Goal: Information Seeking & Learning: Check status

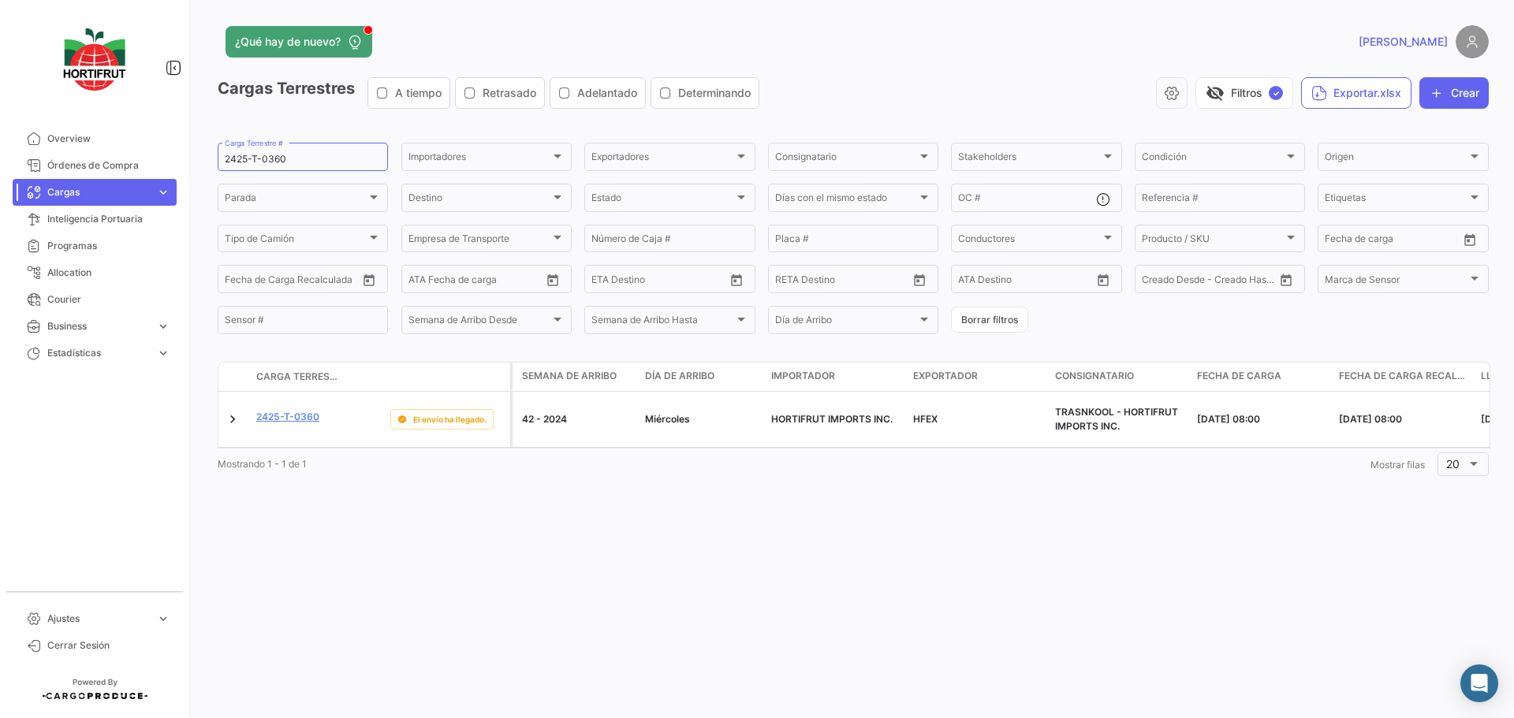
click at [572, 604] on div "¿Qué hay de nuevo? [PERSON_NAME] Terrestres A tiempo Retrasado Adelantado Deter…" at bounding box center [852, 359] width 1321 height 718
click at [743, 153] on div at bounding box center [741, 156] width 14 height 13
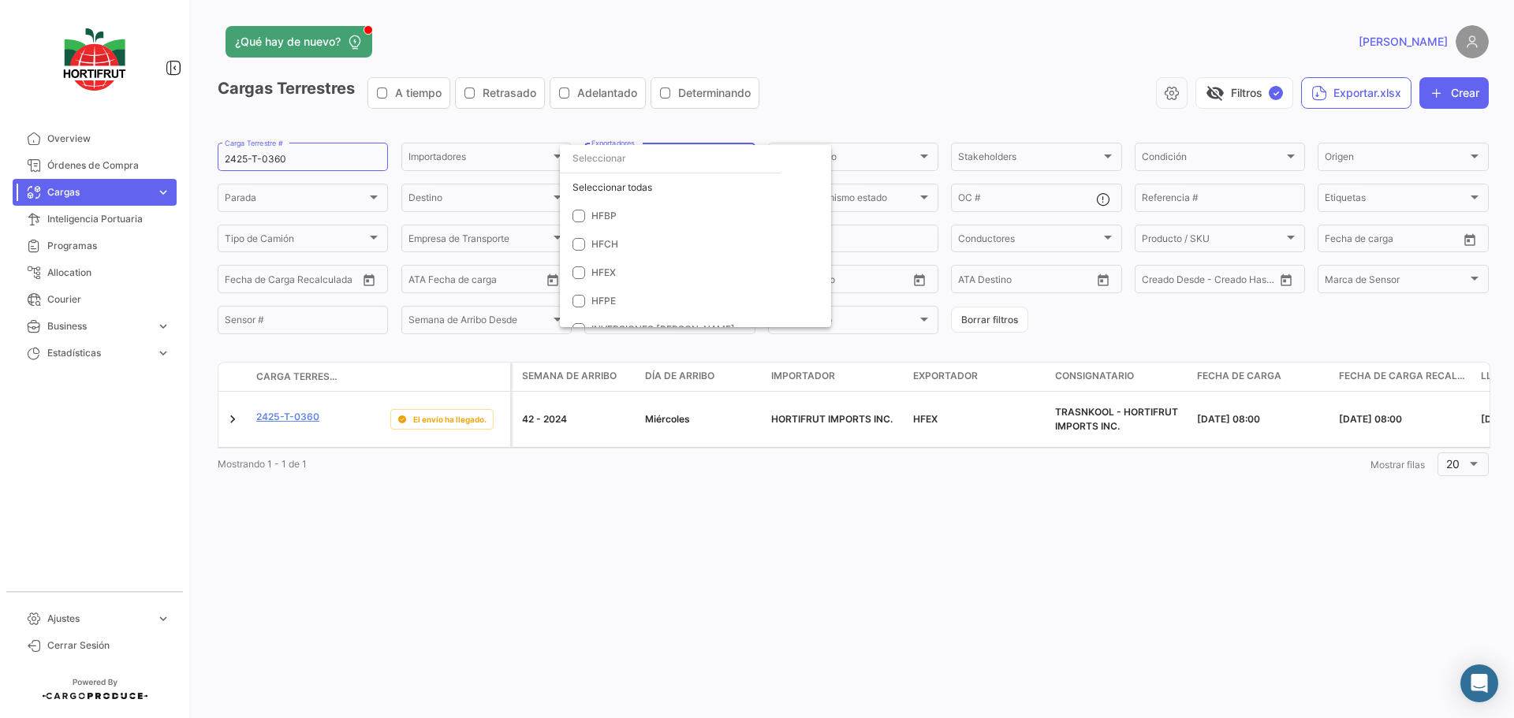
click at [743, 153] on input "dropdown search" at bounding box center [670, 158] width 221 height 28
click at [934, 28] on div at bounding box center [757, 359] width 1514 height 718
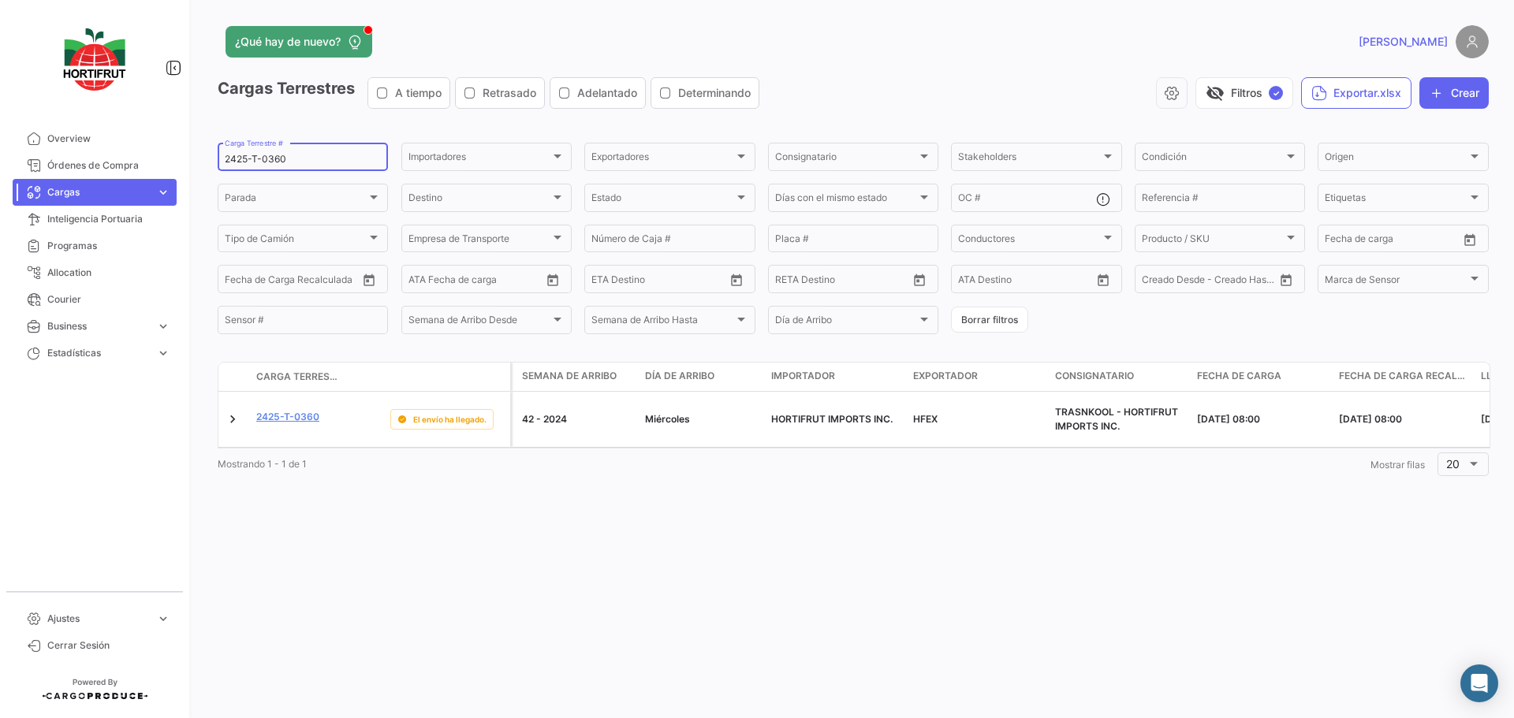
drag, startPoint x: 337, startPoint y: 169, endPoint x: 302, endPoint y: 160, distance: 36.5
click at [302, 160] on div "2425-T-0360 Carga Terrestre #" at bounding box center [303, 155] width 156 height 31
click at [166, 191] on span "expand_more" at bounding box center [163, 192] width 14 height 14
click at [103, 222] on span "Cargas Marítimas" at bounding box center [81, 225] width 80 height 14
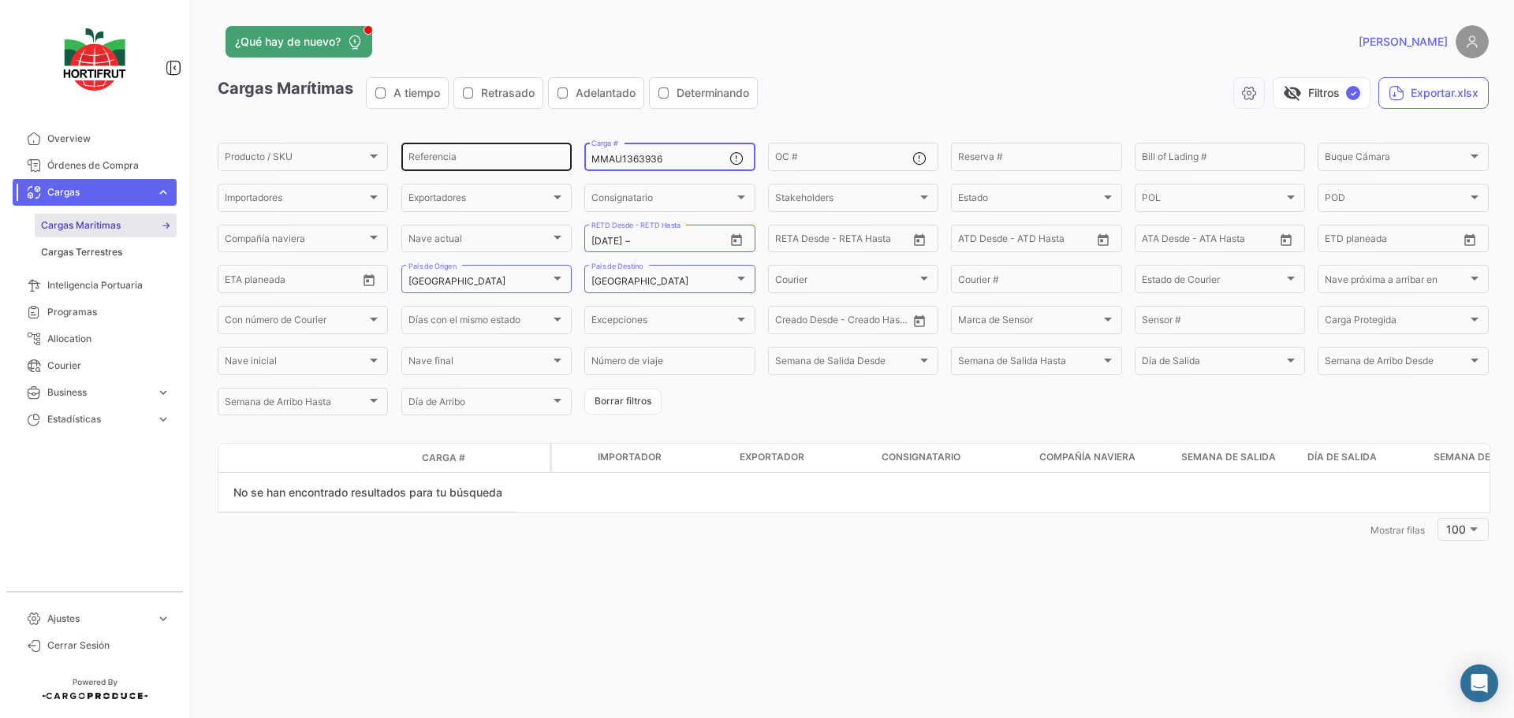
drag, startPoint x: 684, startPoint y: 162, endPoint x: 520, endPoint y: 159, distance: 164.0
click at [0, 0] on div "Producto / SKU Producto / SKU Referencia MMAU1363936 Carga # OC # Reserva # Bil…" at bounding box center [0, 0] width 0 height 0
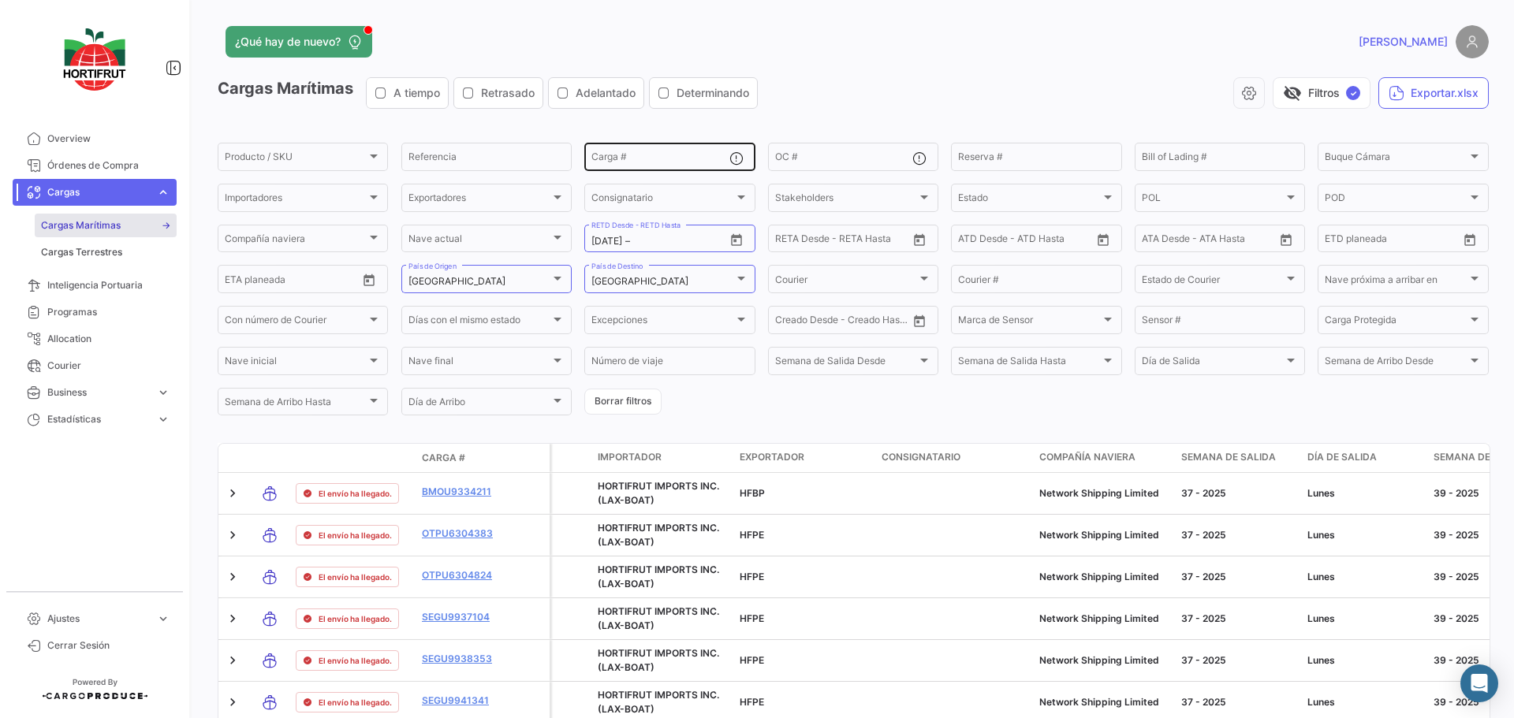
click at [646, 147] on div "Carga #" at bounding box center [659, 155] width 137 height 31
drag, startPoint x: 646, startPoint y: 147, endPoint x: 653, endPoint y: 158, distance: 13.1
click at [654, 158] on input "Carga #" at bounding box center [659, 159] width 137 height 11
click at [650, 157] on input "Carga #" at bounding box center [659, 159] width 137 height 11
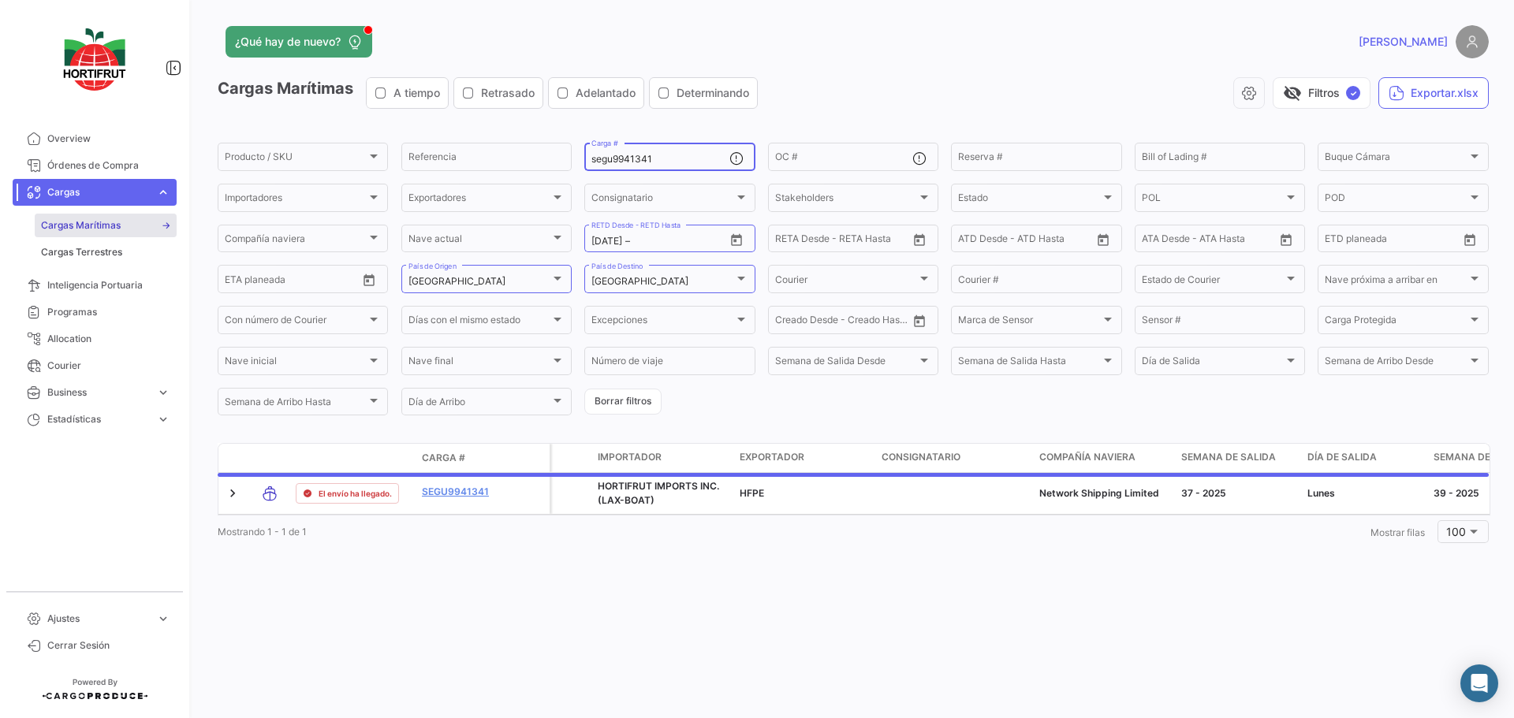
type input "segu9941341"
click at [911, 87] on div "visibility_off Filtros ✓ Exportar.xlsx" at bounding box center [1129, 93] width 718 height 32
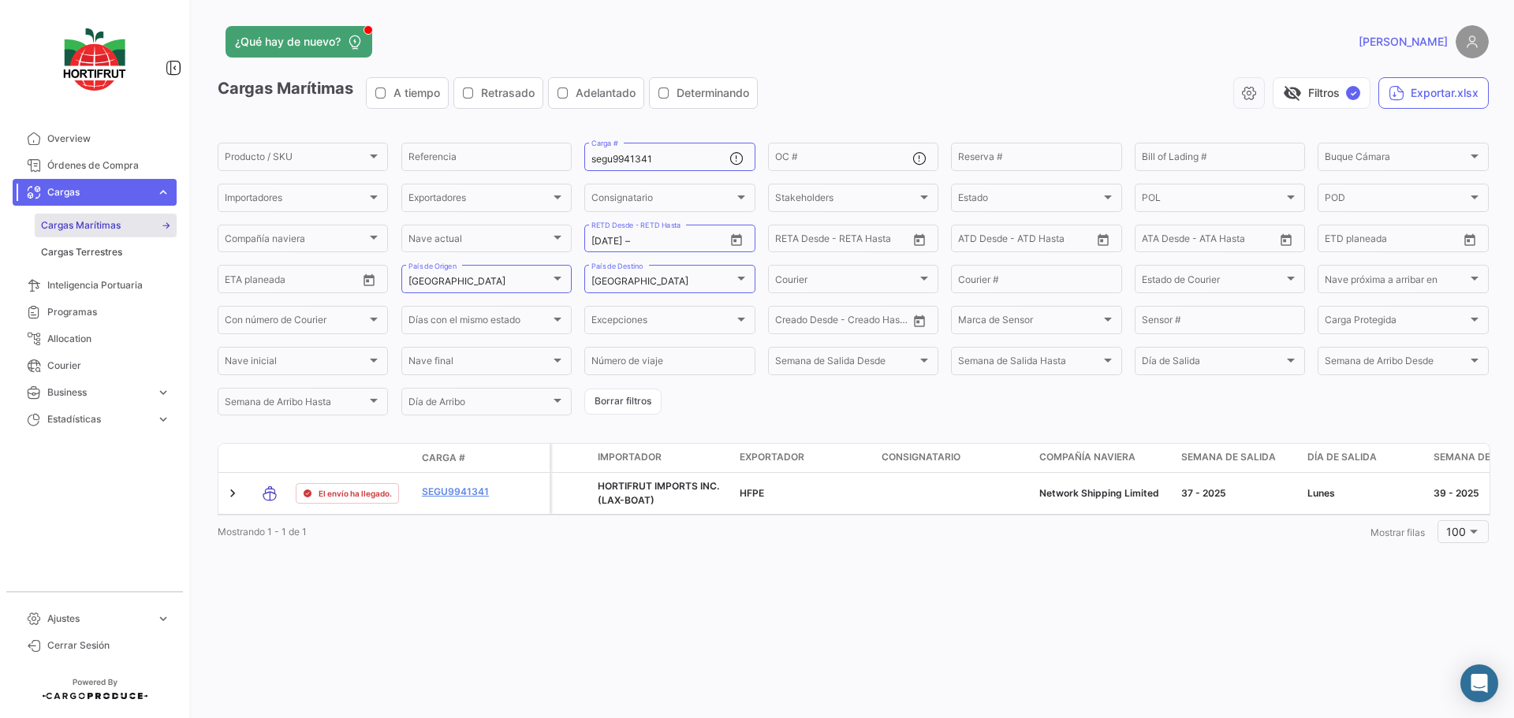
click at [874, 73] on app-header "¿Qué hay de nuevo? [PERSON_NAME]" at bounding box center [853, 51] width 1271 height 52
click at [980, 78] on div "visibility_off Filtros ✓ Exportar.xlsx" at bounding box center [1129, 93] width 718 height 32
click at [1035, 74] on app-header "¿Qué hay de nuevo? [PERSON_NAME]" at bounding box center [853, 51] width 1271 height 52
click at [961, 95] on div "visibility_off Filtros ✓ Exportar.xlsx" at bounding box center [1129, 93] width 718 height 32
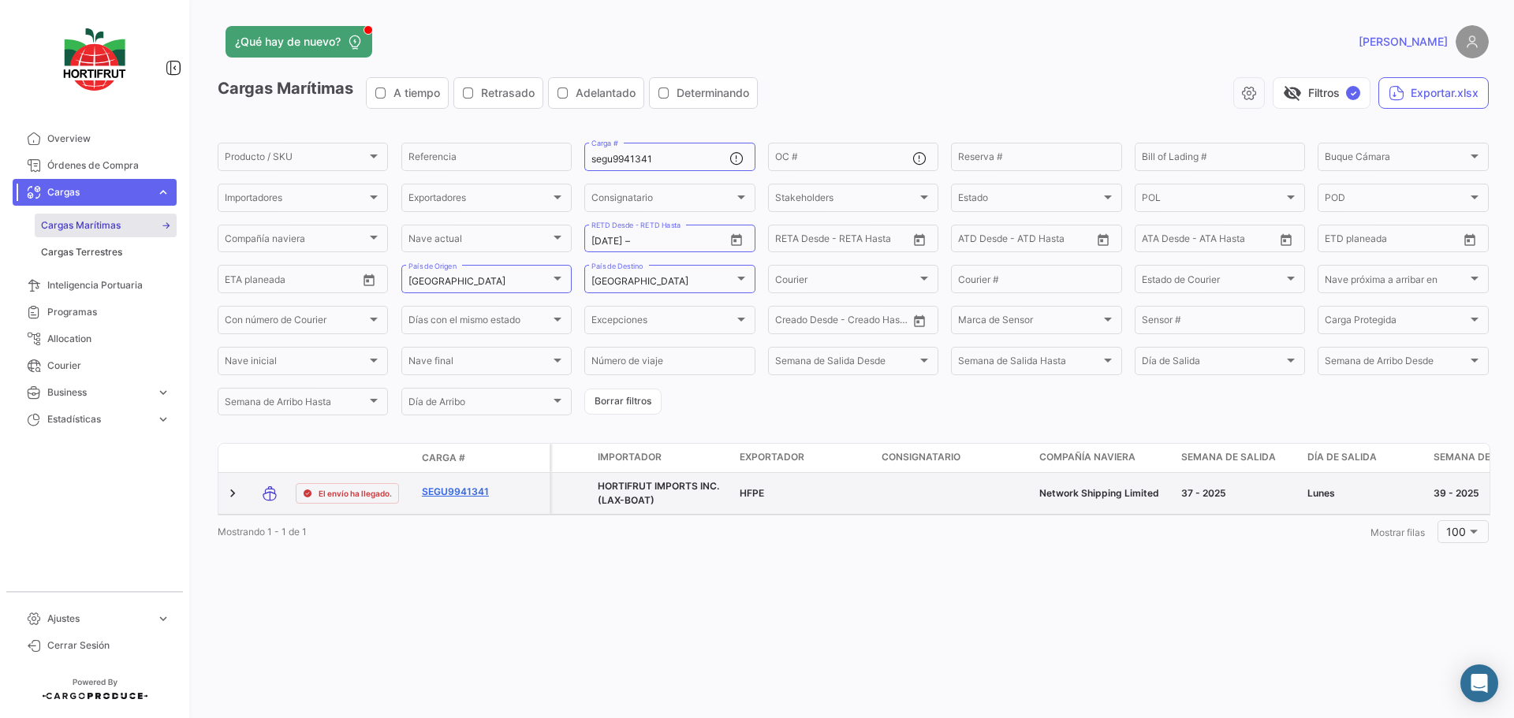
click at [452, 490] on link "SEGU9941341" at bounding box center [463, 492] width 82 height 14
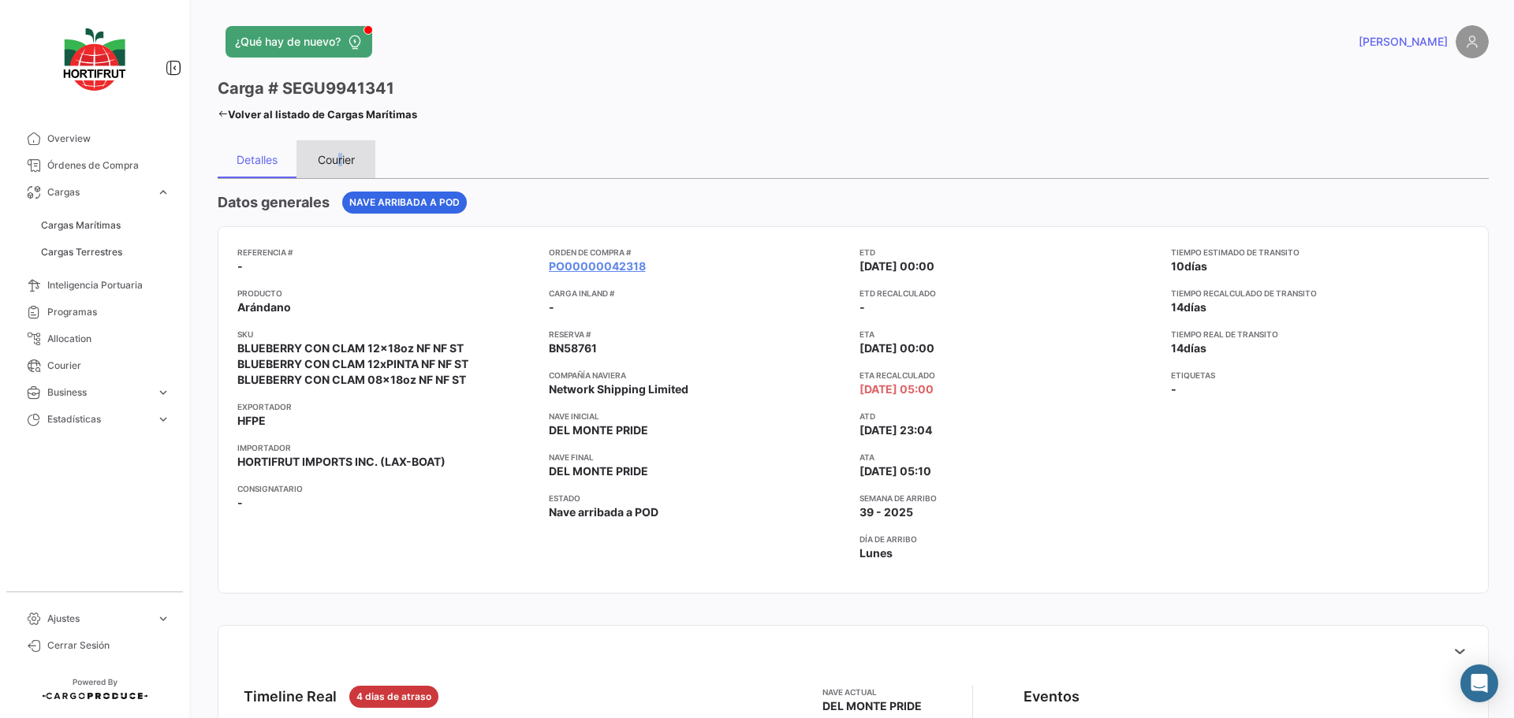
click at [341, 162] on div "Courier" at bounding box center [336, 159] width 37 height 13
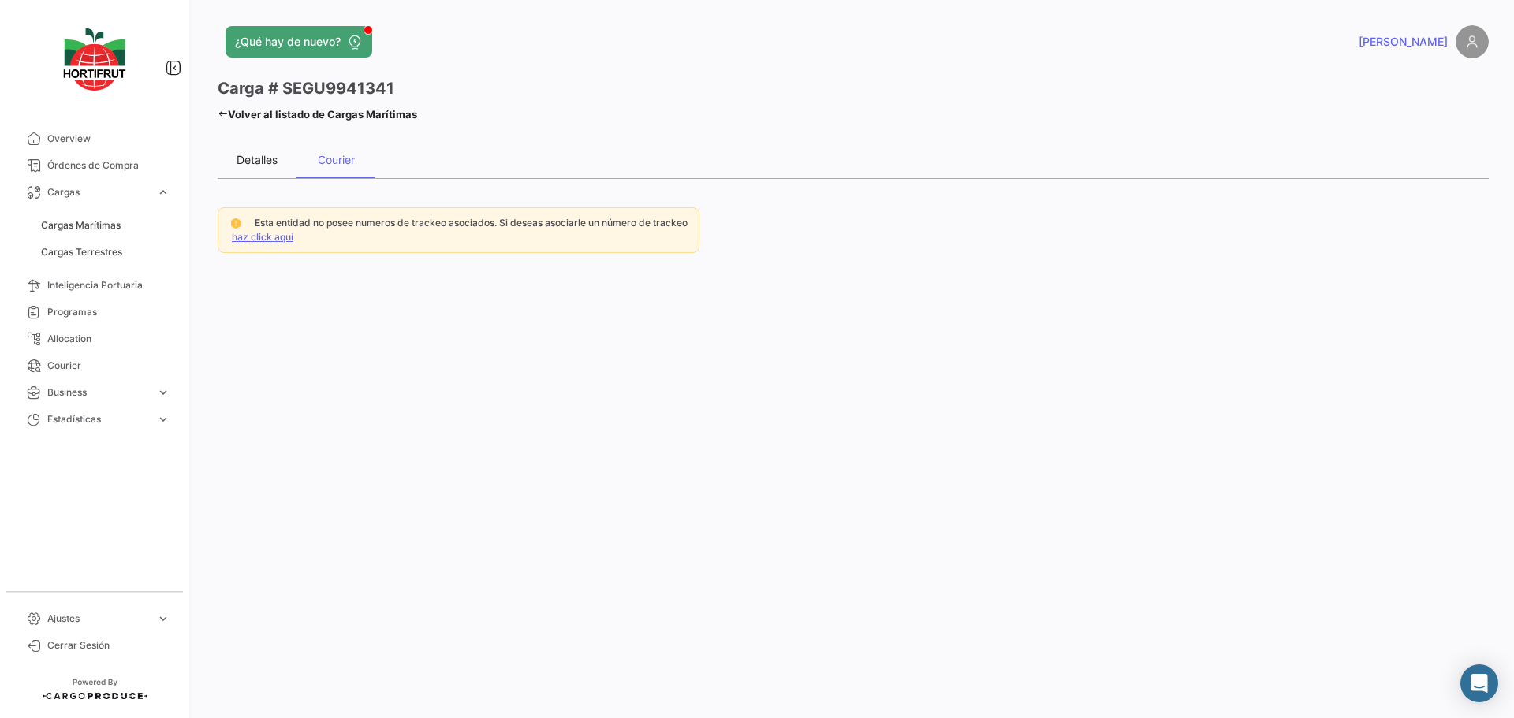
click at [266, 162] on div "Detalles" at bounding box center [257, 159] width 41 height 13
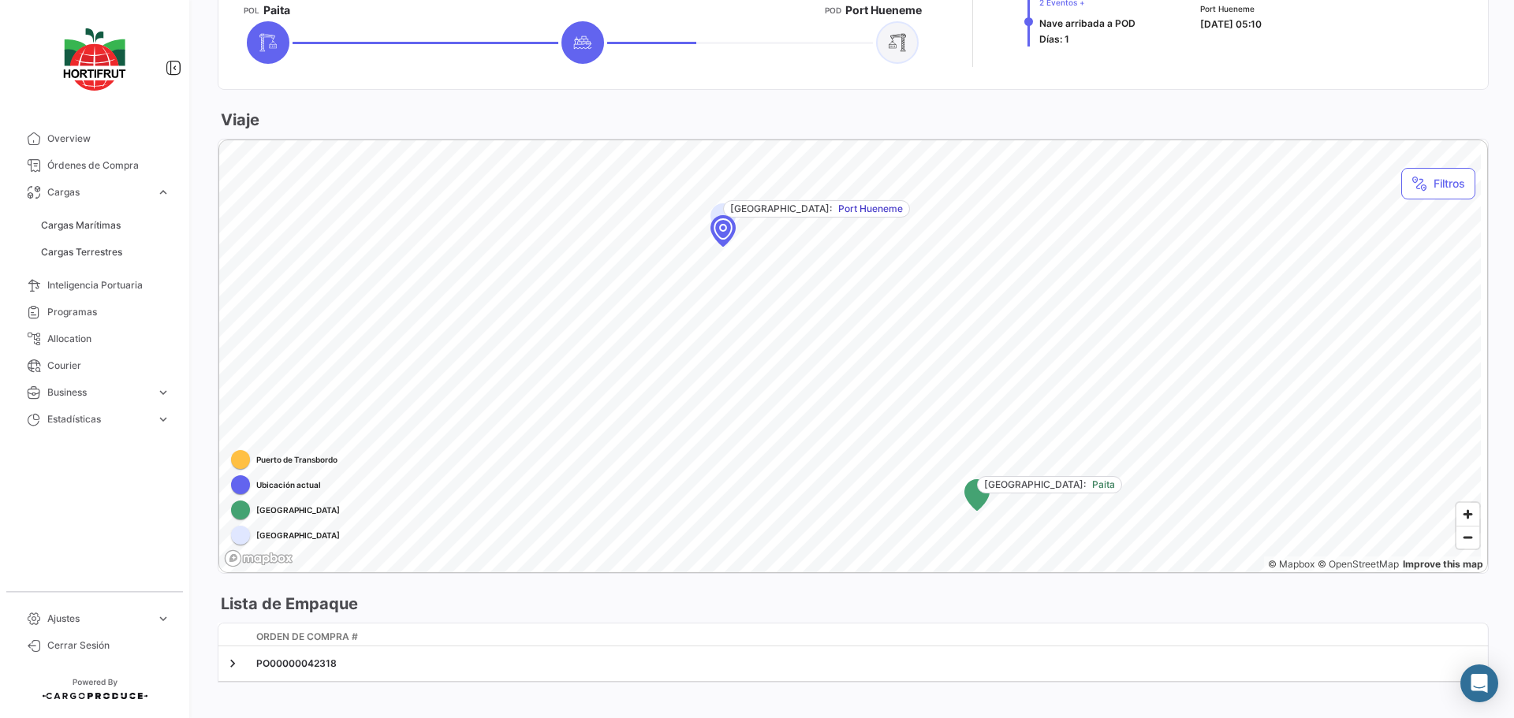
scroll to position [752, 0]
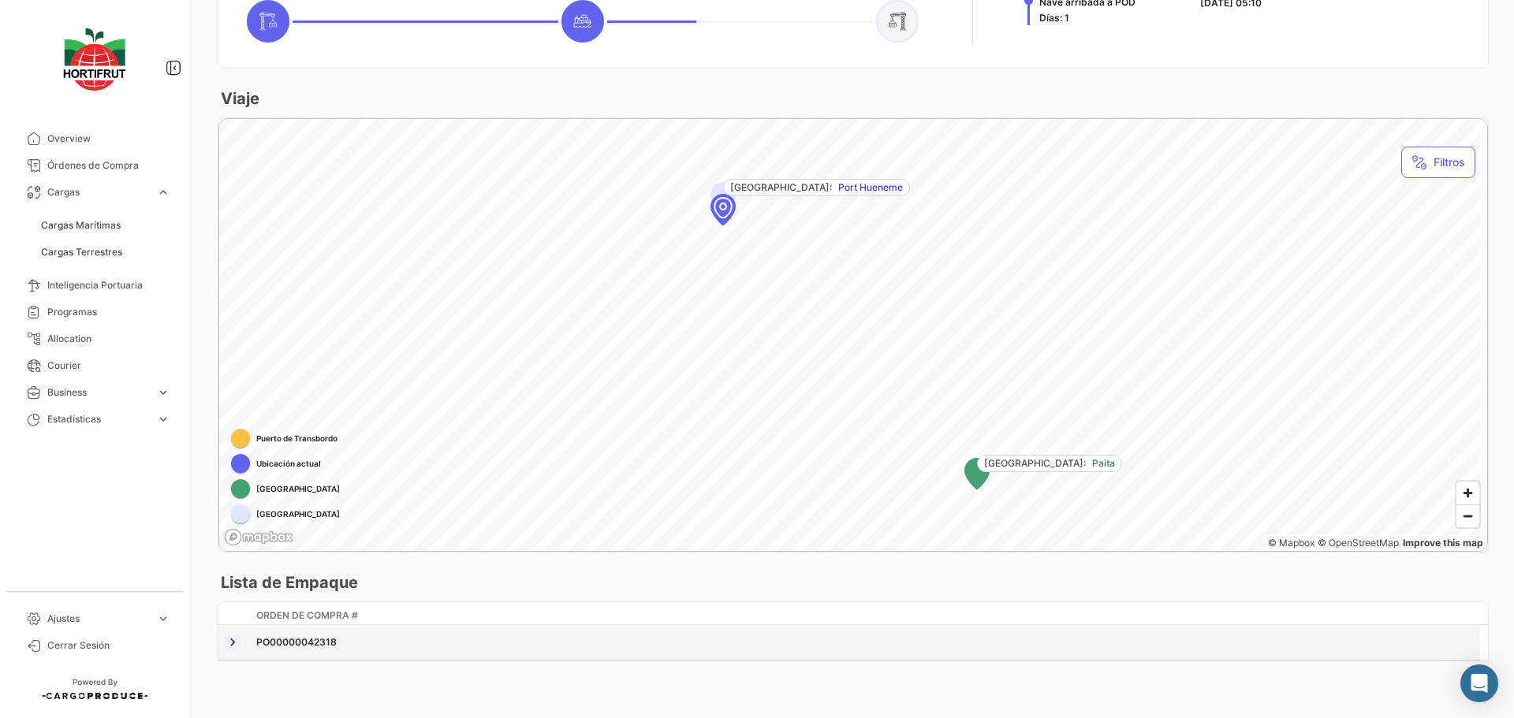
click at [225, 642] on link at bounding box center [233, 643] width 16 height 16
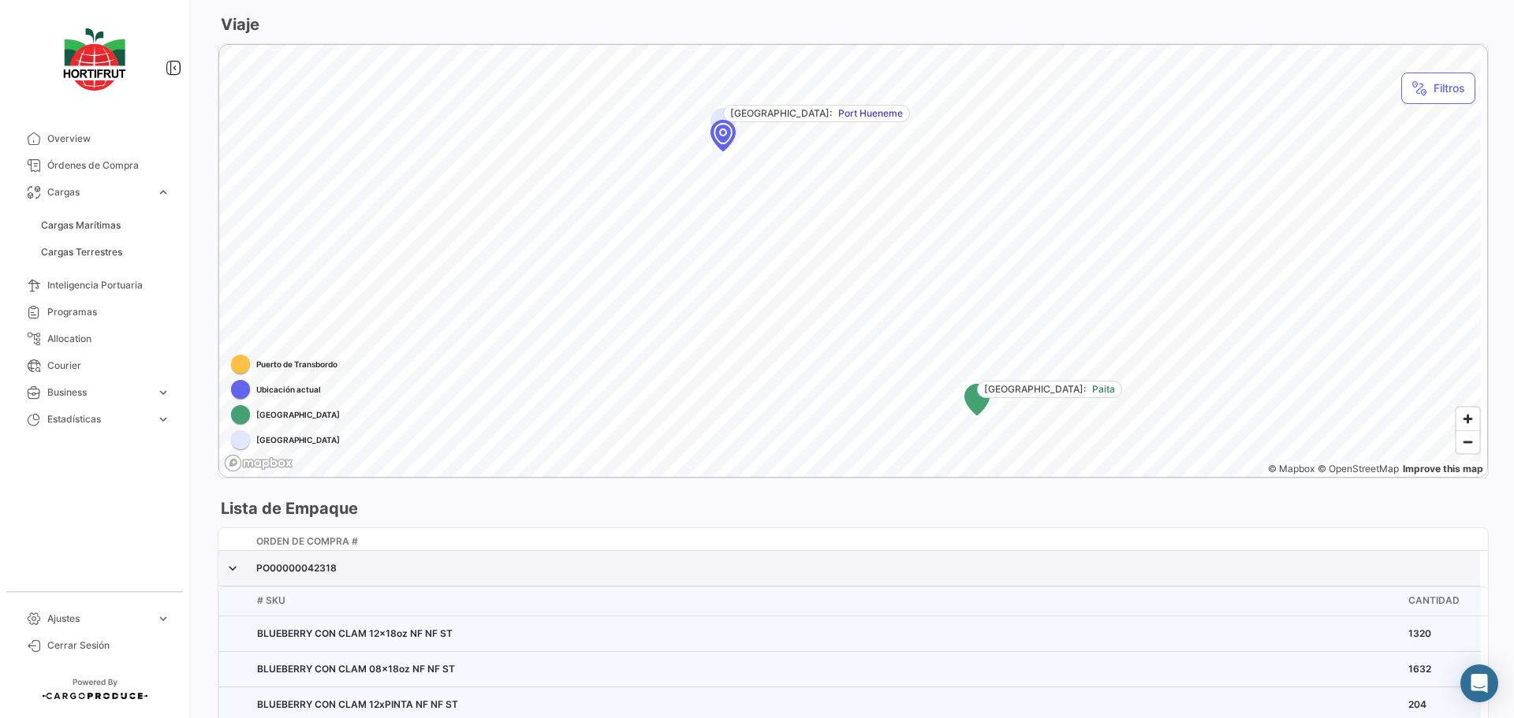
scroll to position [889, 0]
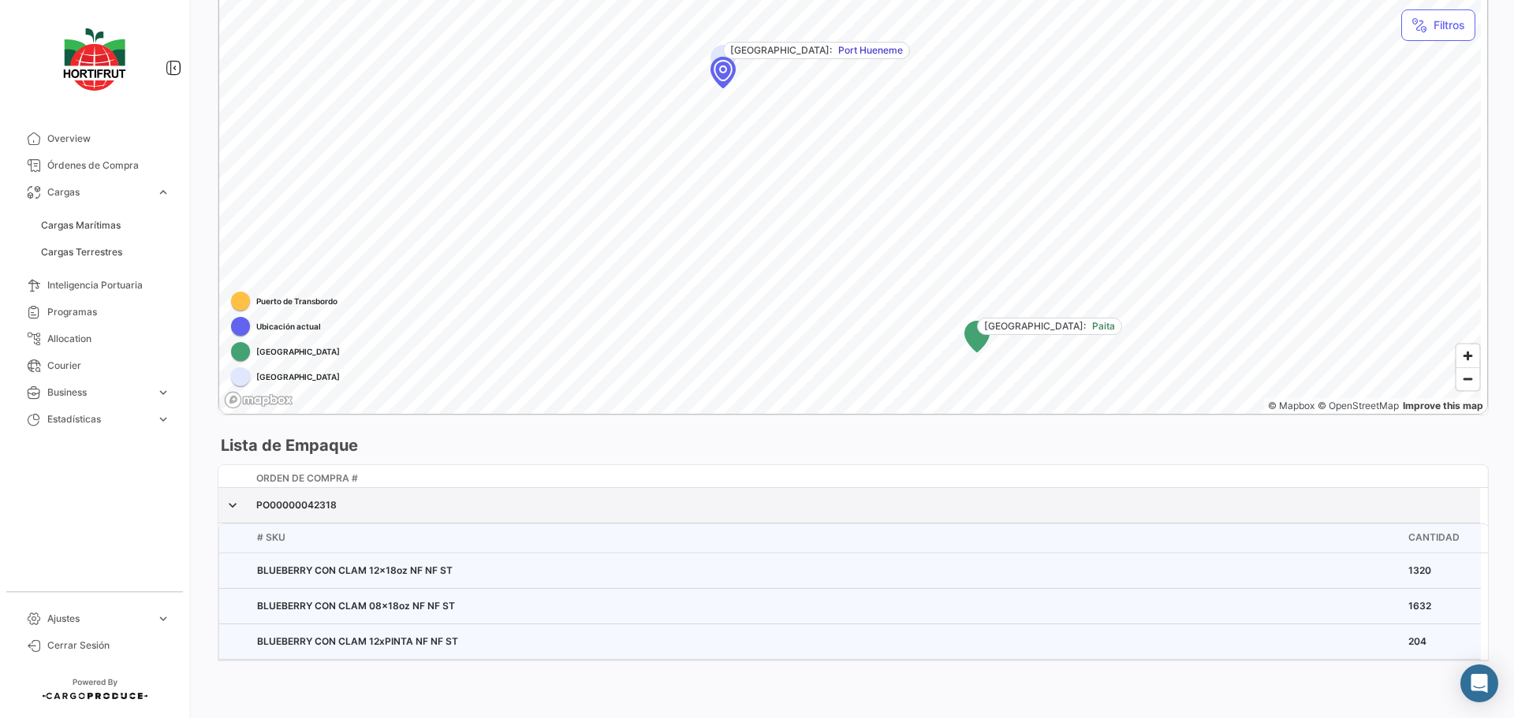
click at [240, 510] on div at bounding box center [234, 505] width 19 height 22
click at [234, 500] on link at bounding box center [233, 505] width 16 height 16
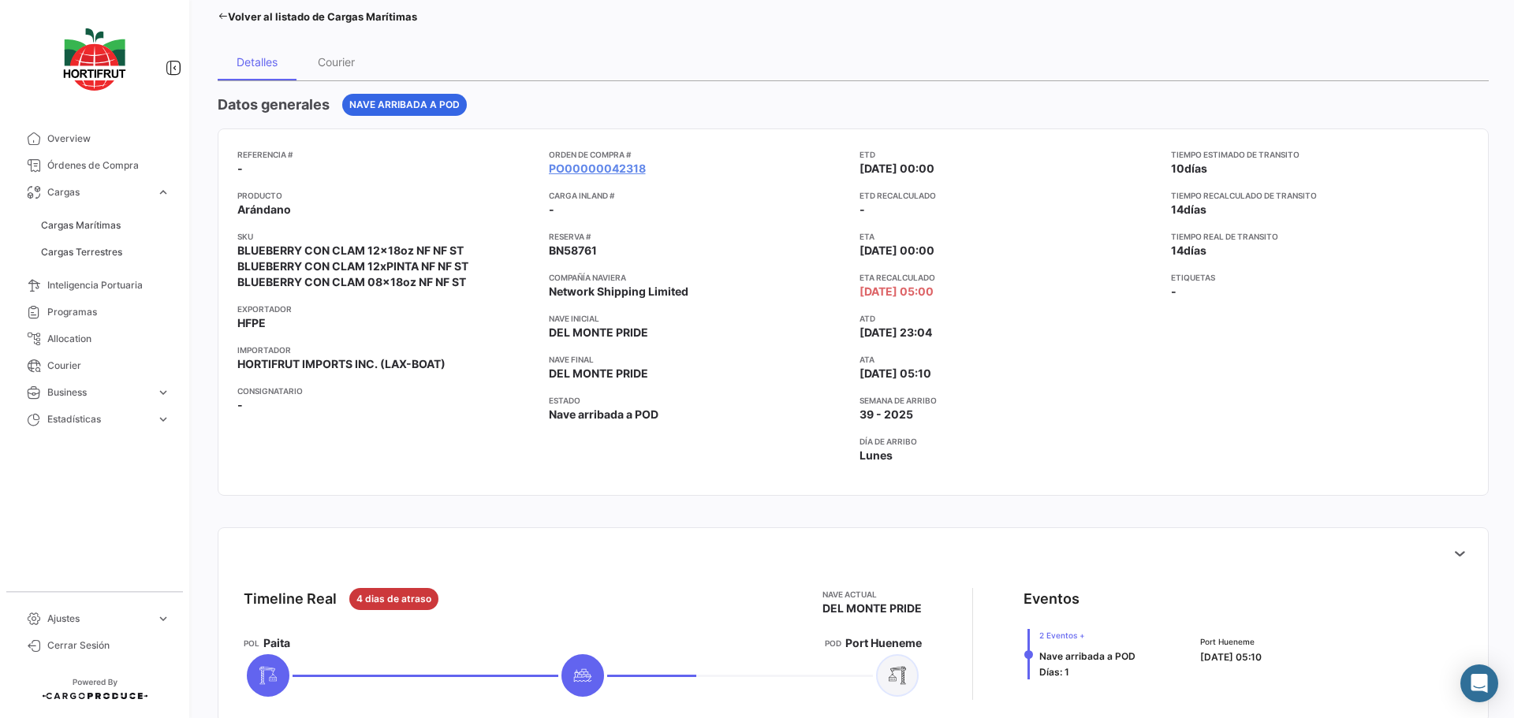
scroll to position [43, 0]
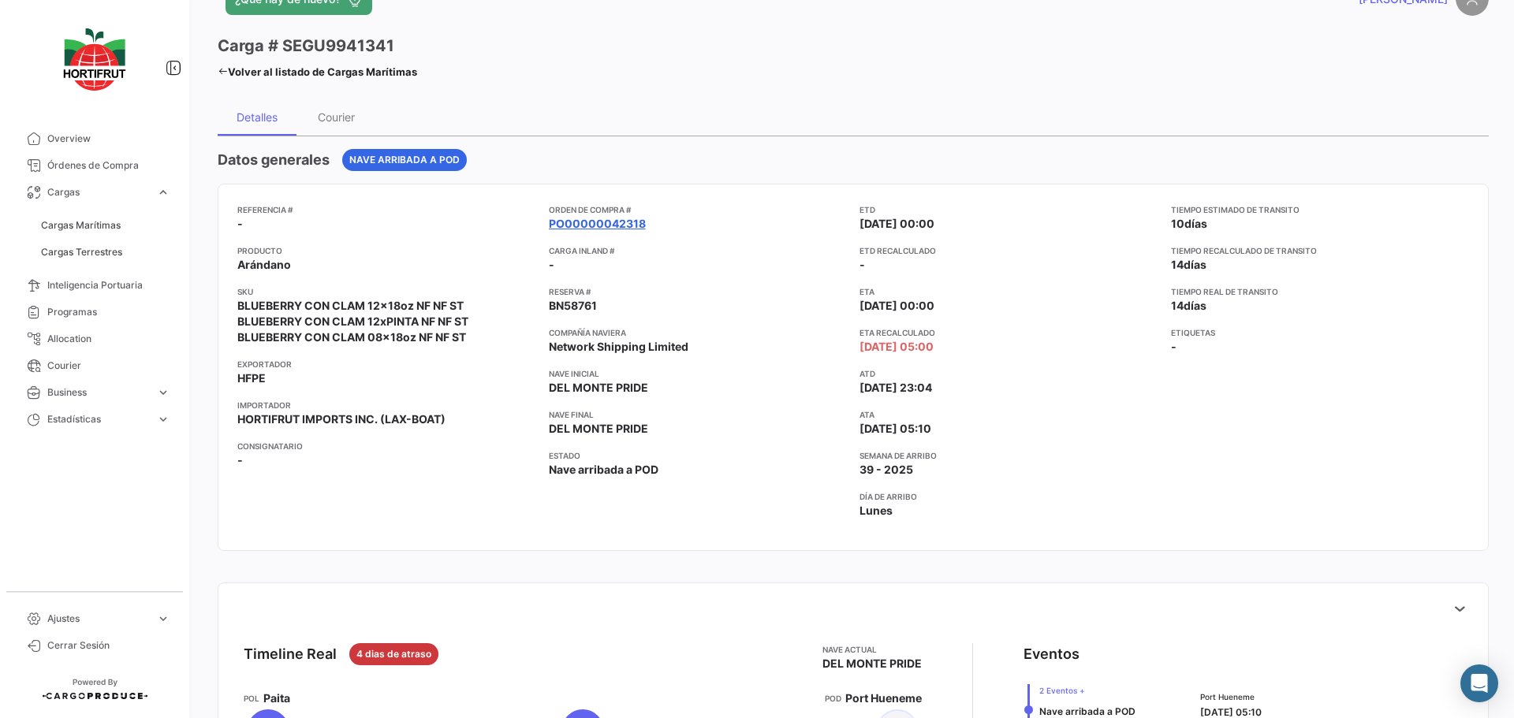
click at [610, 225] on link "PO00000042318" at bounding box center [597, 224] width 97 height 16
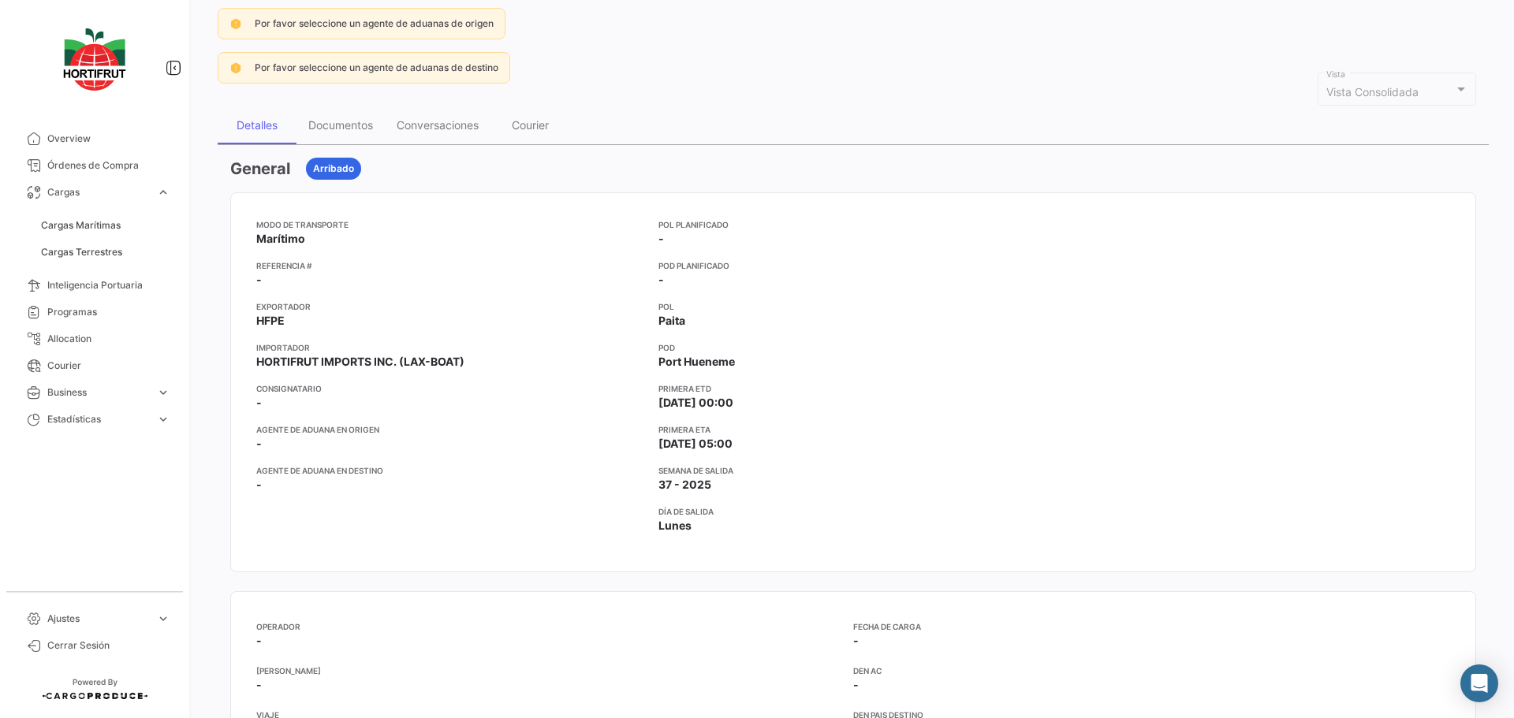
scroll to position [105, 0]
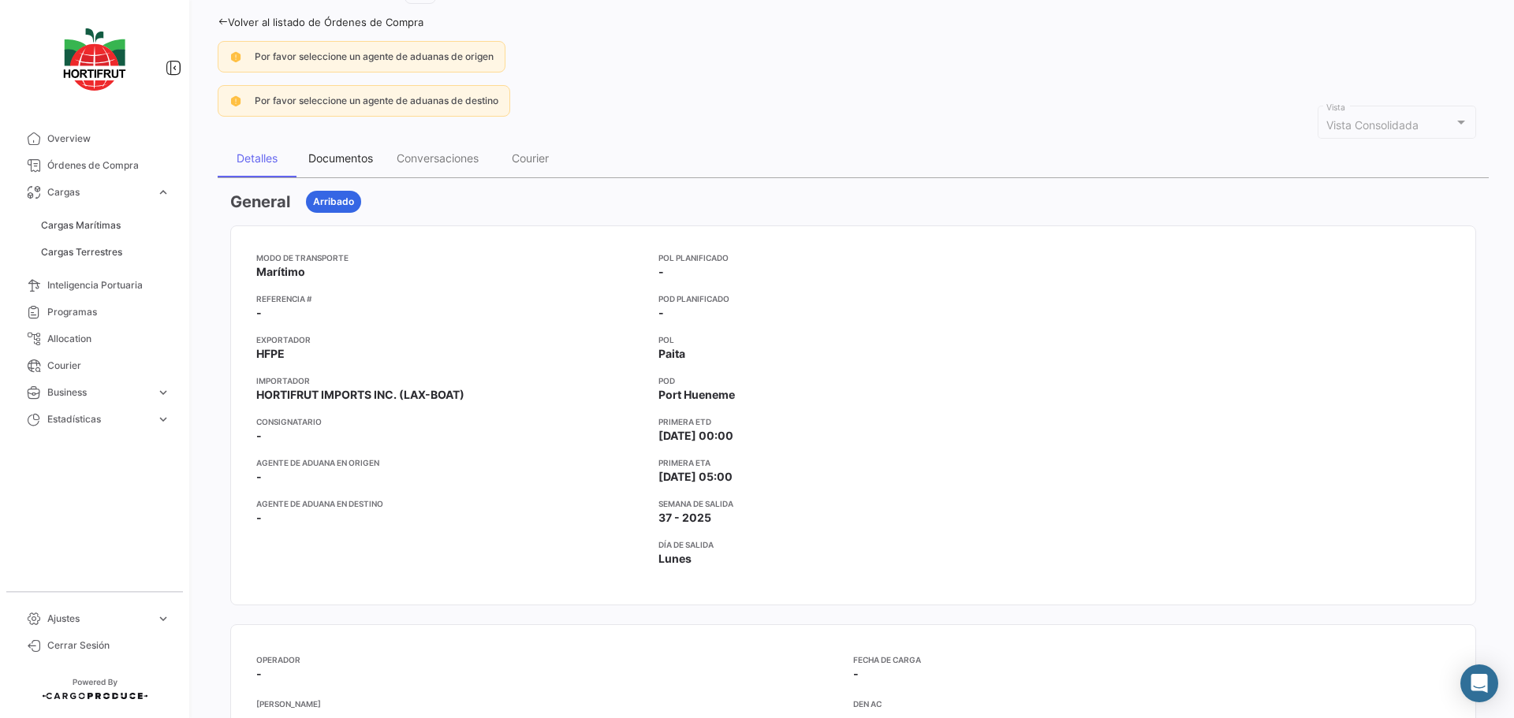
click at [338, 152] on div "Documentos" at bounding box center [340, 157] width 65 height 13
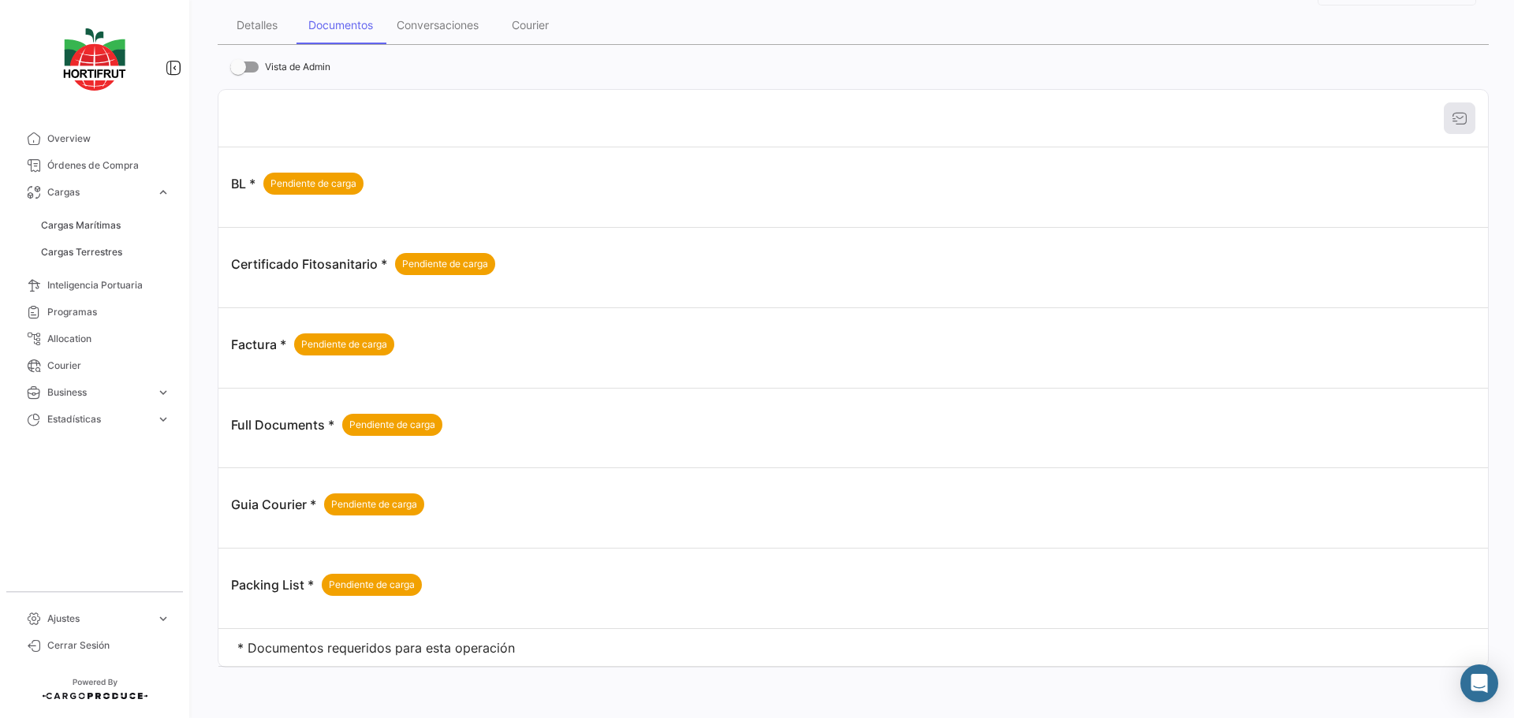
scroll to position [0, 0]
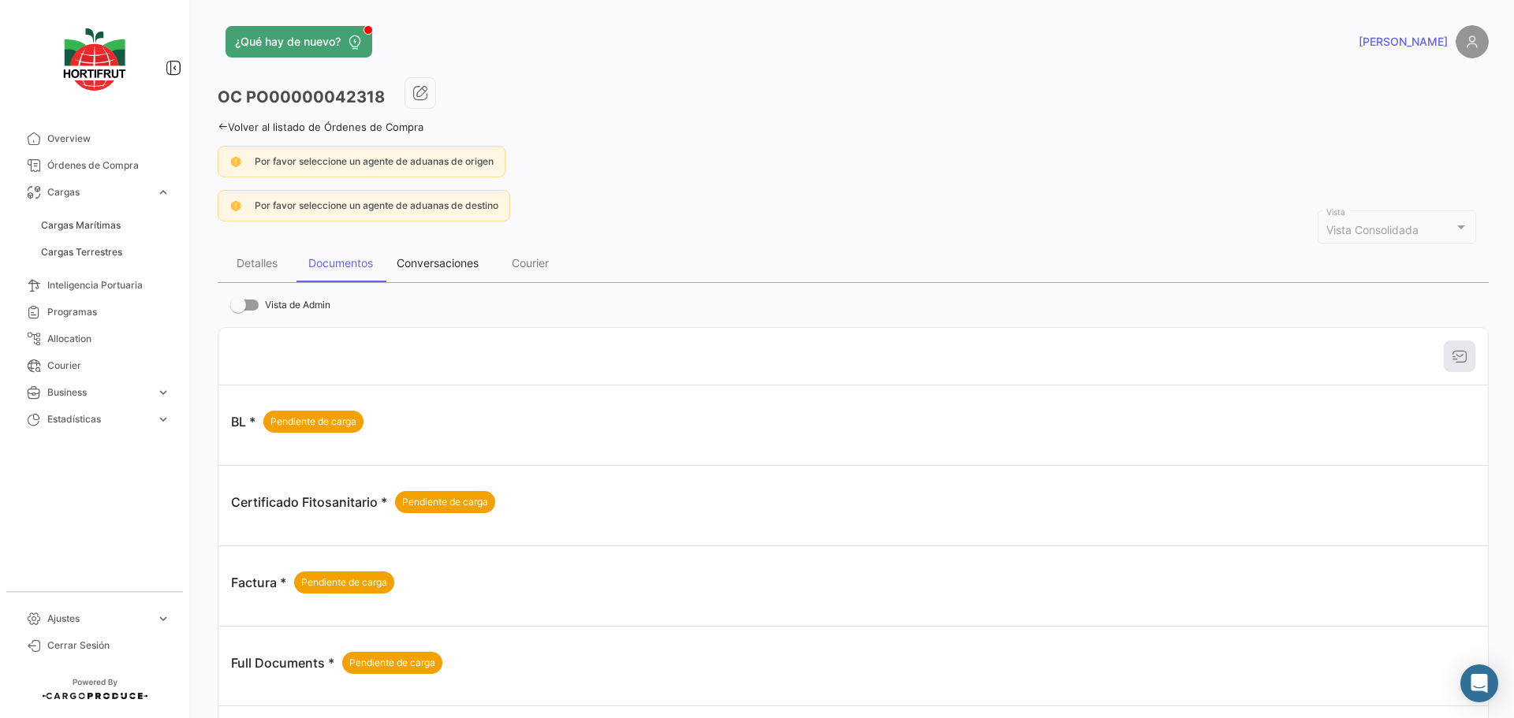
click at [453, 260] on div "Conversaciones" at bounding box center [438, 262] width 82 height 13
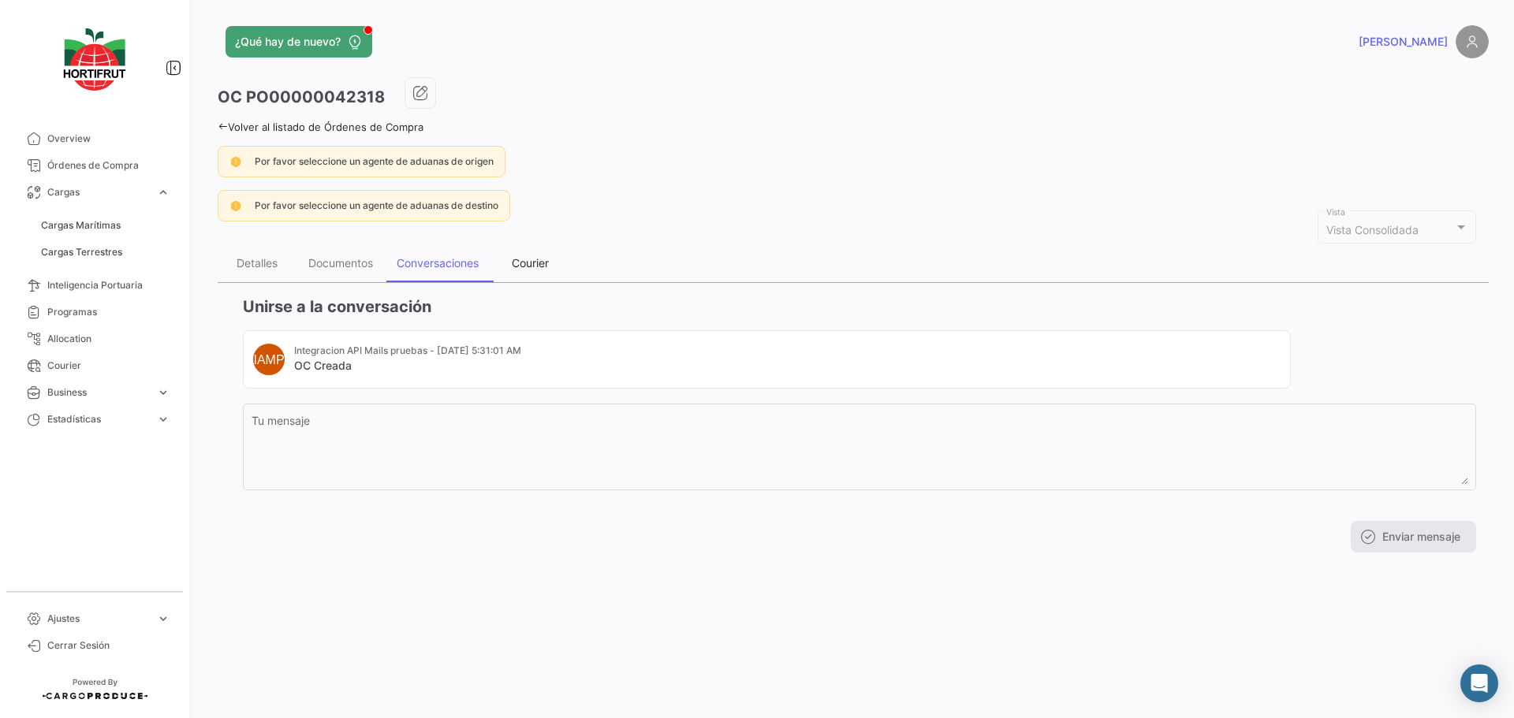
click at [549, 263] on div "Courier" at bounding box center [530, 262] width 37 height 13
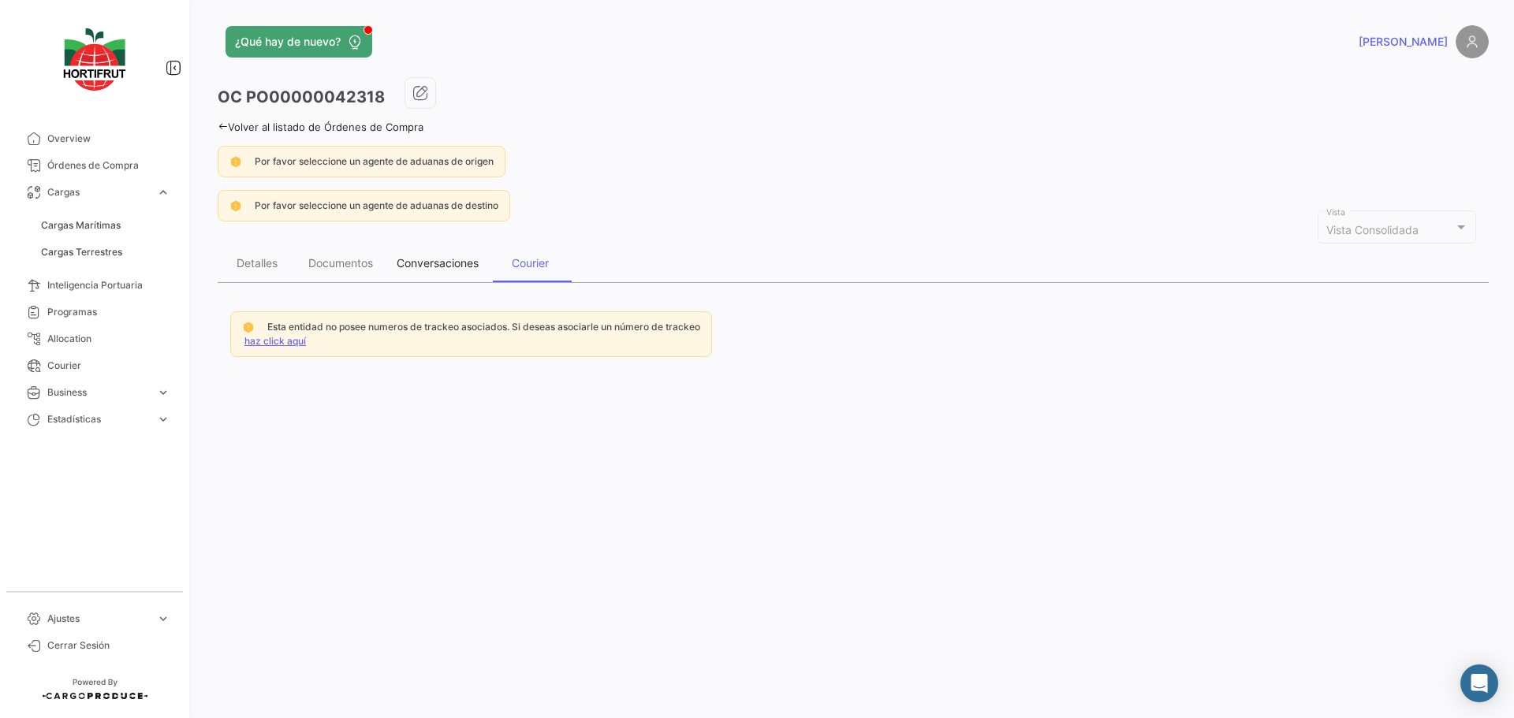
click at [427, 269] on div "Conversaciones" at bounding box center [438, 262] width 82 height 13
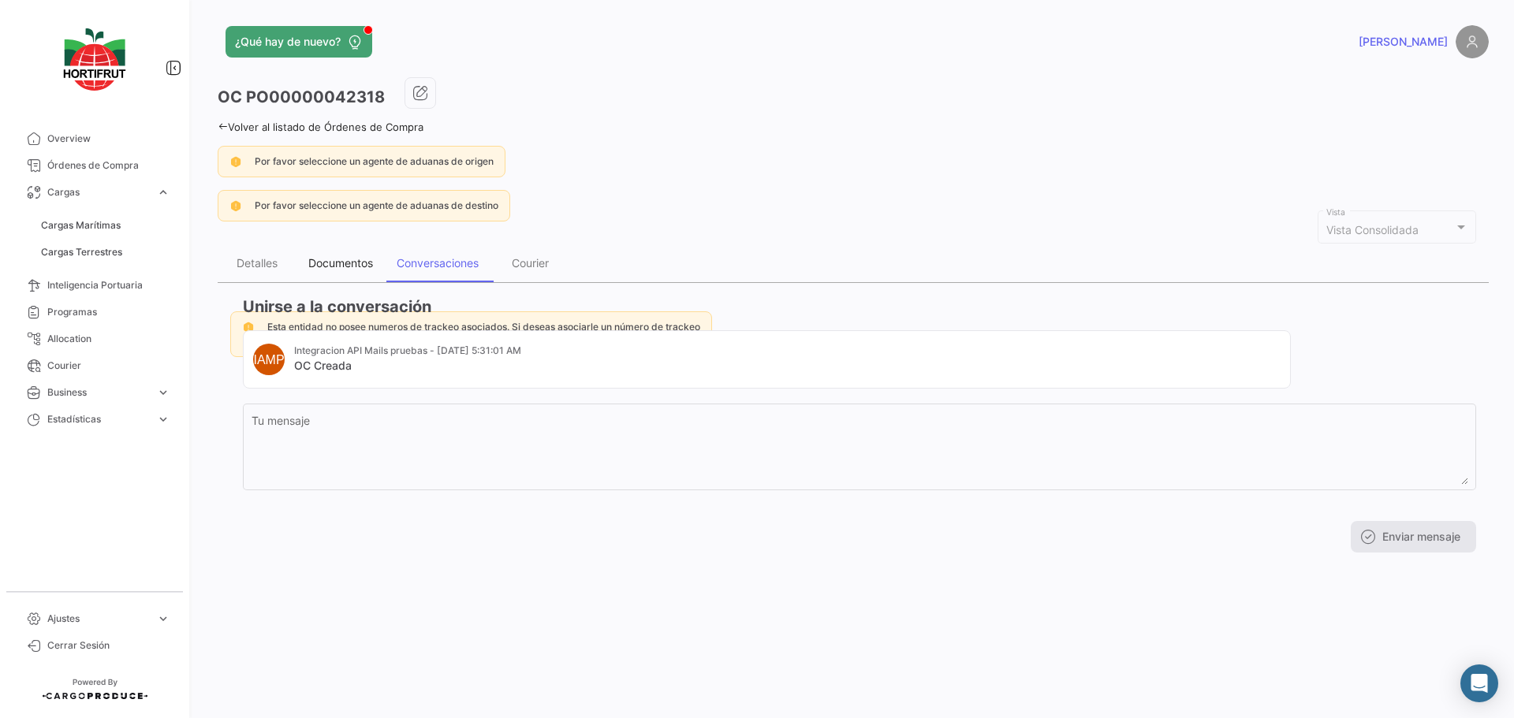
click at [339, 266] on div "Documentos" at bounding box center [340, 262] width 65 height 13
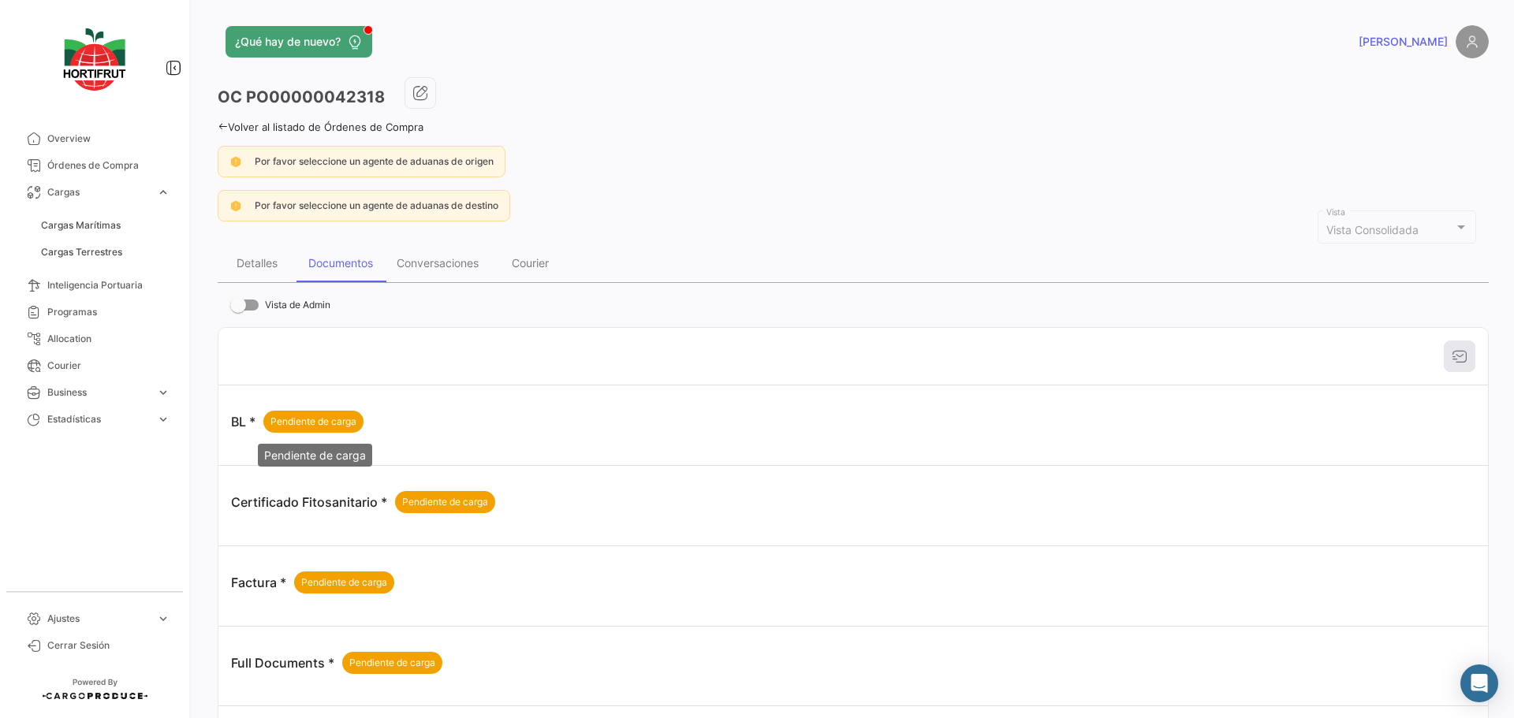
click at [306, 415] on span "Pendiente de carga" at bounding box center [313, 422] width 86 height 14
click at [457, 510] on div "Pendiente de carga" at bounding box center [445, 502] width 100 height 22
click at [267, 261] on div "Detalles" at bounding box center [257, 262] width 41 height 13
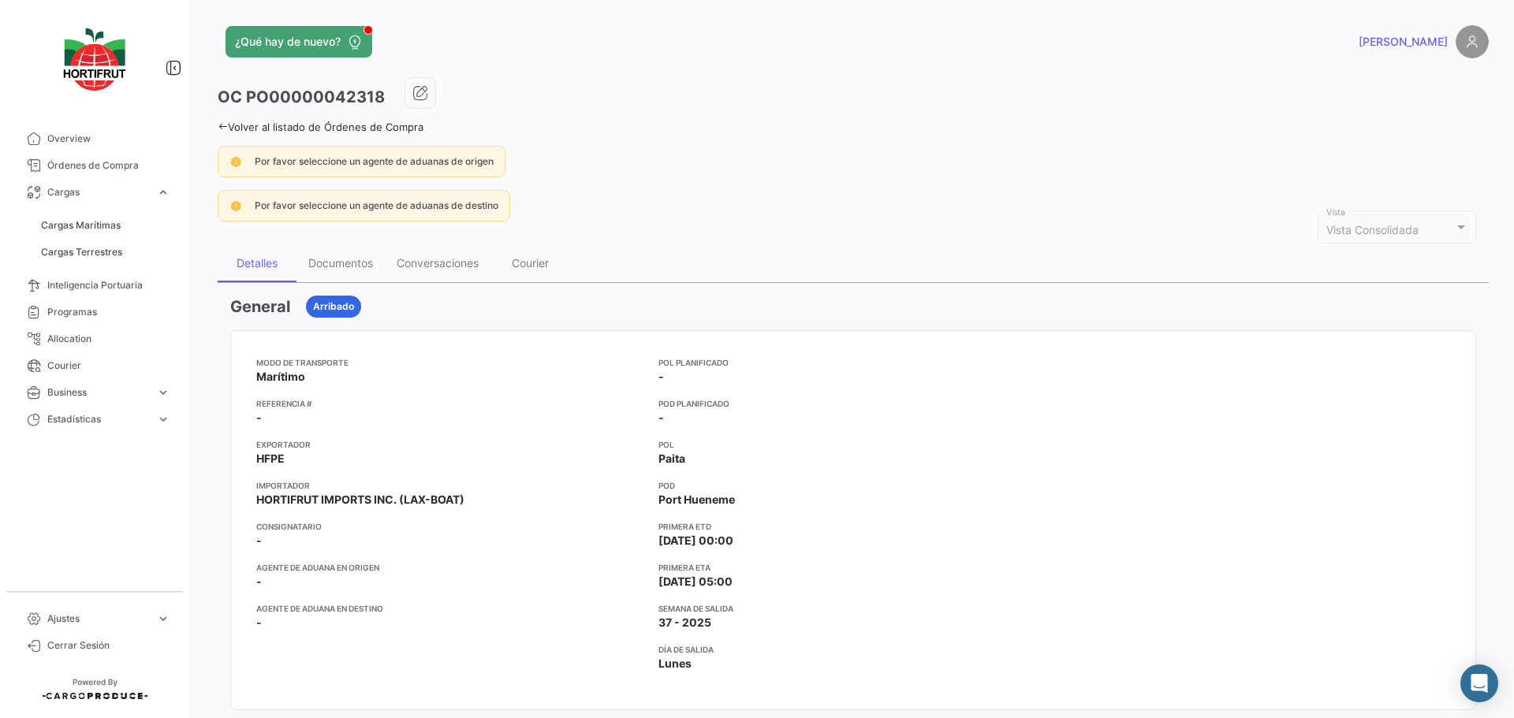
click at [735, 208] on div "Por favor seleccione un agente de aduanas de destino" at bounding box center [853, 206] width 1271 height 32
click at [344, 258] on div "Documentos" at bounding box center [340, 262] width 65 height 13
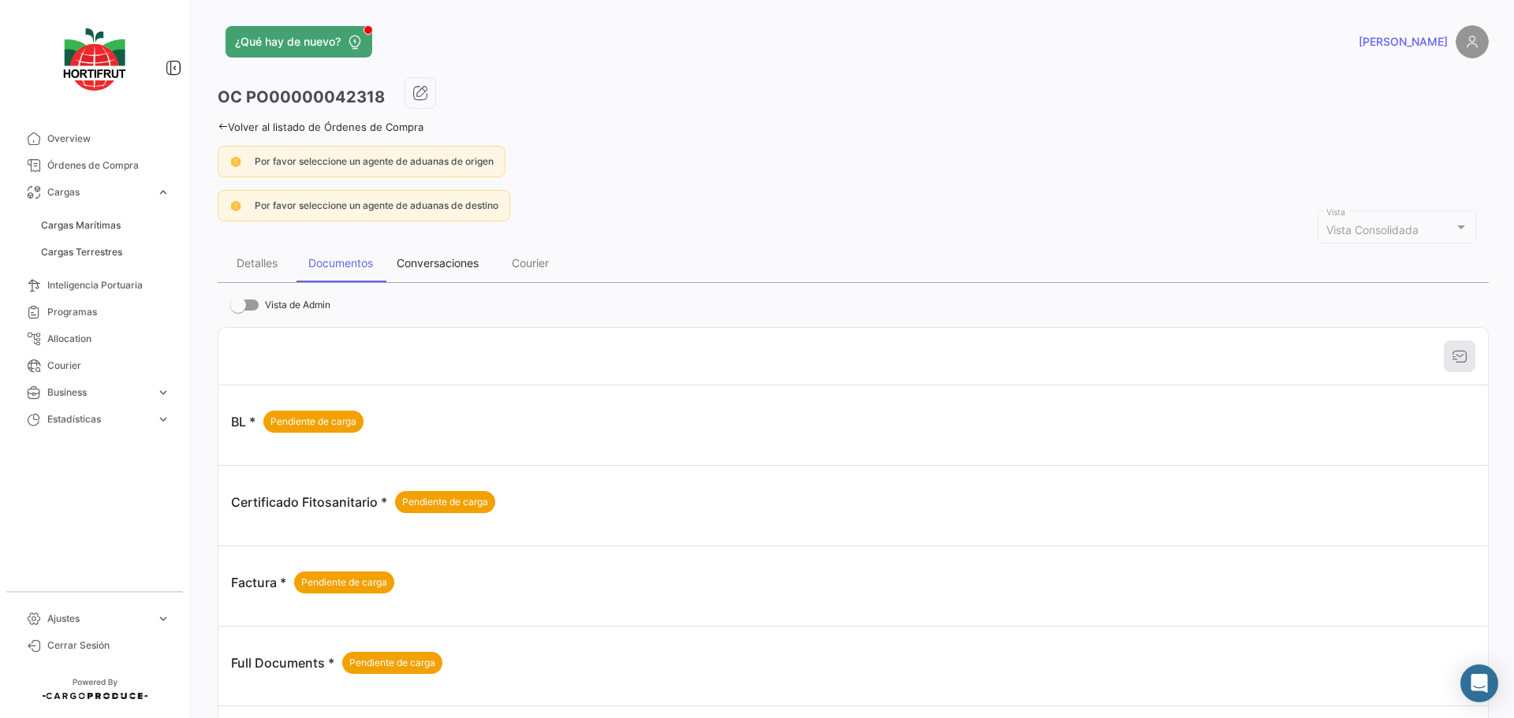
click at [426, 266] on div "Conversaciones" at bounding box center [438, 262] width 82 height 13
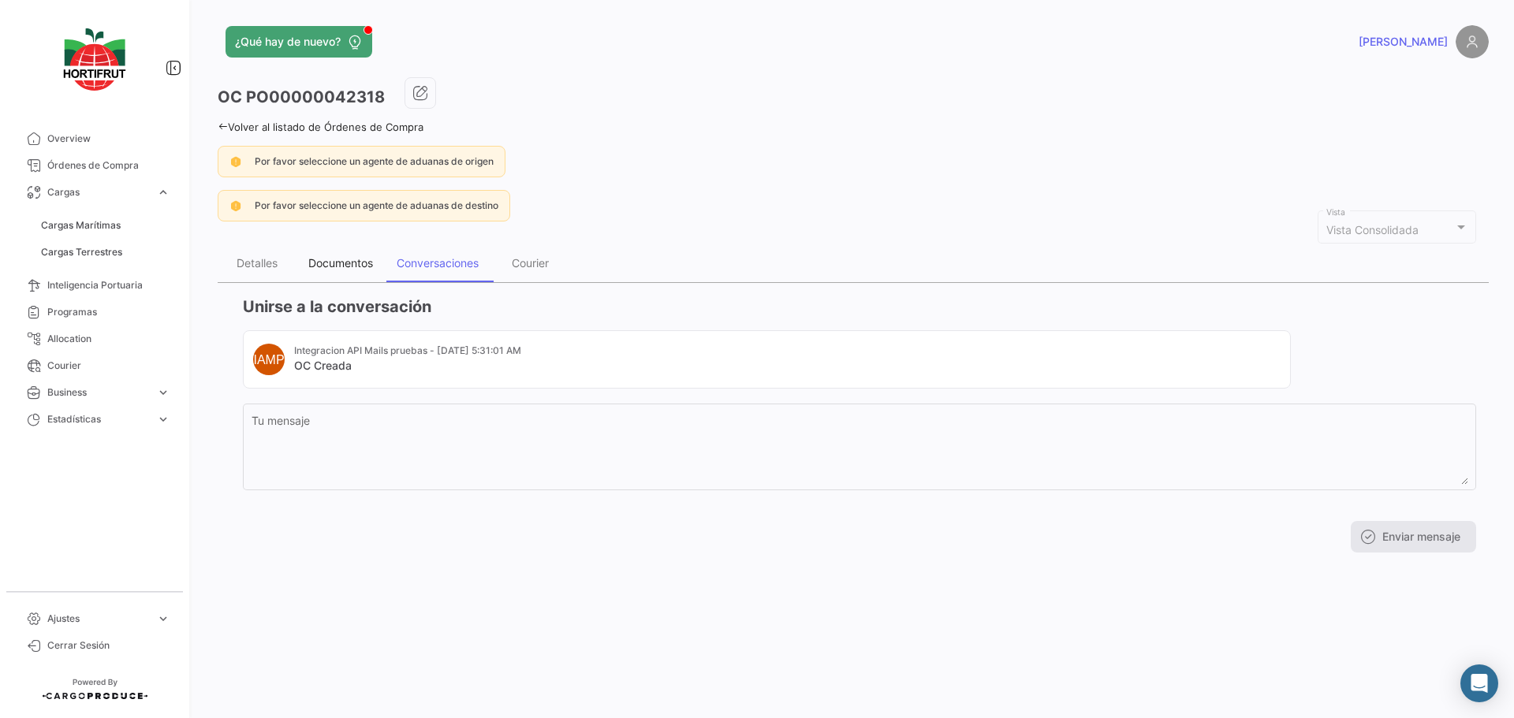
click at [358, 262] on div "Documentos" at bounding box center [340, 262] width 65 height 13
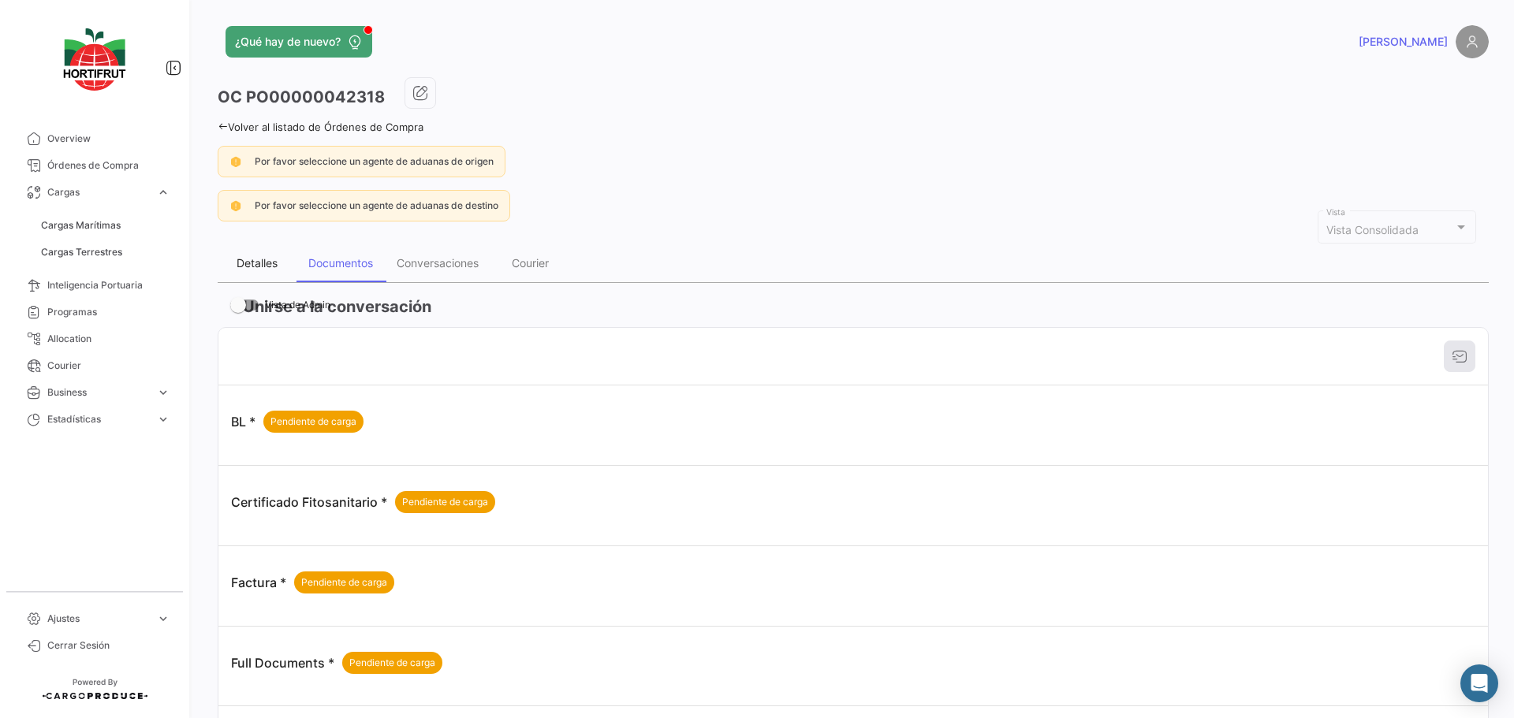
click at [271, 259] on div "Detalles" at bounding box center [257, 262] width 41 height 13
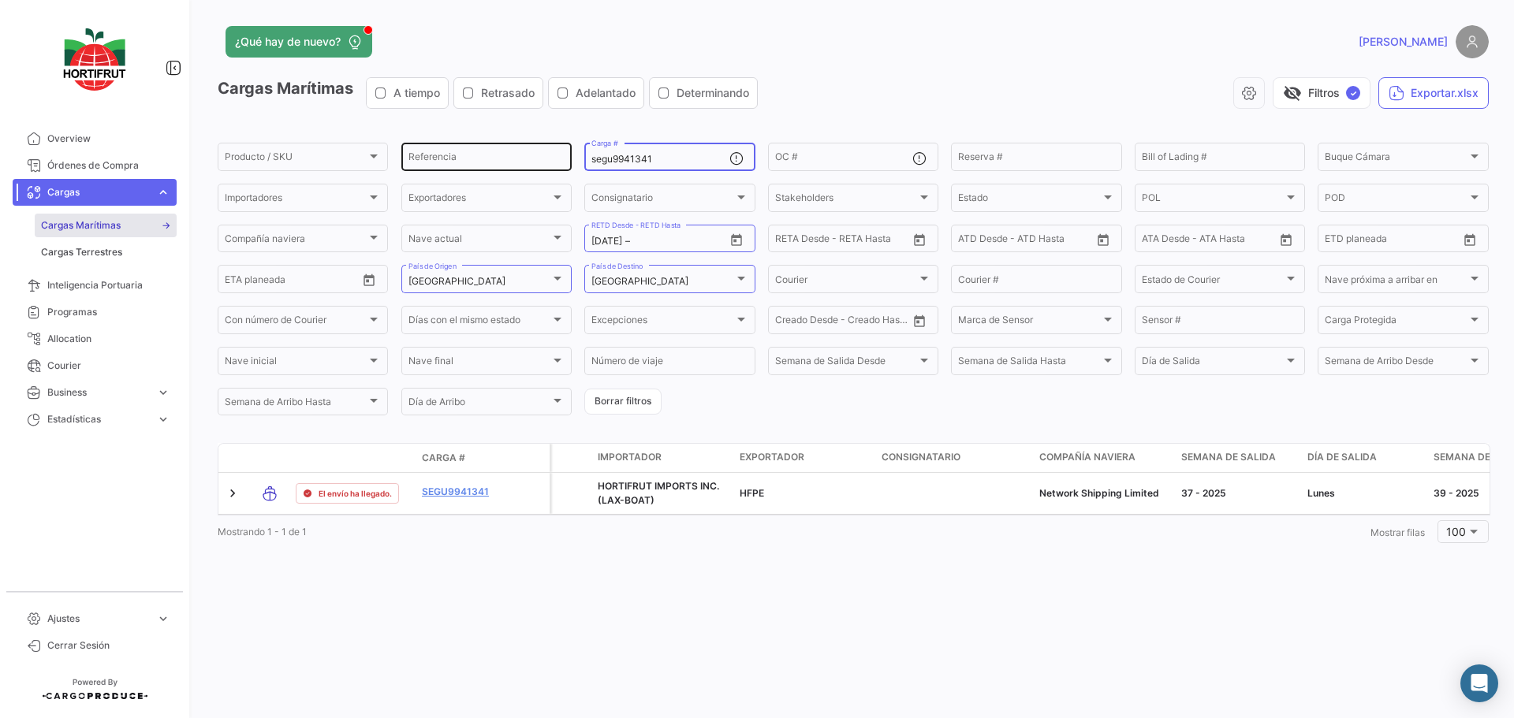
drag, startPoint x: 666, startPoint y: 160, endPoint x: 509, endPoint y: 152, distance: 157.1
click at [0, 0] on div "Producto / SKU Producto / SKU Referencia segu9941341 Carga # OC # Reserva # Bil…" at bounding box center [0, 0] width 0 height 0
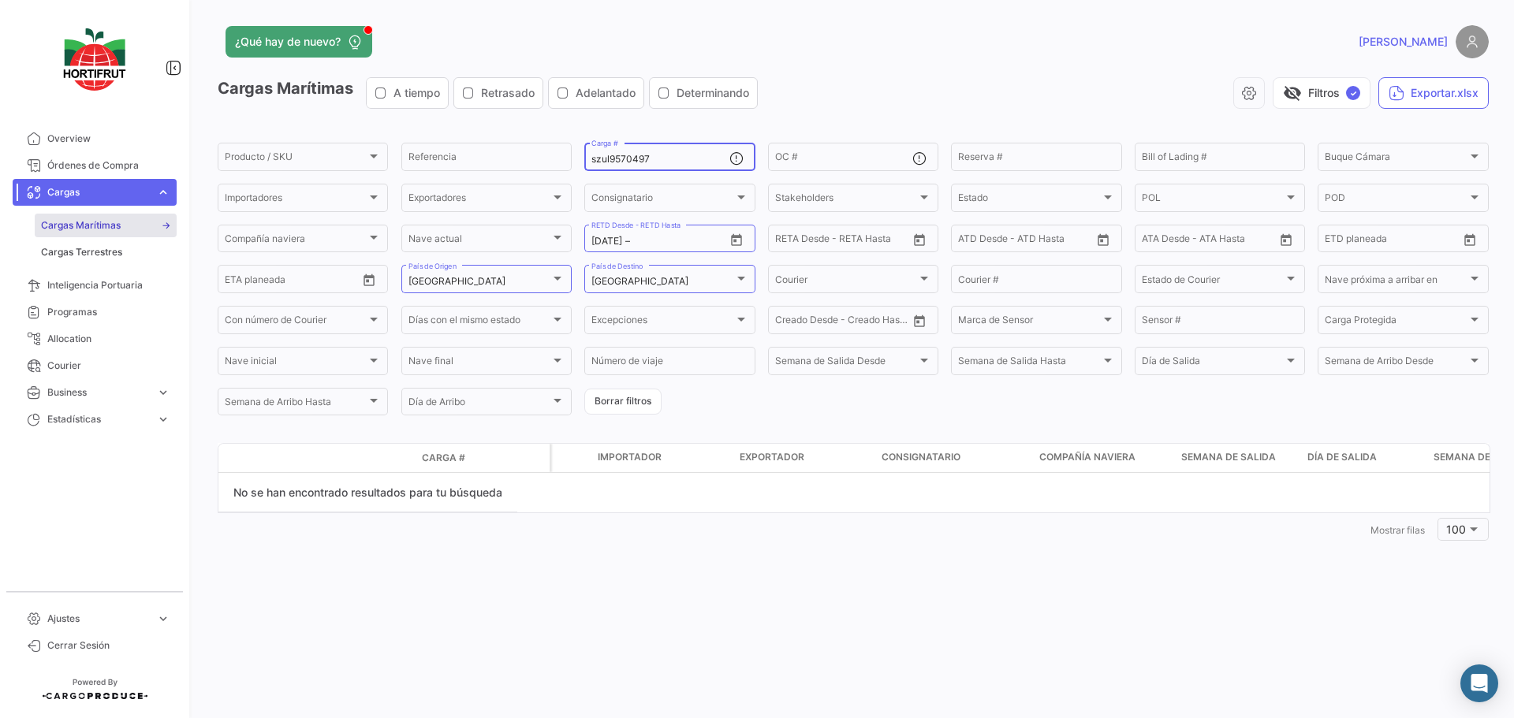
type input "szul9570497"
click at [941, 73] on app-header "¿Qué hay de nuevo? [PERSON_NAME]" at bounding box center [853, 51] width 1271 height 52
click at [612, 155] on input "szul9570497" at bounding box center [659, 159] width 137 height 11
drag, startPoint x: 678, startPoint y: 154, endPoint x: 503, endPoint y: 155, distance: 175.0
click at [0, 0] on div "Producto / SKU Producto / SKU Referencia szul9570497 Carga # OC # Reserva # Bil…" at bounding box center [0, 0] width 0 height 0
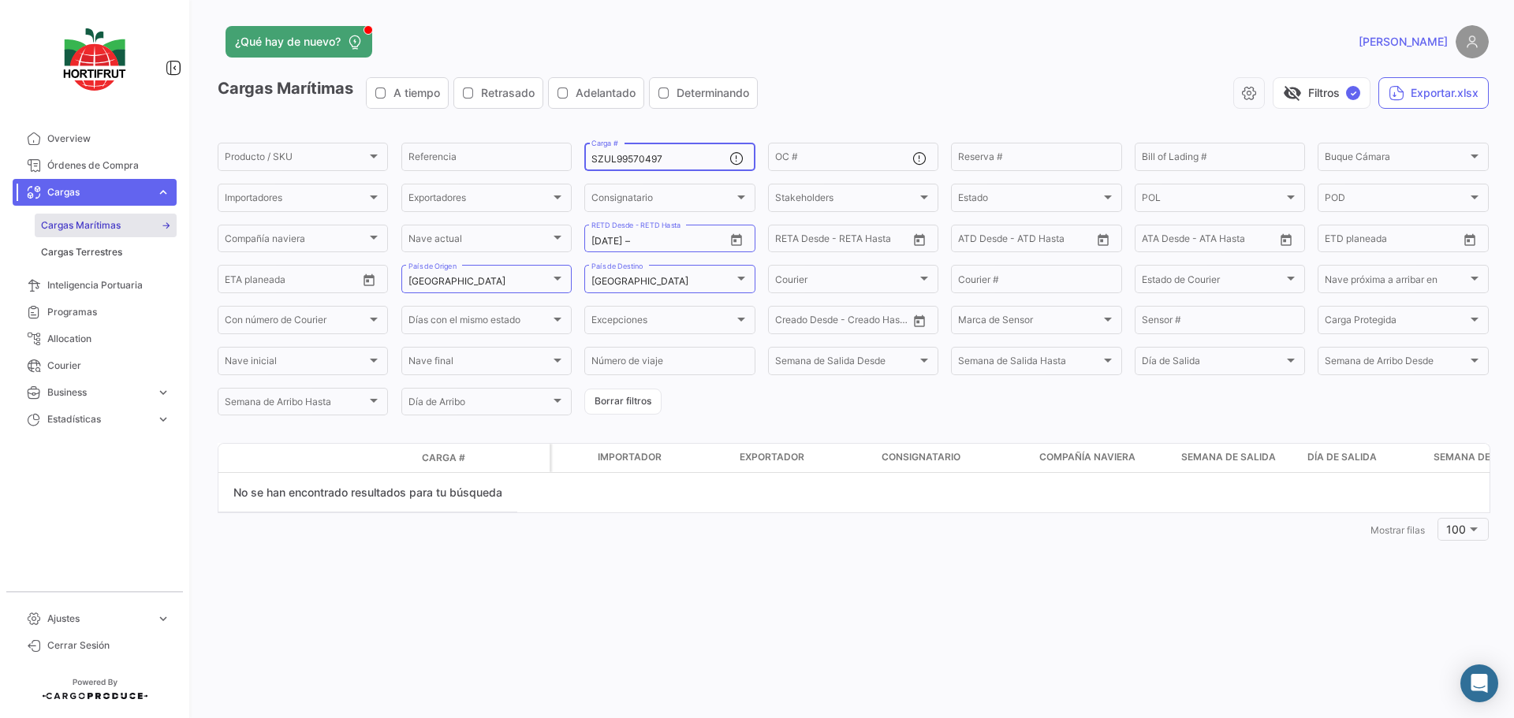
type input "SZUL99570497"
drag, startPoint x: 635, startPoint y: 153, endPoint x: 522, endPoint y: 151, distance: 112.7
click at [0, 0] on div "Producto / SKU Producto / SKU Referencia SZUL99570497 Carga # OC # Reserva # Bi…" at bounding box center [0, 0] width 0 height 0
paste input "BMOU9334211"
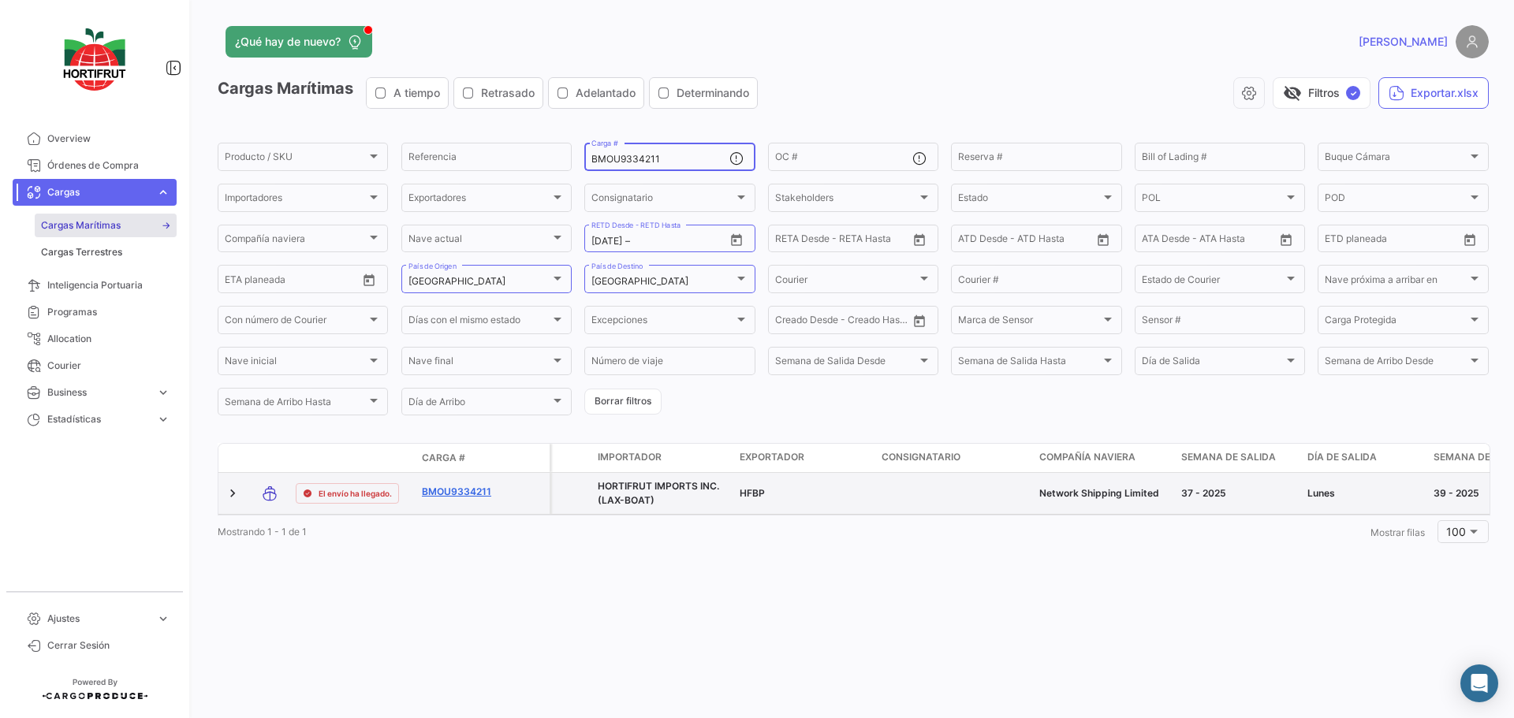
type input "BMOU9334211"
click at [456, 487] on link "BMOU9334211" at bounding box center [463, 492] width 82 height 14
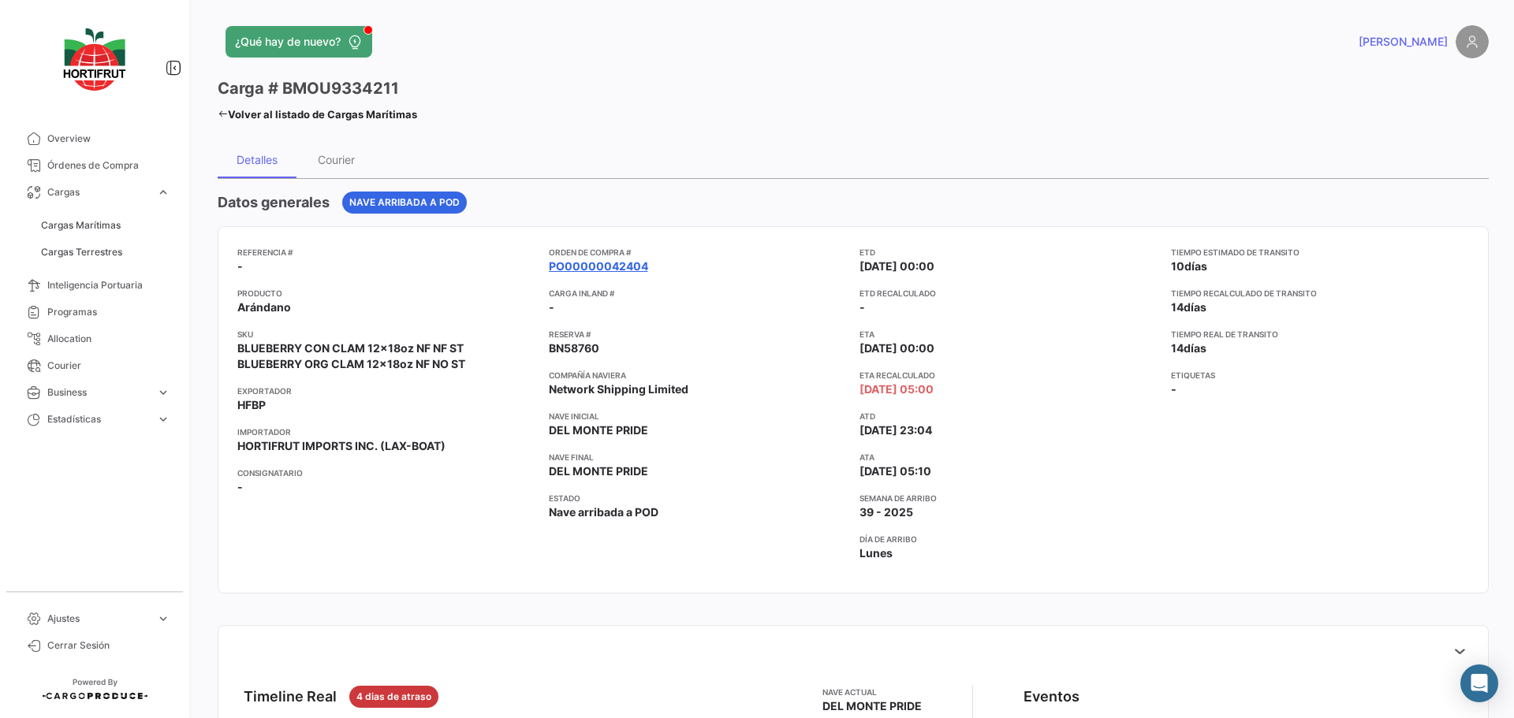
click at [620, 264] on link "PO00000042404" at bounding box center [598, 267] width 99 height 16
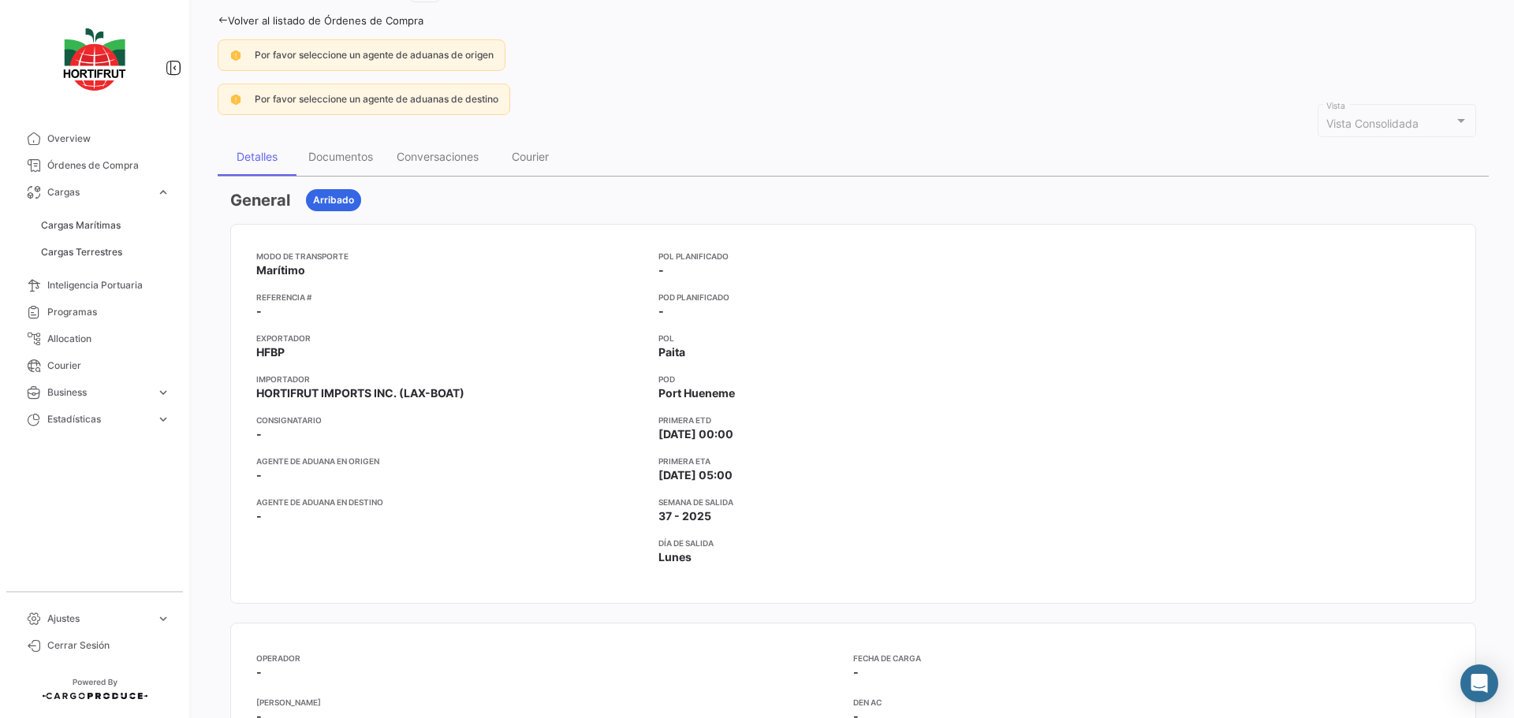
scroll to position [79, 0]
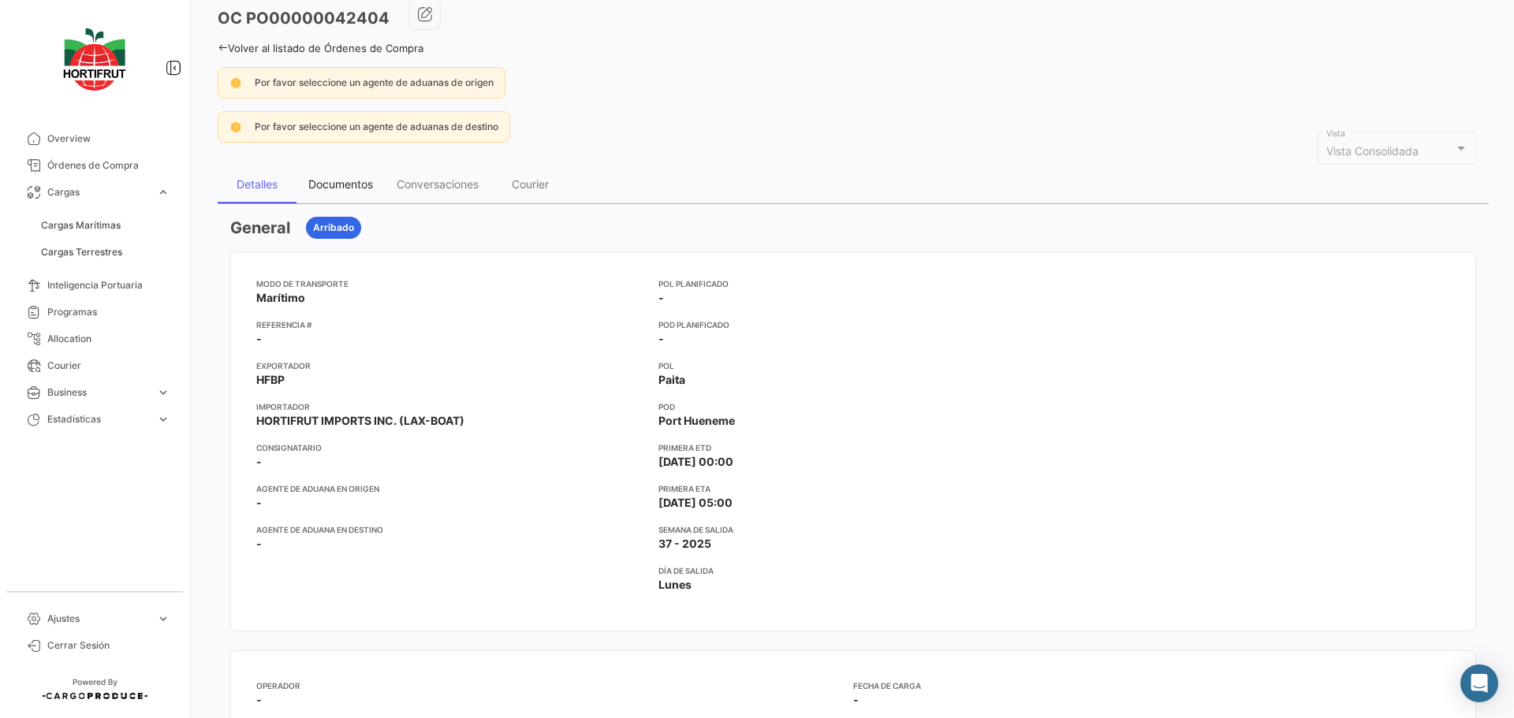
click at [333, 181] on div "Documentos" at bounding box center [340, 183] width 65 height 13
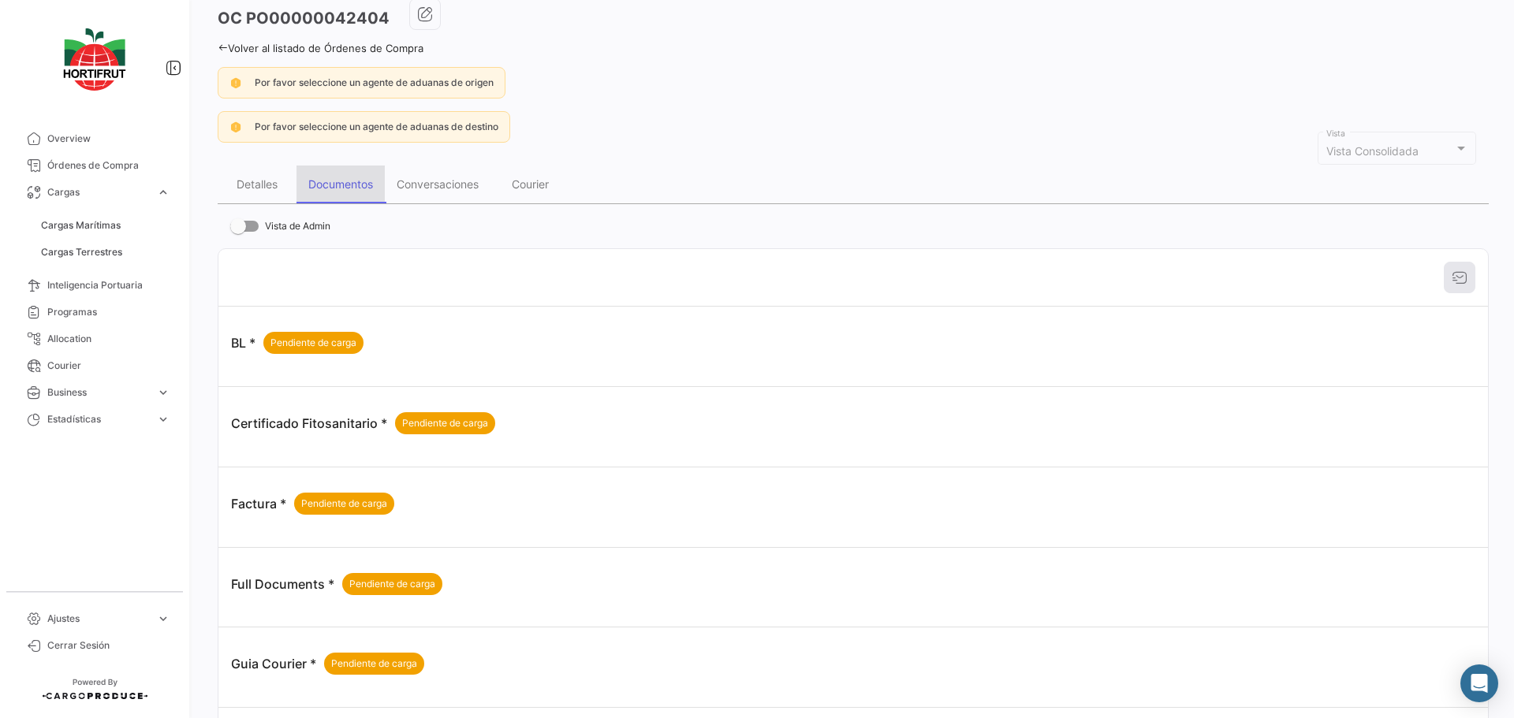
scroll to position [0, 0]
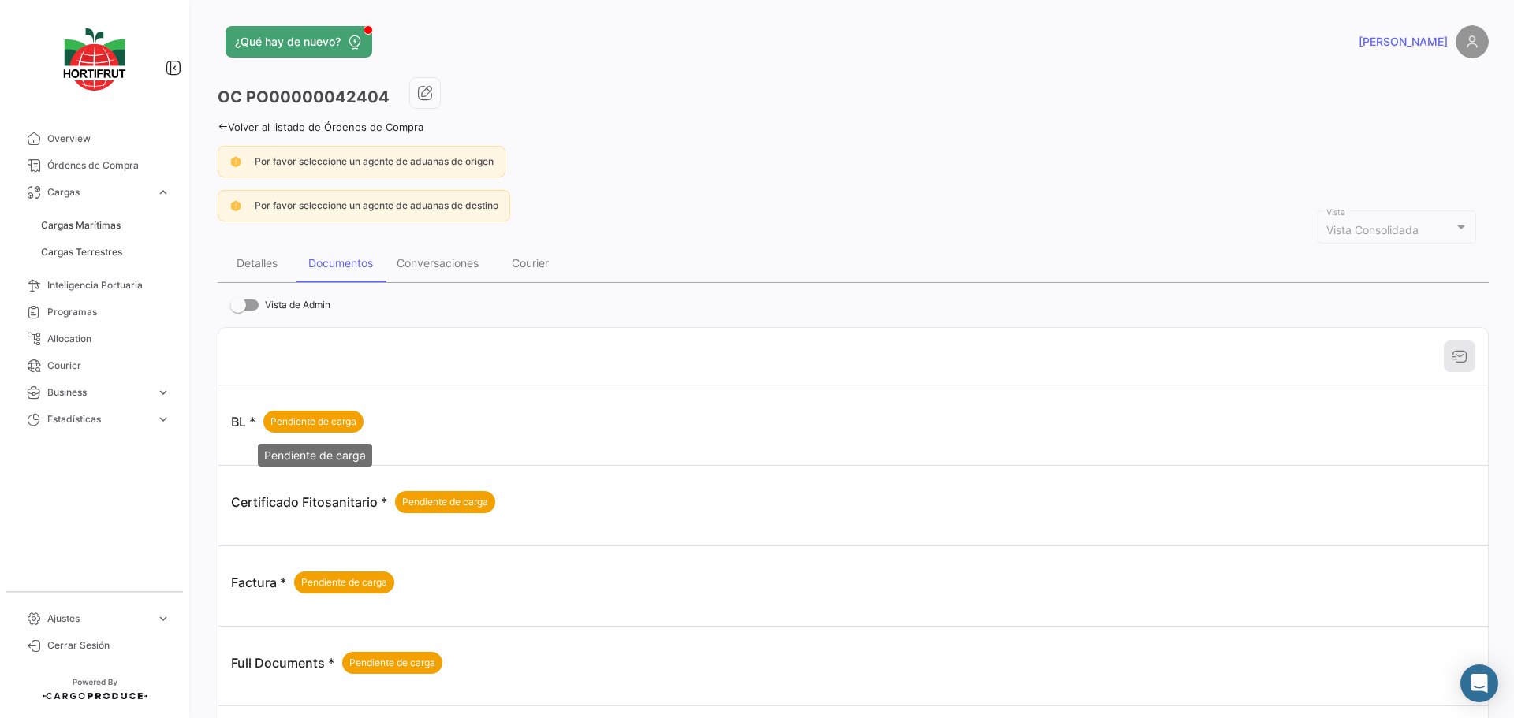
click at [305, 425] on span "Pendiente de carga" at bounding box center [313, 422] width 86 height 14
click at [454, 504] on span "Pendiente de carga" at bounding box center [445, 502] width 86 height 14
click at [356, 583] on span "Pendiente de carga" at bounding box center [344, 583] width 86 height 14
click at [388, 664] on span "Pendiente de carga" at bounding box center [392, 663] width 86 height 14
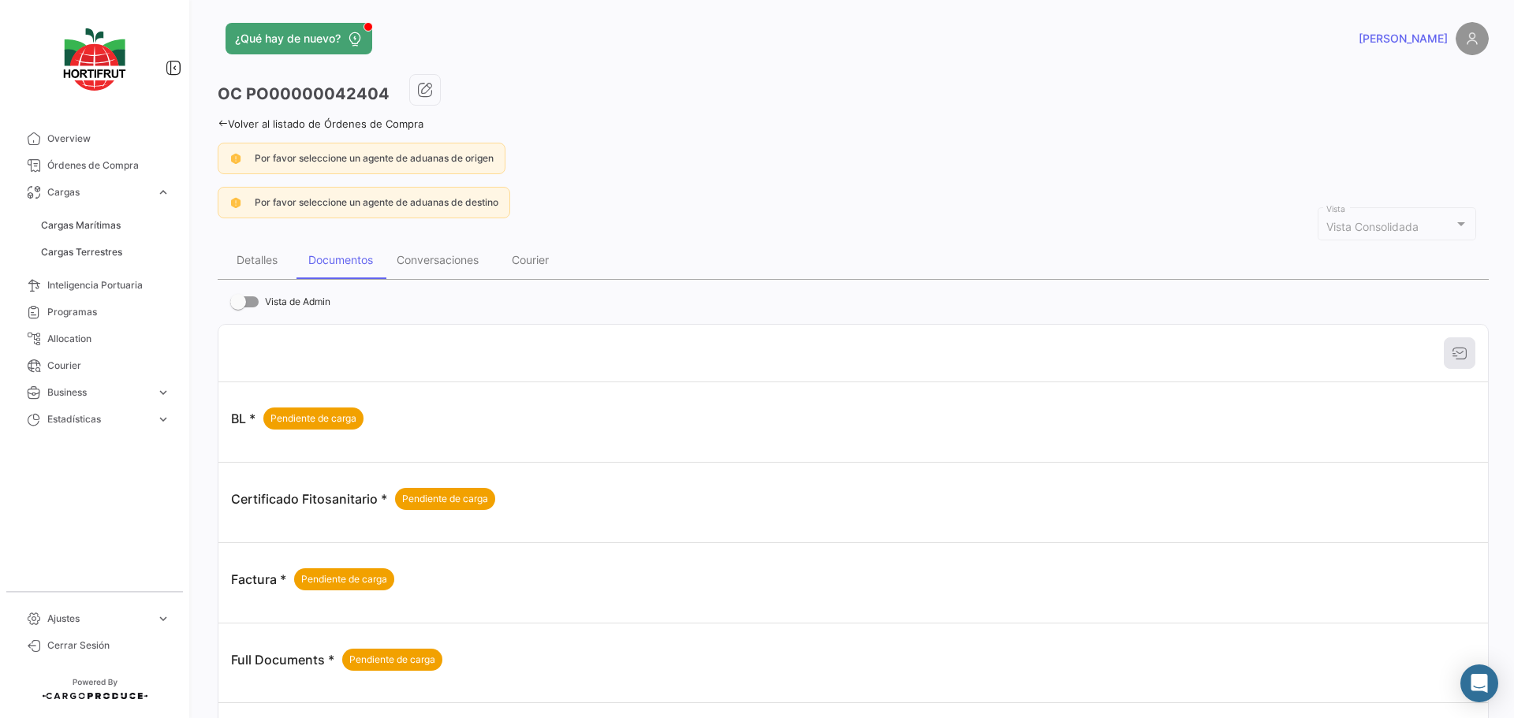
scroll to position [2, 0]
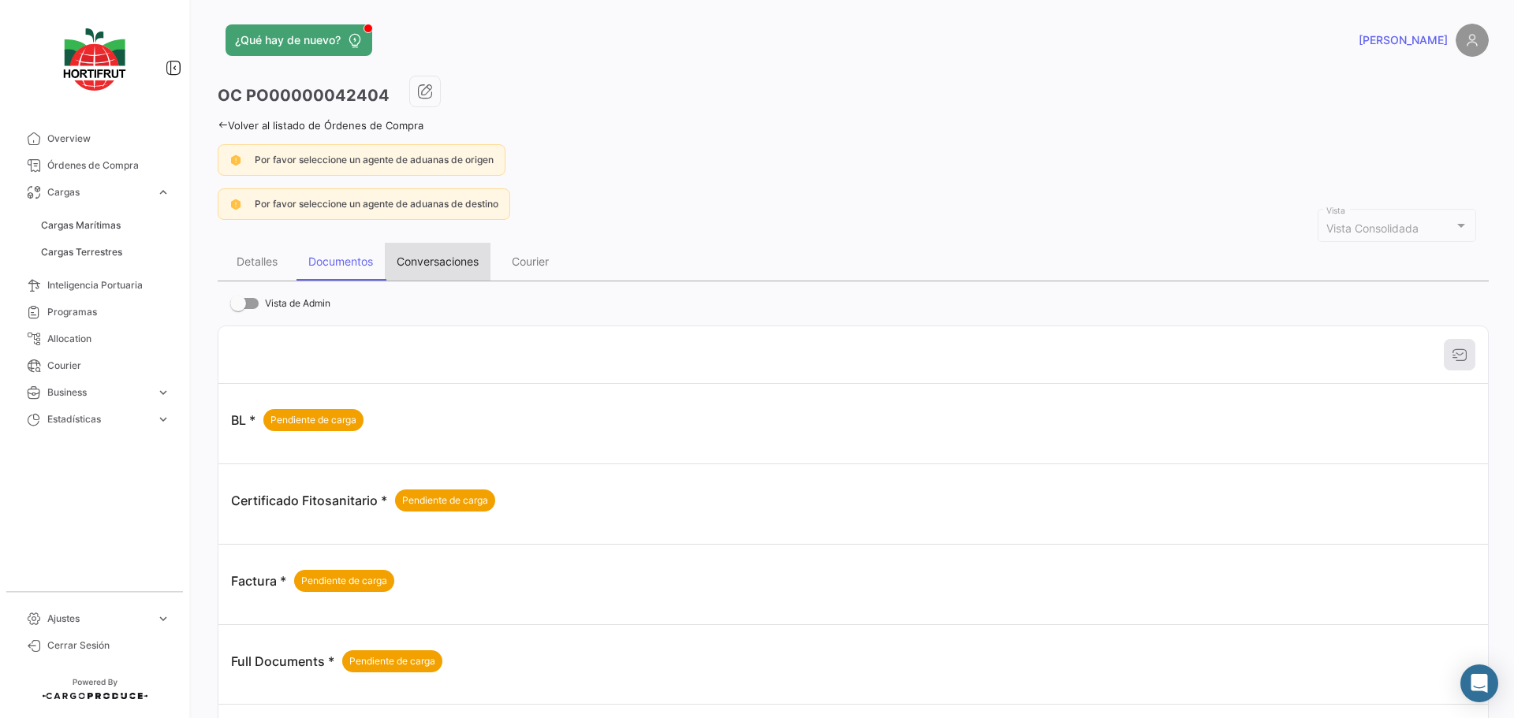
click at [440, 260] on div "Conversaciones" at bounding box center [438, 261] width 82 height 13
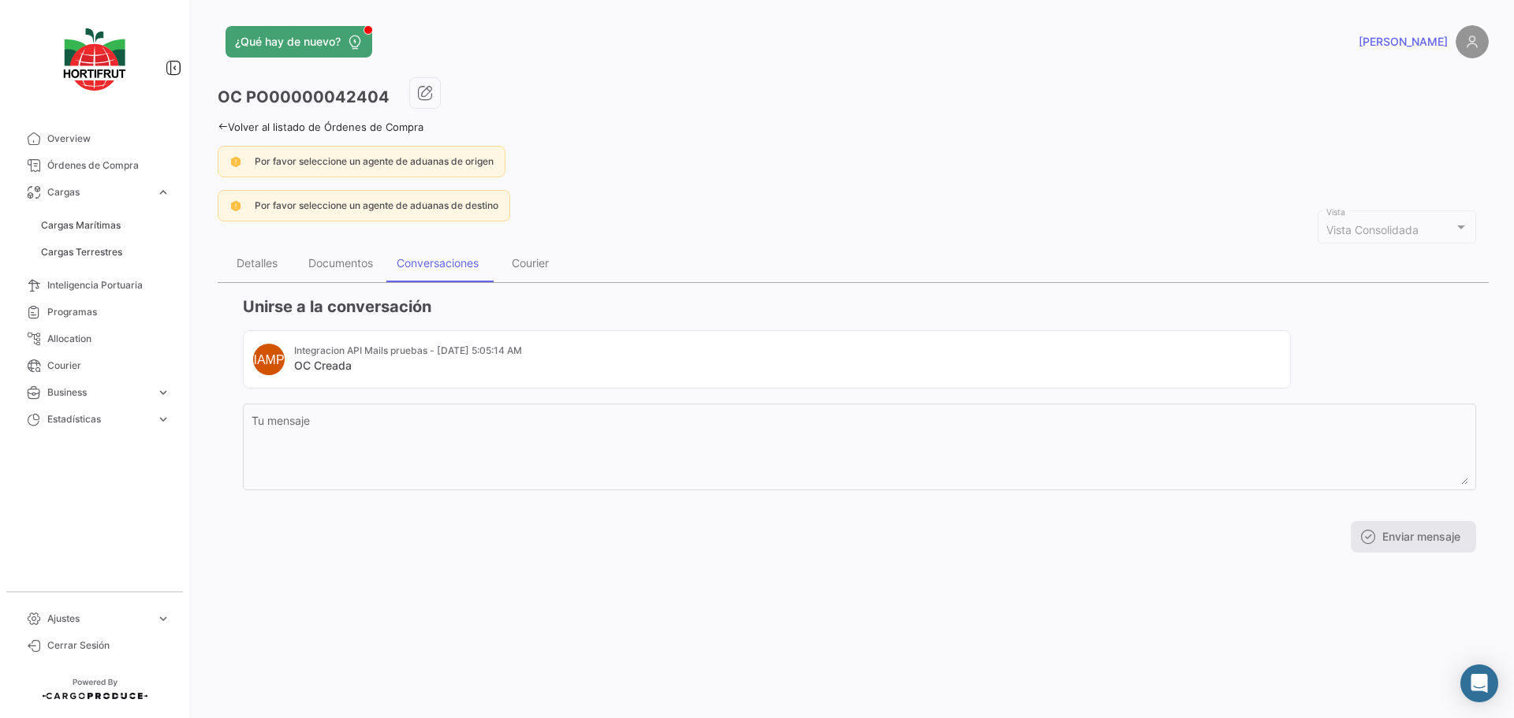
scroll to position [0, 0]
click at [350, 261] on div "Documentos" at bounding box center [340, 262] width 65 height 13
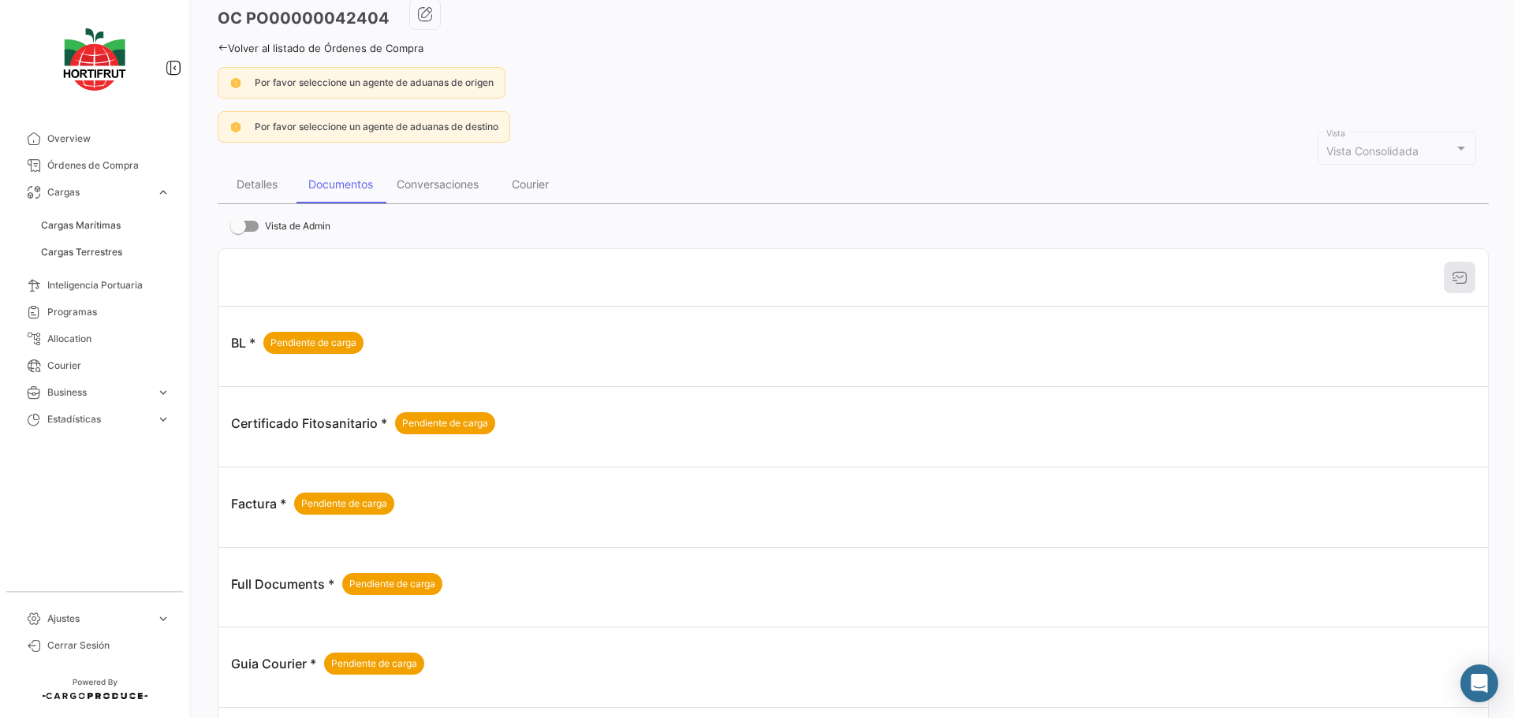
scroll to position [2, 0]
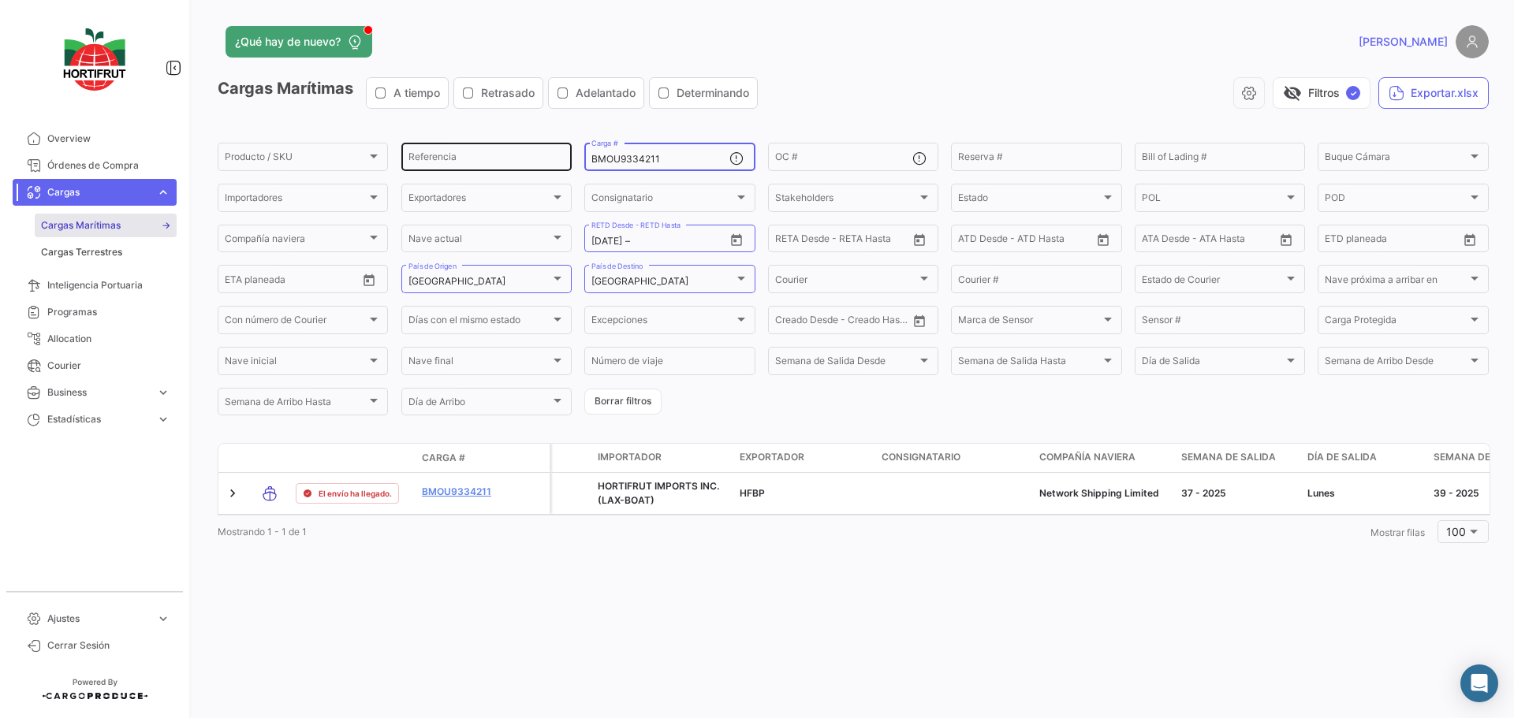
drag, startPoint x: 699, startPoint y: 163, endPoint x: 543, endPoint y: 159, distance: 156.1
click at [0, 0] on div "Producto / SKU Producto / SKU Referencia BMOU9334211 Carga # OC # Reserva # Bil…" at bounding box center [0, 0] width 0 height 0
paste input "OTPU6304383"
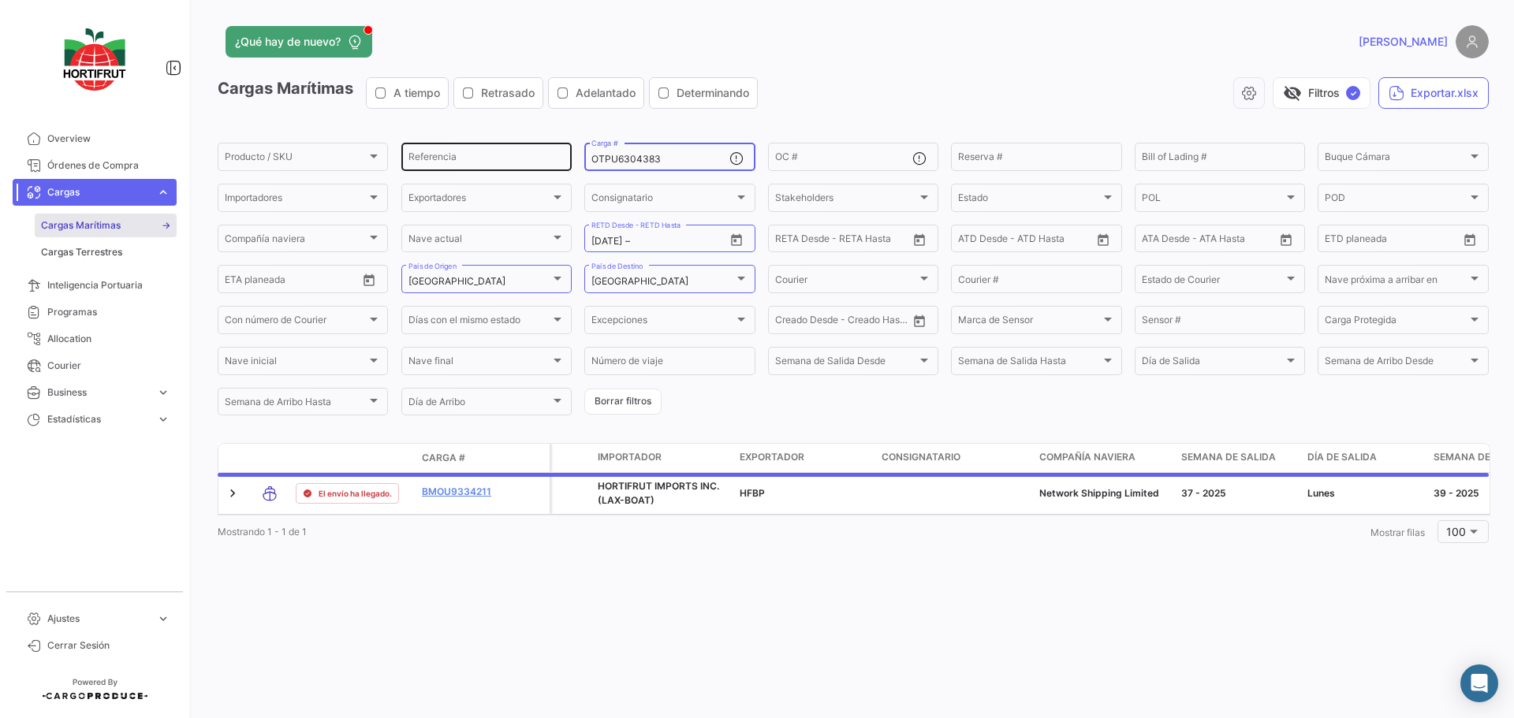
type input "OTPU6304383"
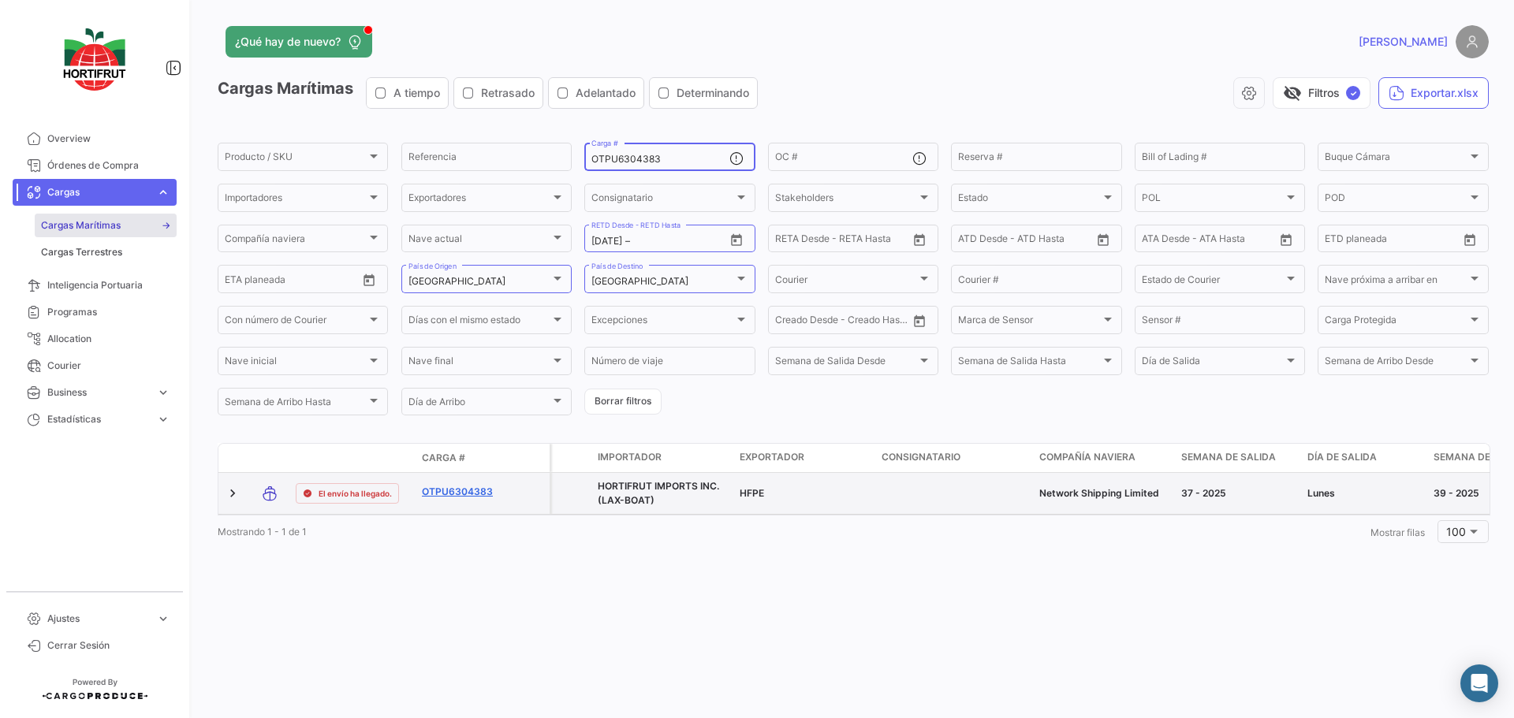
click at [474, 487] on link "OTPU6304383" at bounding box center [463, 492] width 82 height 14
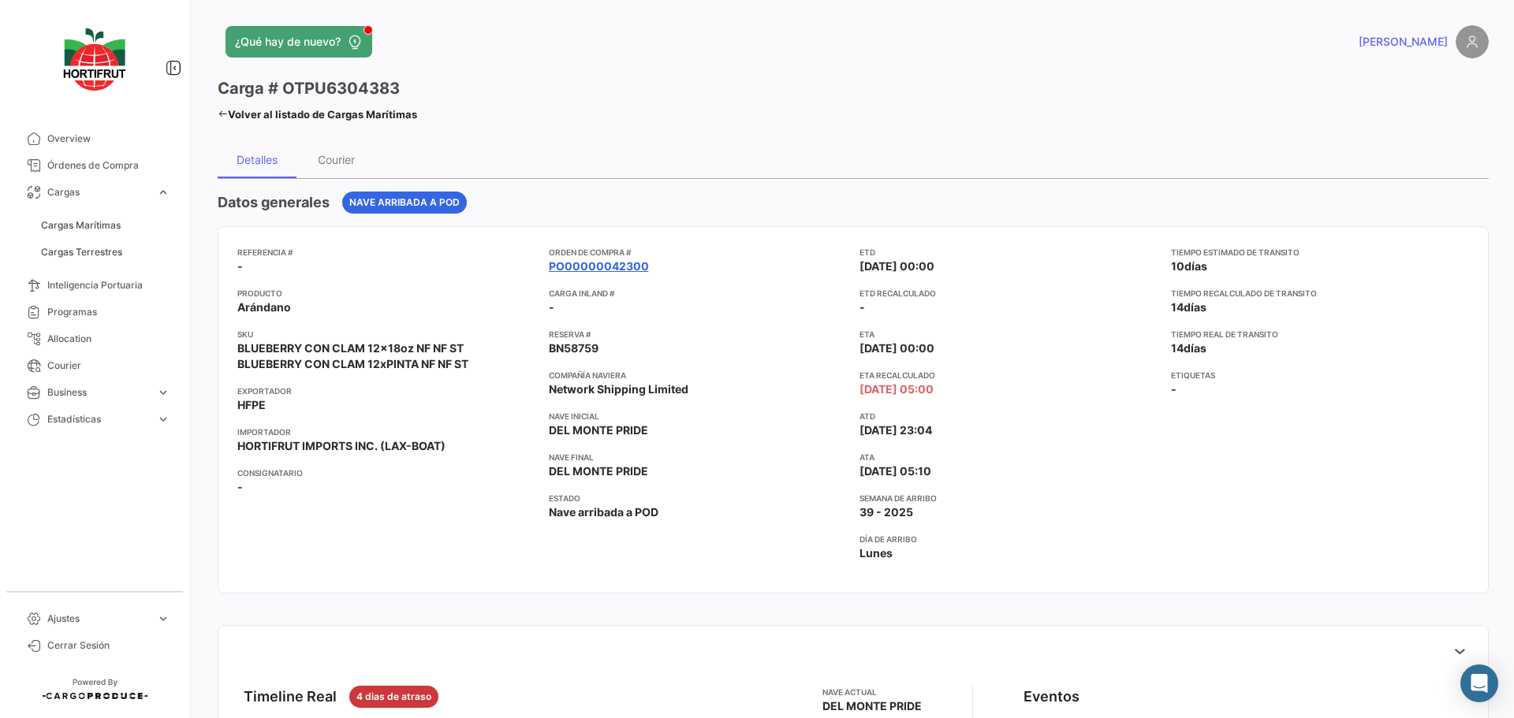
click at [616, 269] on link "PO00000042300" at bounding box center [599, 267] width 100 height 16
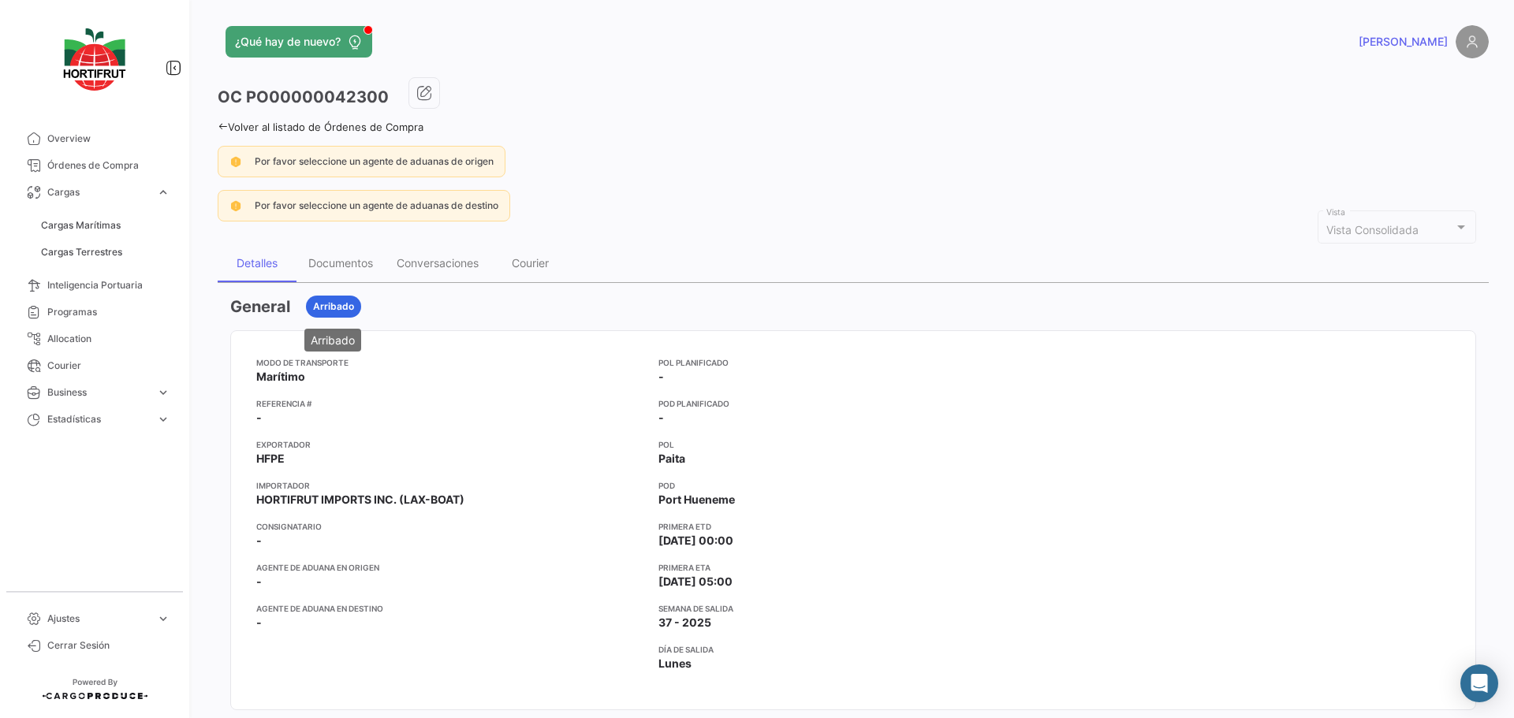
click at [332, 305] on span "Arribado" at bounding box center [333, 307] width 41 height 14
click at [348, 263] on div "Documentos" at bounding box center [340, 262] width 65 height 13
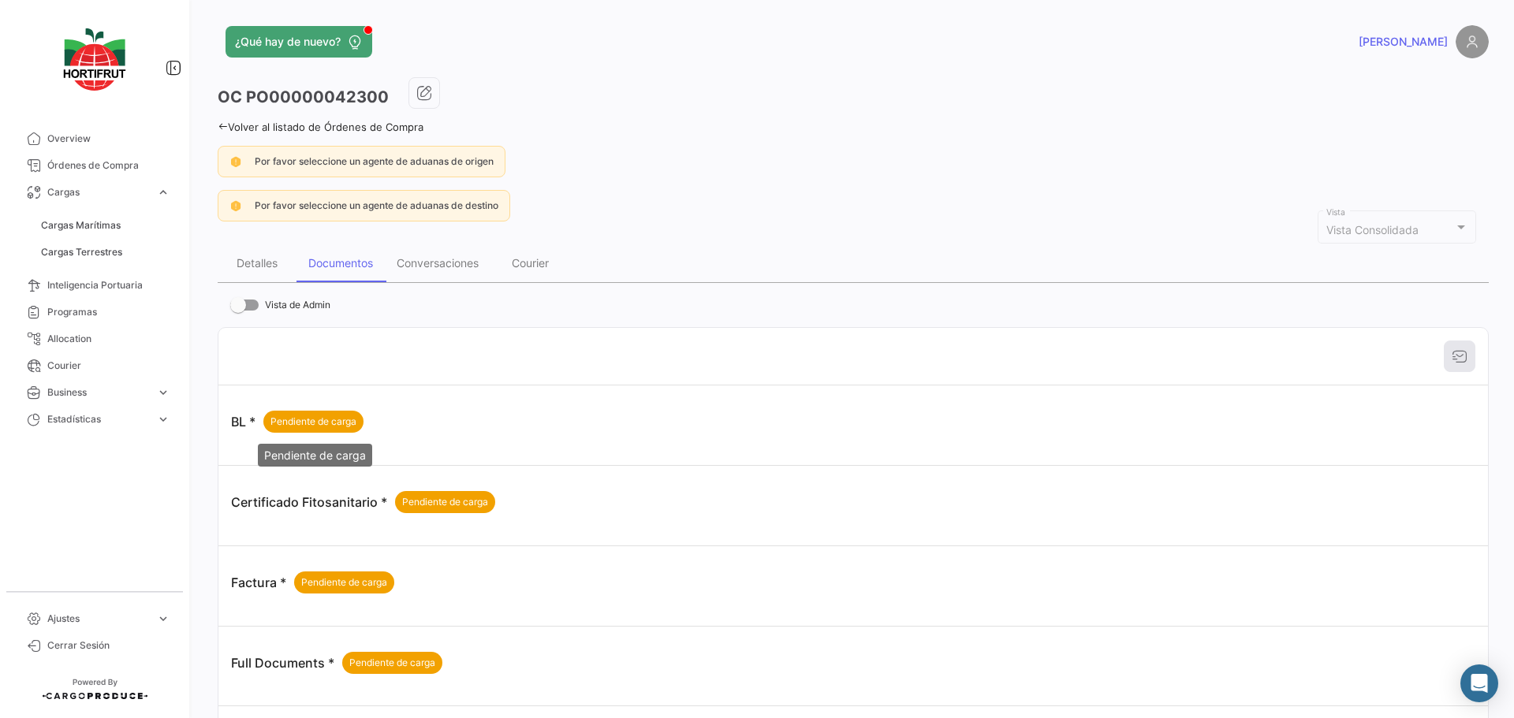
click at [315, 419] on span "Pendiente de carga" at bounding box center [313, 422] width 86 height 14
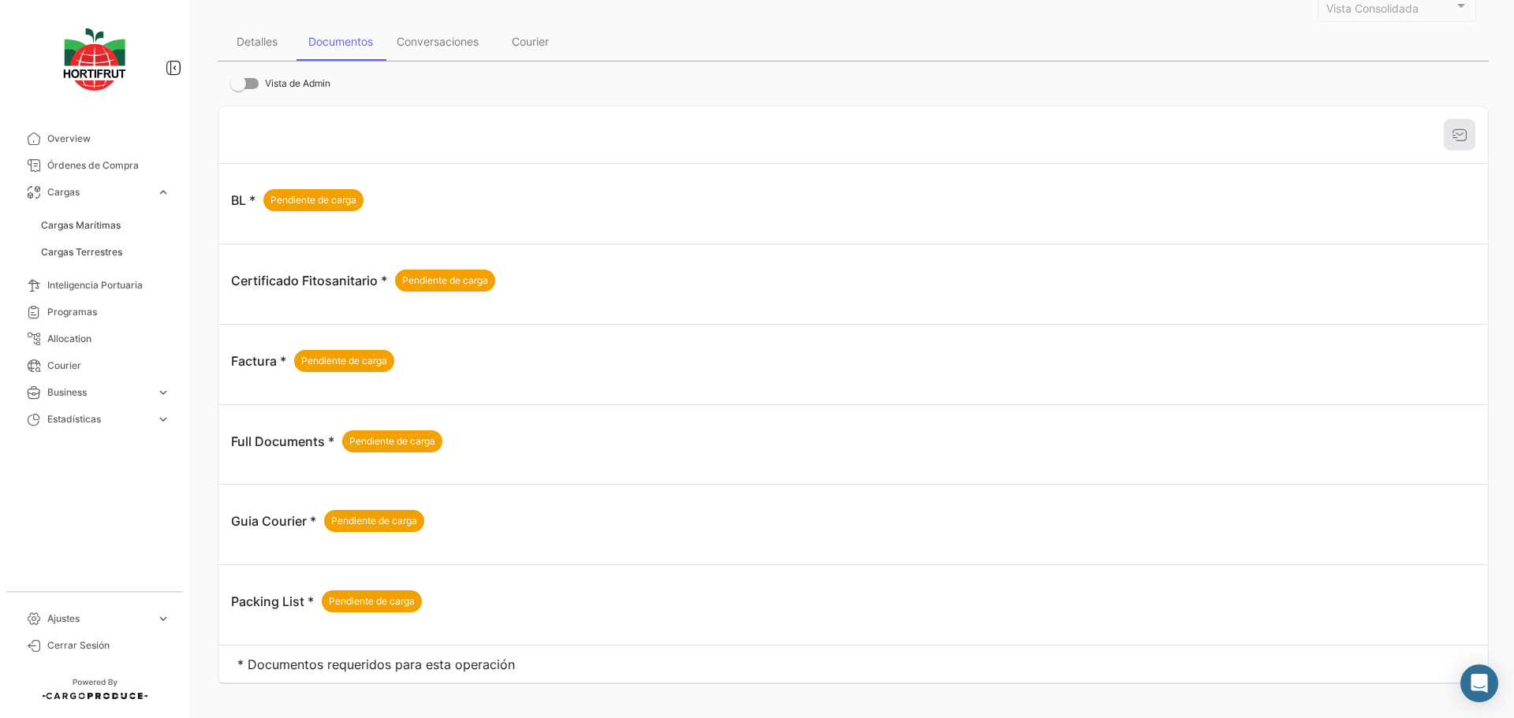
scroll to position [237, 0]
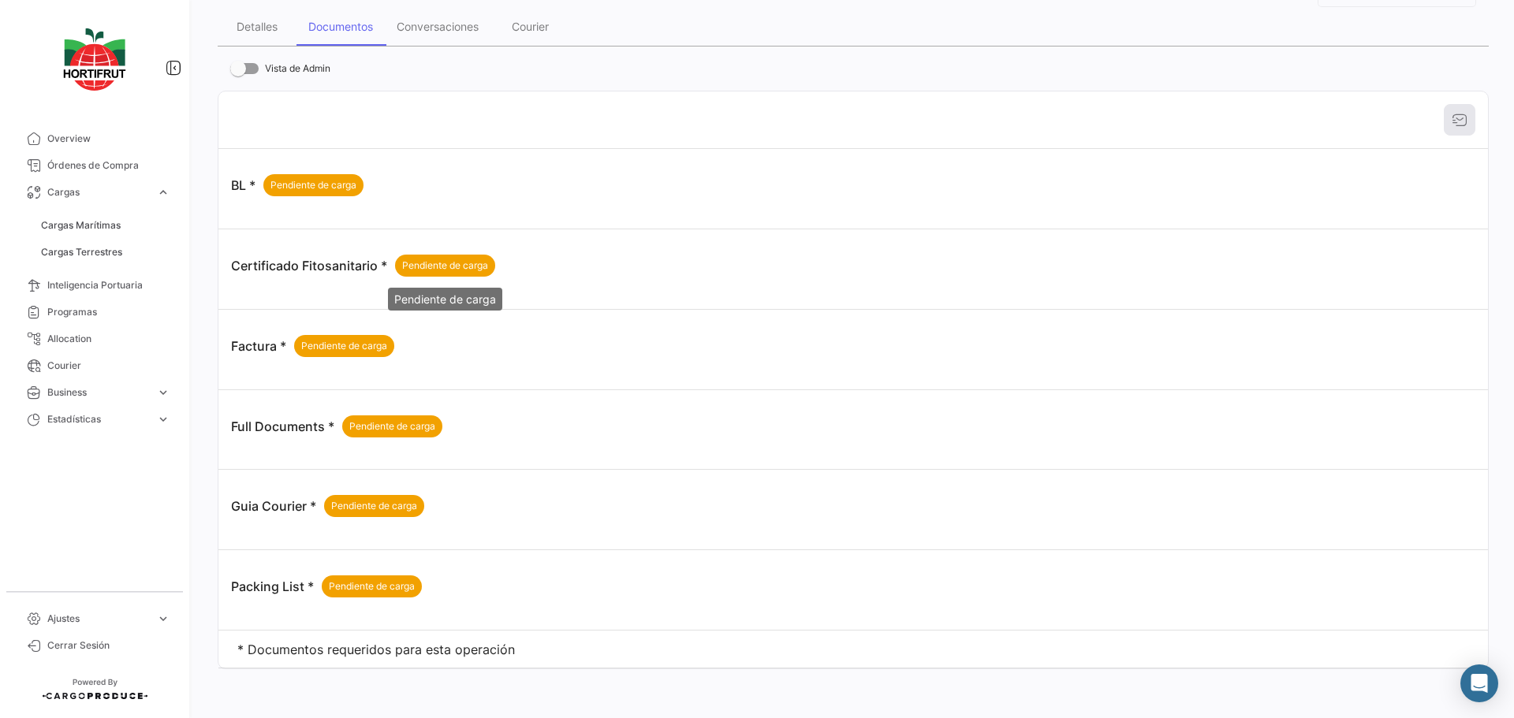
drag, startPoint x: 467, startPoint y: 263, endPoint x: 396, endPoint y: 296, distance: 78.6
click at [466, 263] on span "Pendiente de carga" at bounding box center [445, 266] width 86 height 14
drag, startPoint x: 307, startPoint y: 341, endPoint x: 387, endPoint y: 434, distance: 123.1
click at [308, 341] on span "Pendiente de carga" at bounding box center [344, 346] width 86 height 14
click at [393, 430] on span "Pendiente de carga" at bounding box center [392, 426] width 86 height 14
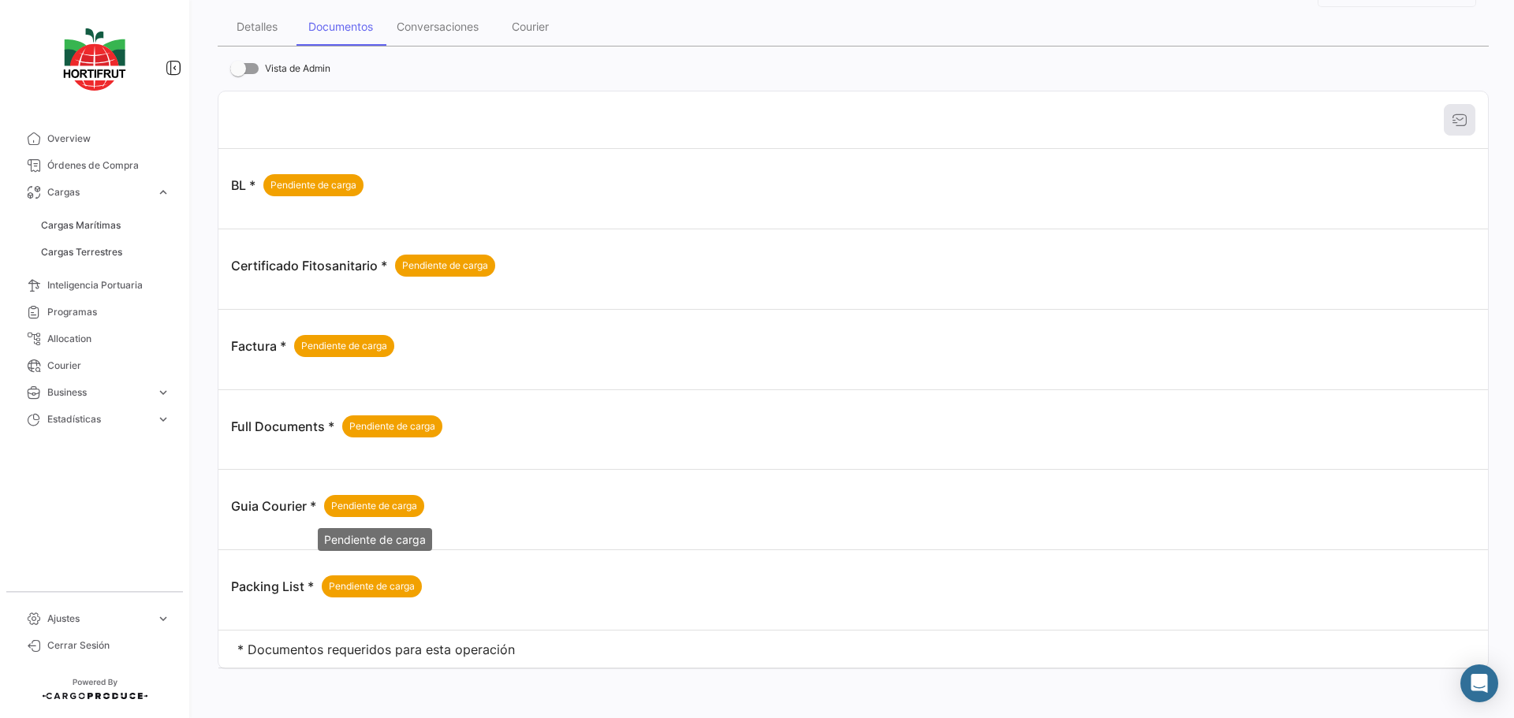
click at [379, 497] on div "Pendiente de carga" at bounding box center [374, 506] width 100 height 22
click at [388, 590] on span "Pendiente de carga" at bounding box center [372, 586] width 86 height 14
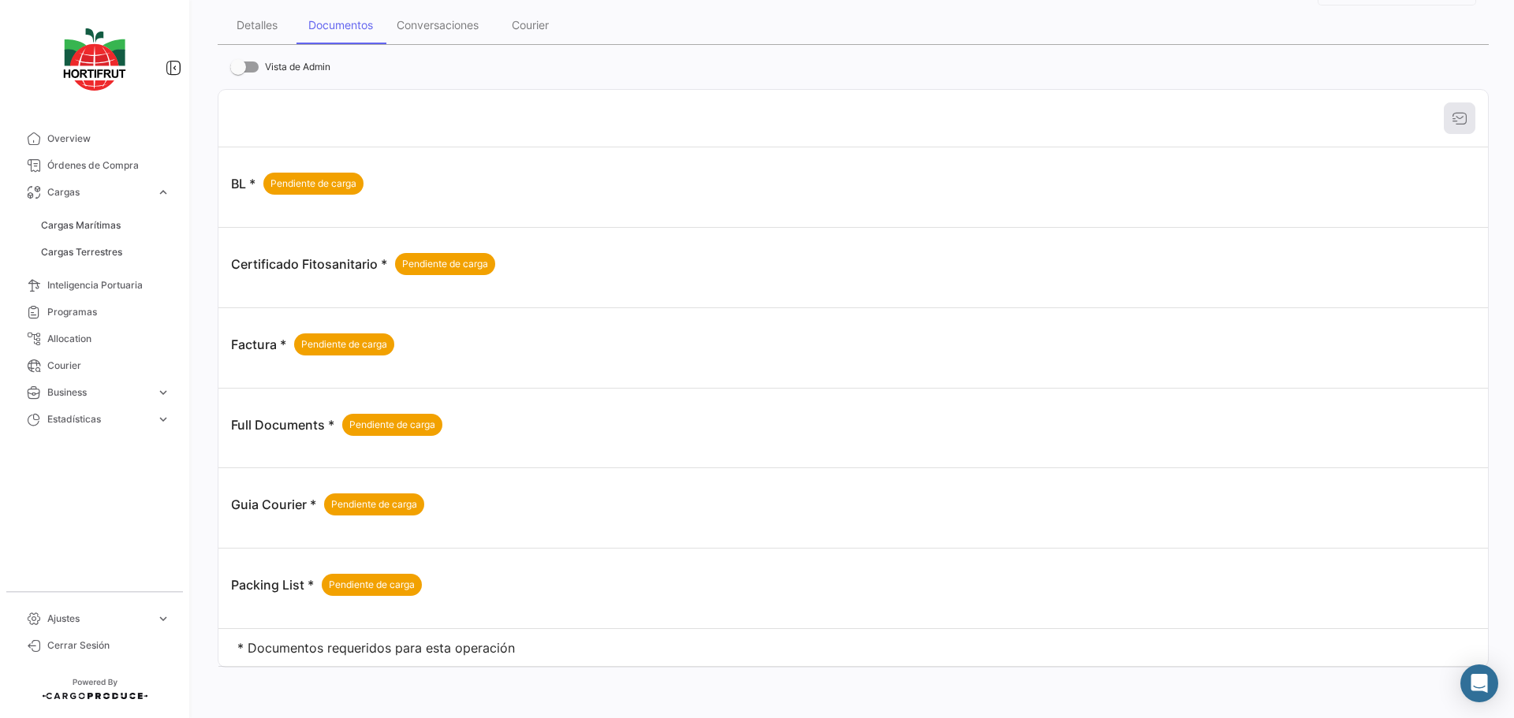
click at [251, 69] on span at bounding box center [244, 66] width 28 height 11
click at [238, 73] on input "Vista de Admin" at bounding box center [237, 73] width 1 height 1
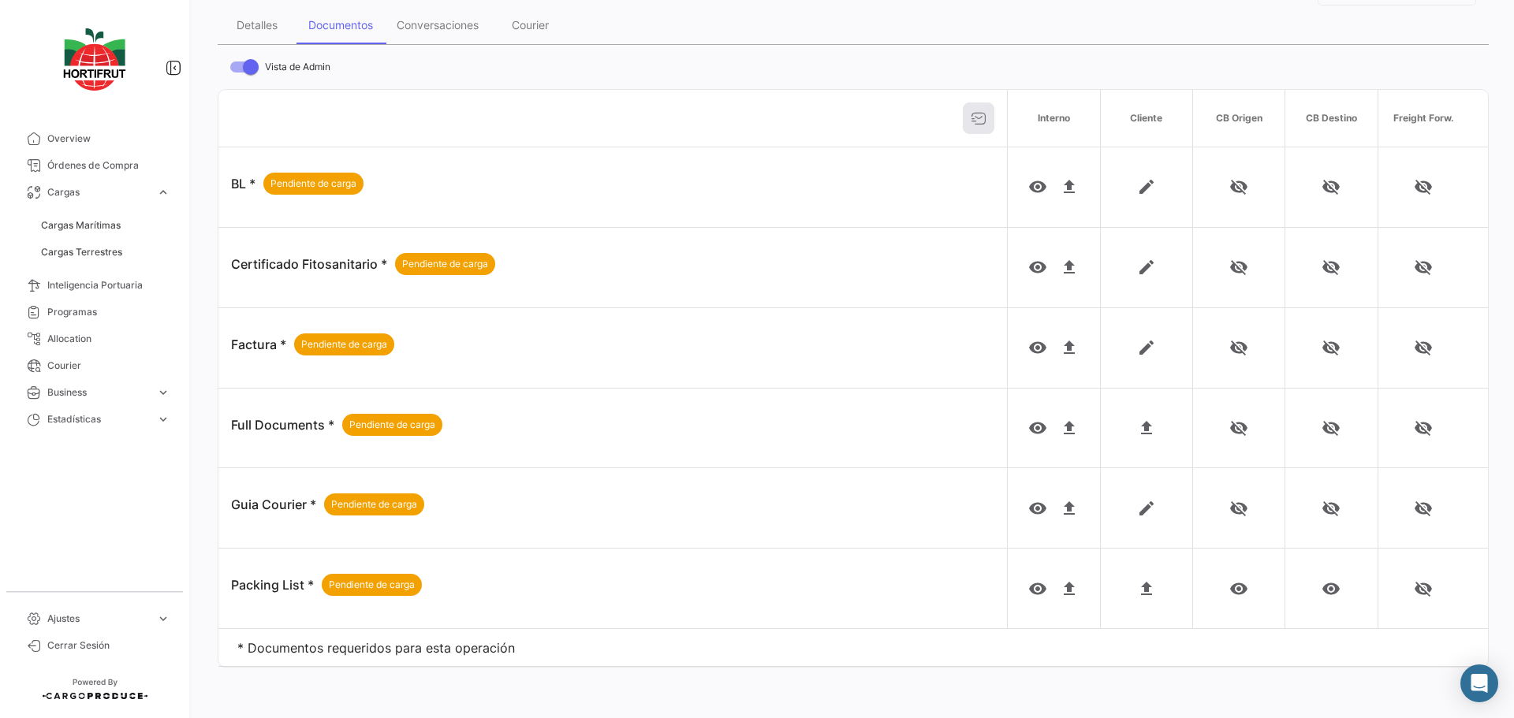
click at [244, 65] on span at bounding box center [251, 67] width 16 height 16
click at [238, 73] on input "Vista de Admin" at bounding box center [237, 73] width 1 height 1
checkbox input "false"
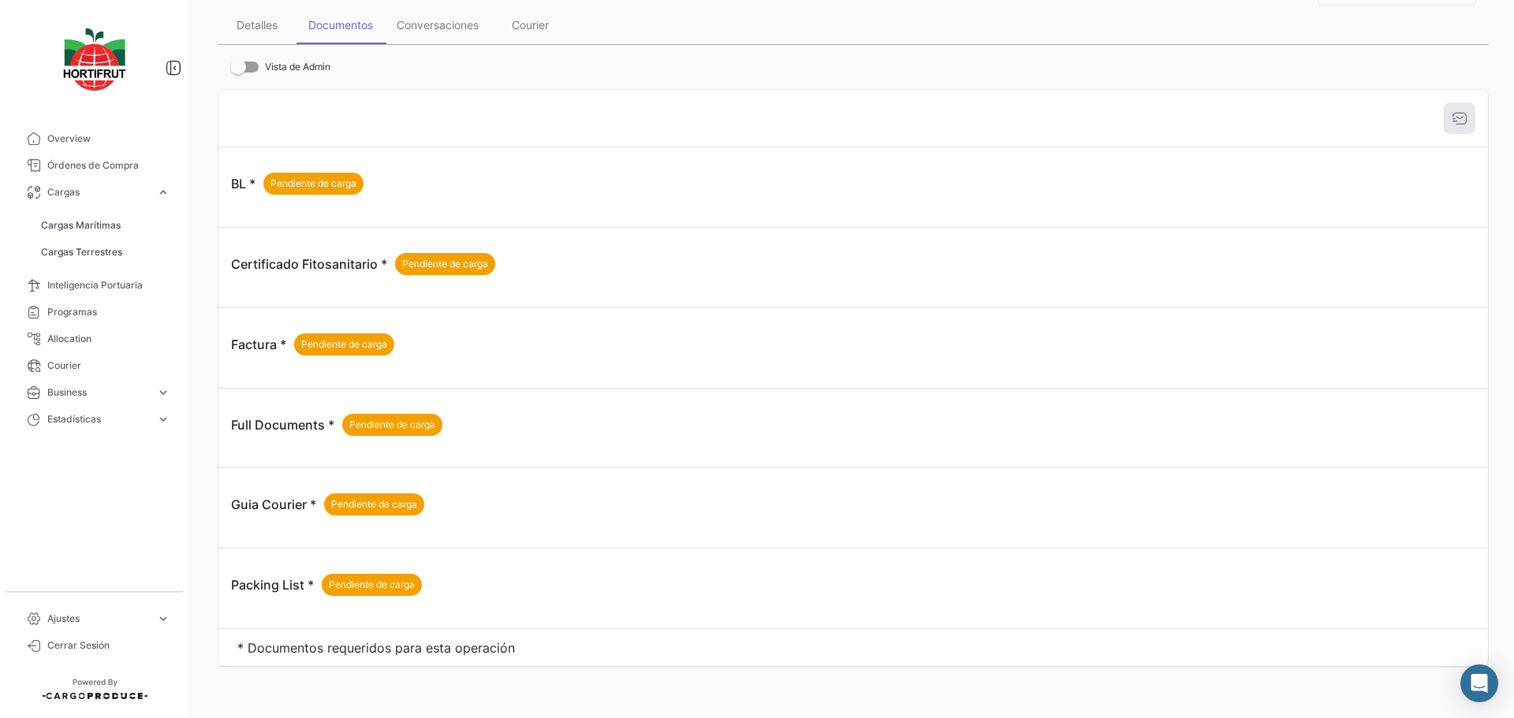
click at [702, 76] on div "Vista de Admin BL * Pendiente de carga Certificado Fitosanitario * Pendiente de…" at bounding box center [853, 363] width 1271 height 610
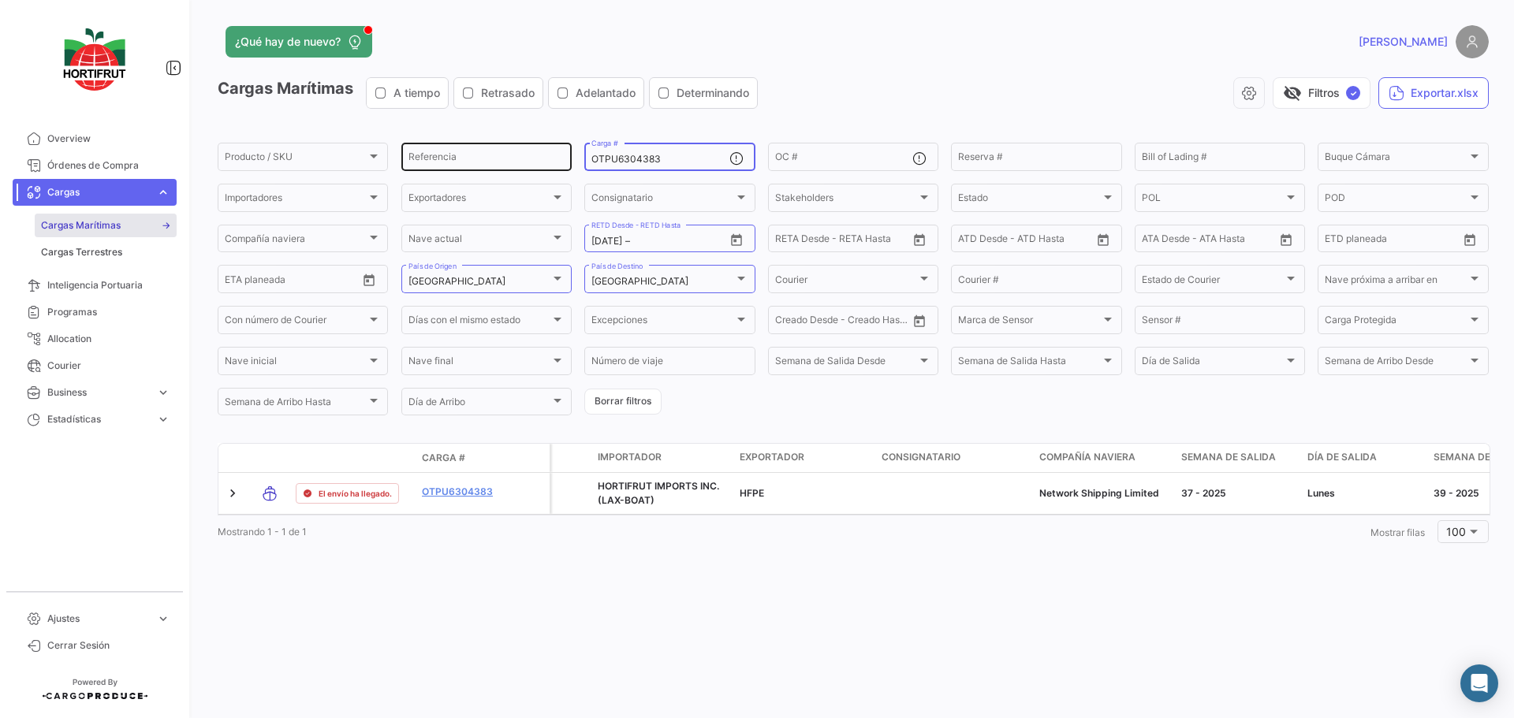
drag, startPoint x: 686, startPoint y: 157, endPoint x: 496, endPoint y: 147, distance: 190.3
click at [0, 0] on div "Producto / SKU Producto / SKU Referencia OTPU6304383 Carga # OC # Reserva # Bil…" at bounding box center [0, 0] width 0 height 0
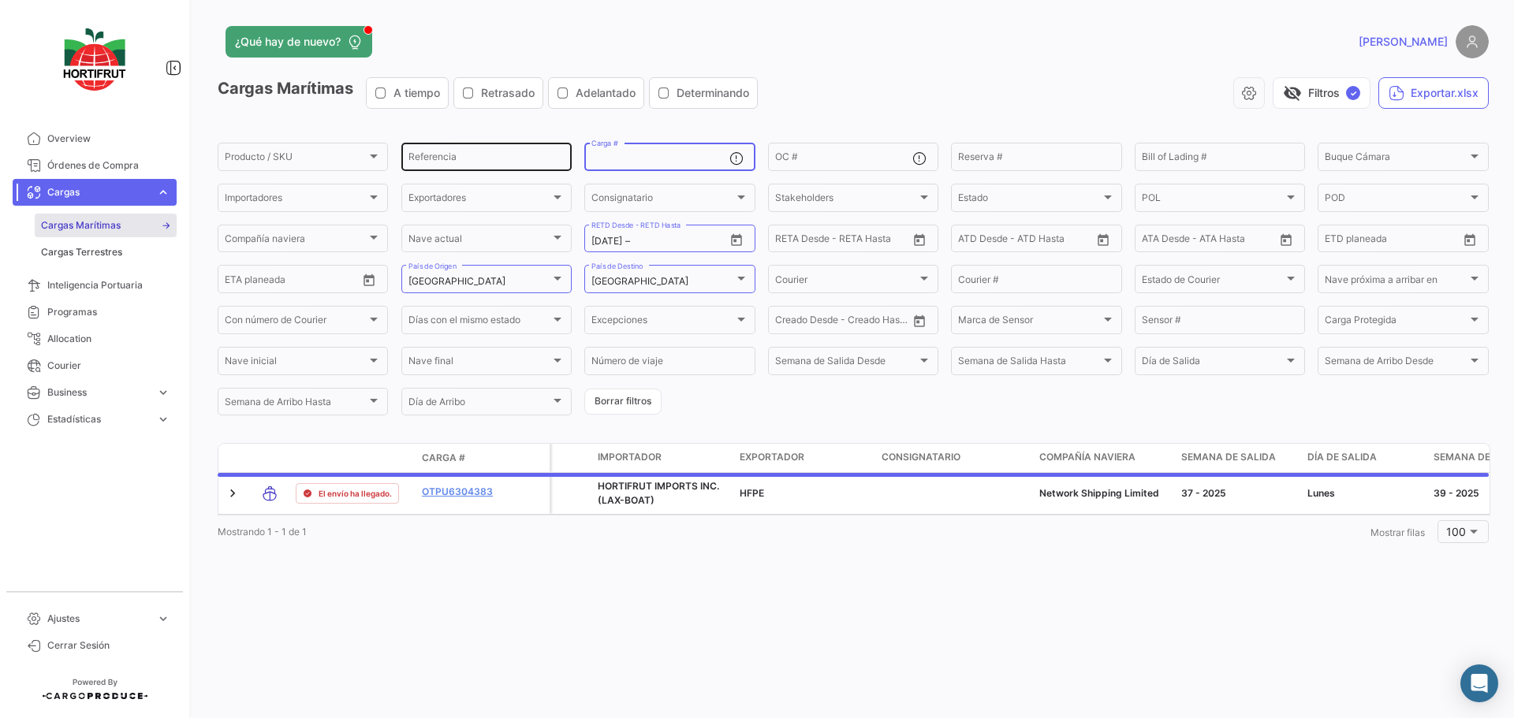
paste input "SZLU9570497"
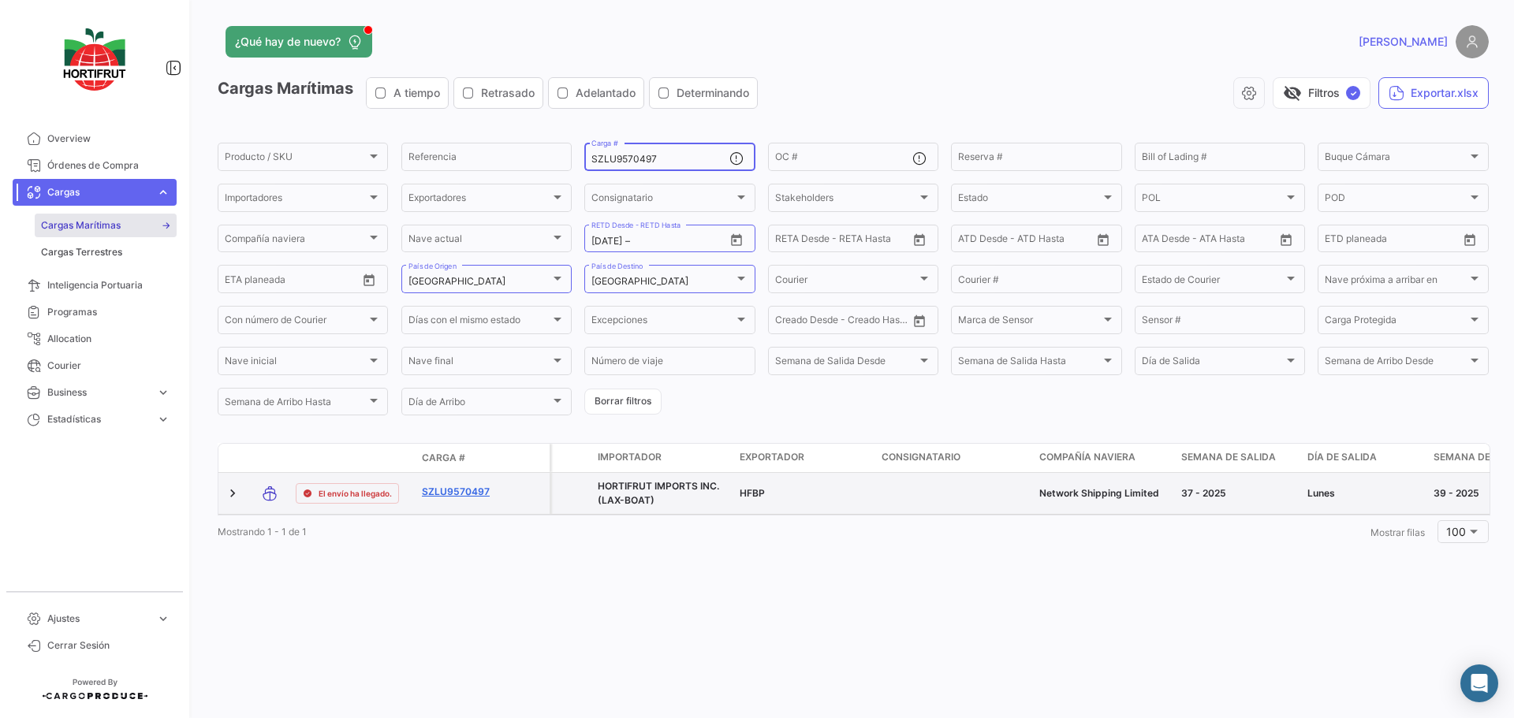
type input "SZLU9570497"
click at [459, 492] on link "SZLU9570497" at bounding box center [463, 492] width 82 height 14
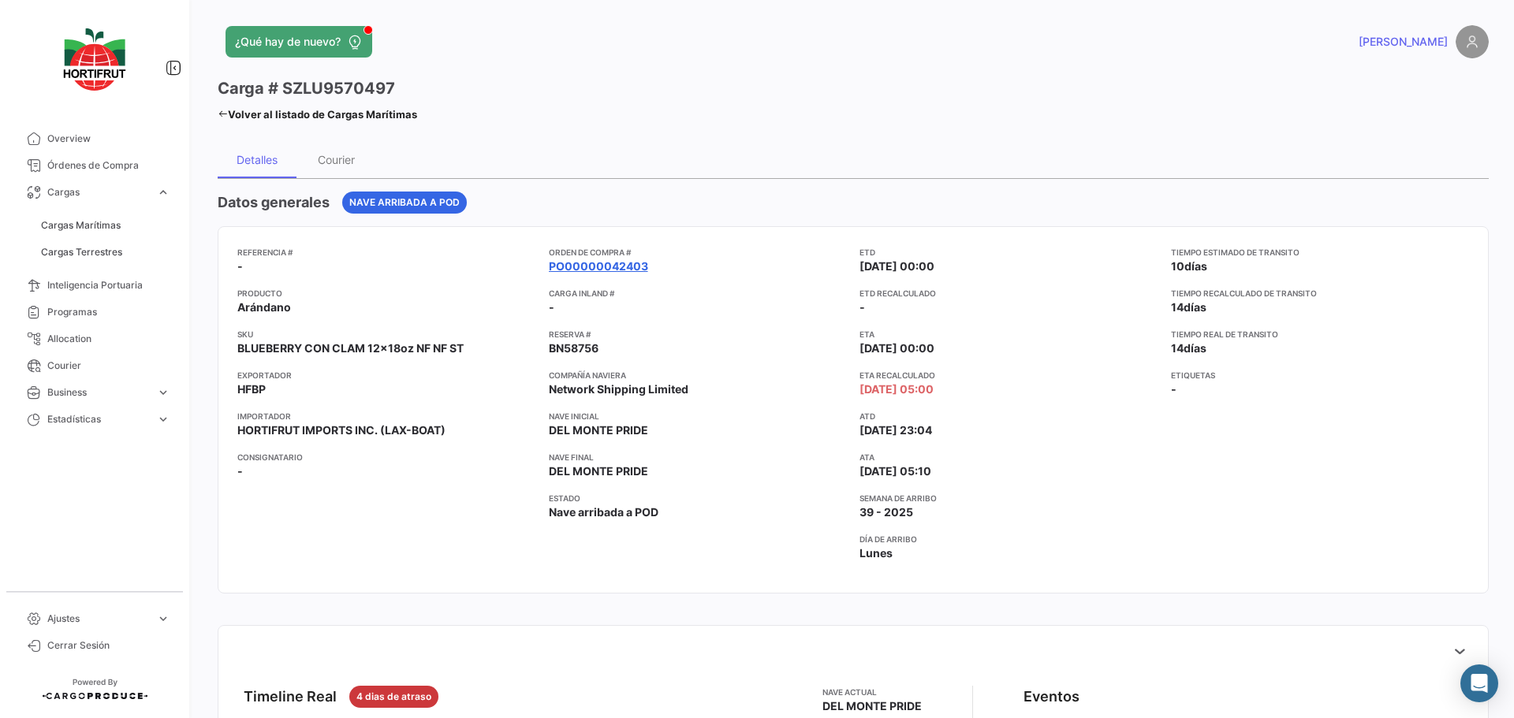
click at [634, 261] on link "PO00000042403" at bounding box center [598, 267] width 99 height 16
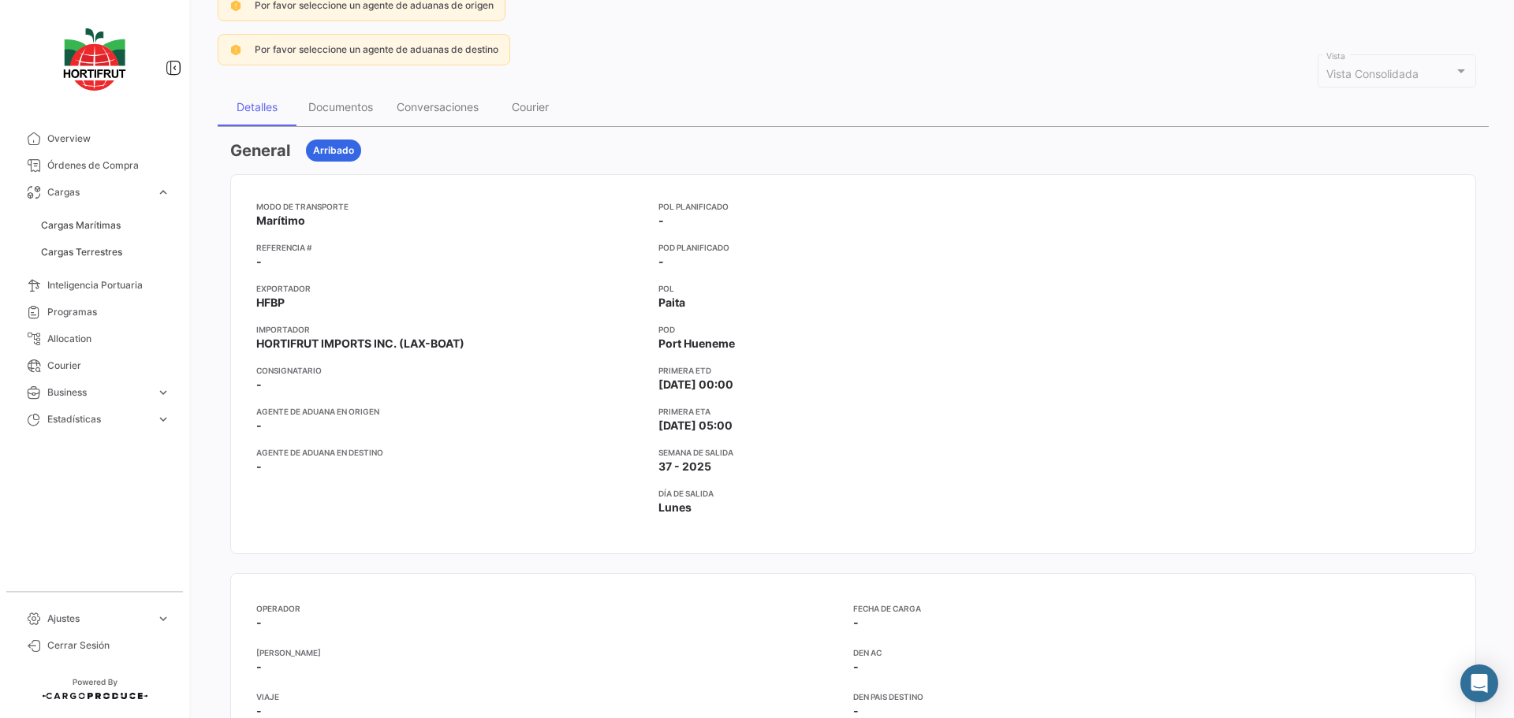
scroll to position [158, 0]
click at [356, 102] on div "Documentos" at bounding box center [340, 105] width 65 height 13
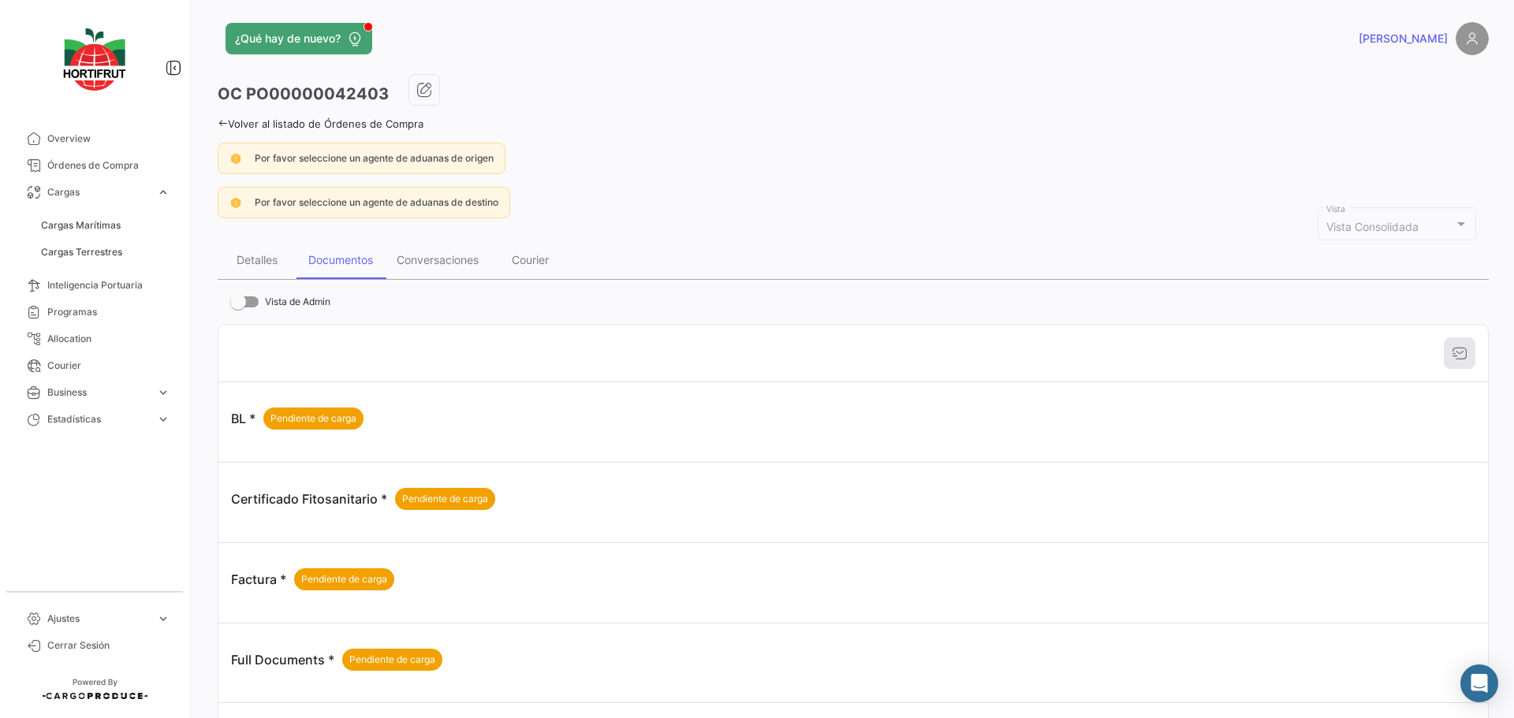
scroll to position [0, 0]
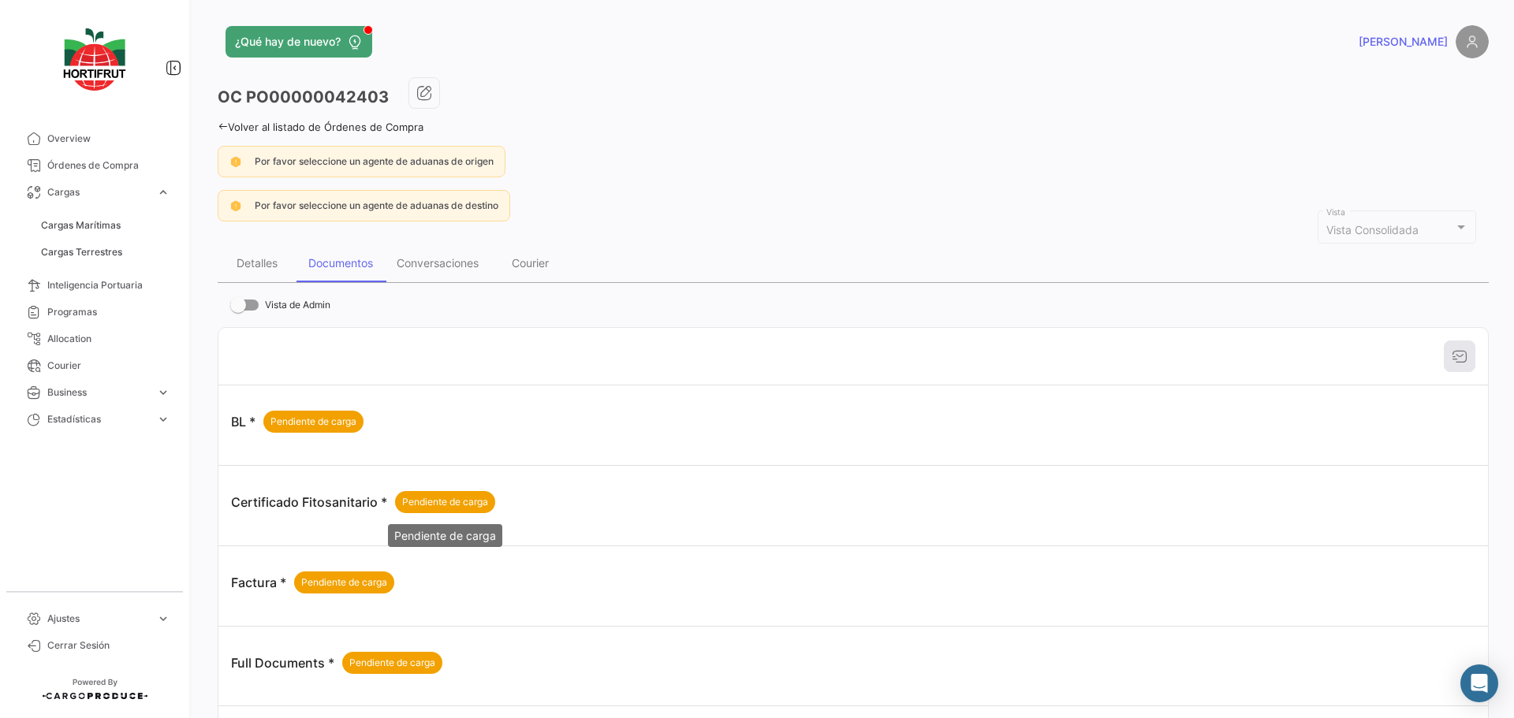
click at [438, 499] on span "Pendiente de carga" at bounding box center [445, 502] width 86 height 14
click at [317, 404] on div "BL * Pendiente de carga" at bounding box center [853, 421] width 1244 height 47
click at [347, 580] on span "Pendiente de carga" at bounding box center [344, 583] width 86 height 14
click at [393, 676] on div "Full Documents * Pendiente de carga" at bounding box center [853, 662] width 1244 height 47
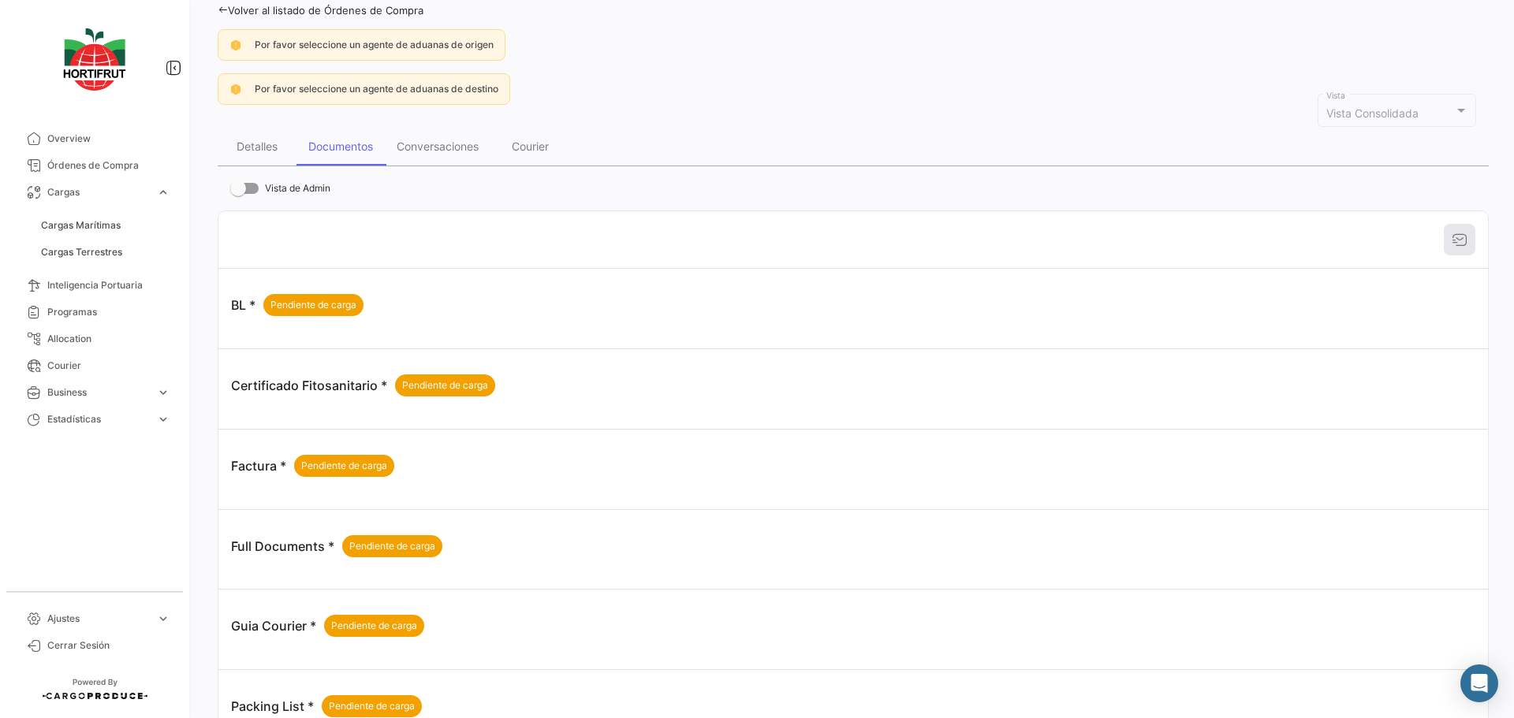
scroll to position [238, 0]
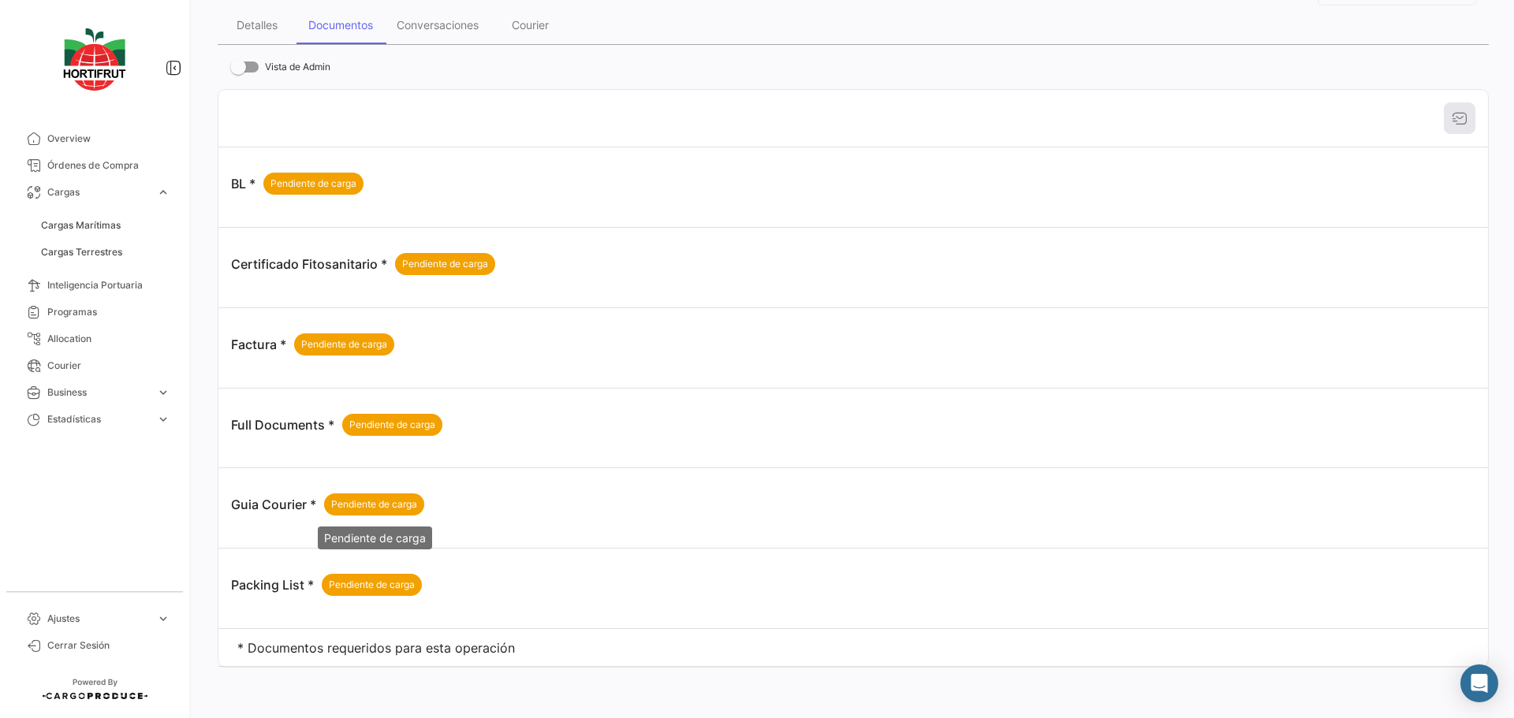
click at [353, 497] on span "Pendiente de carga" at bounding box center [374, 504] width 86 height 14
click at [368, 583] on span "Pendiente de carga" at bounding box center [372, 585] width 86 height 14
click at [430, 261] on span "Pendiente de carga" at bounding box center [445, 264] width 86 height 14
click at [311, 181] on span "Pendiente de carga" at bounding box center [313, 184] width 86 height 14
click at [486, 278] on mat-tooltip-component "Pendiente de carga" at bounding box center [445, 297] width 136 height 45
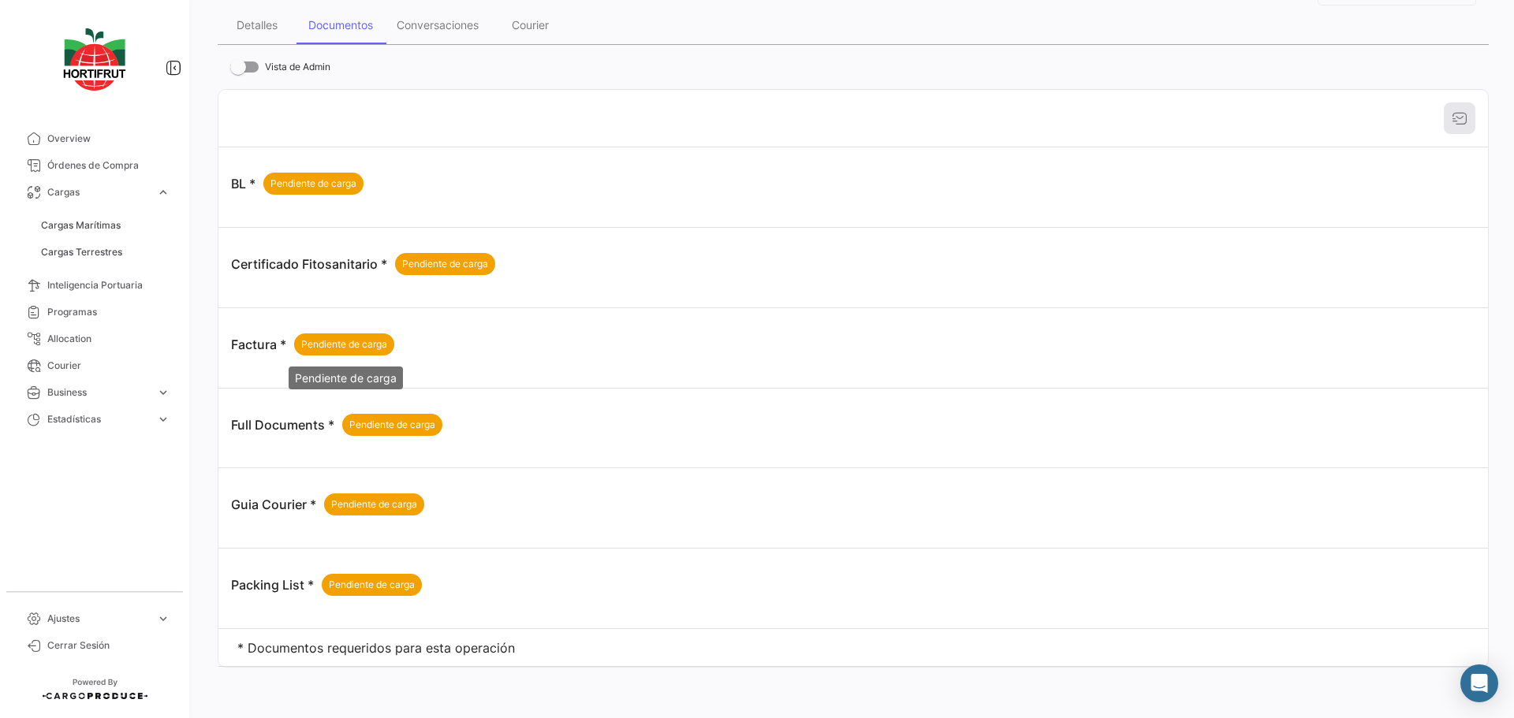
click at [337, 357] on mat-tooltip-component "Pendiente de carga" at bounding box center [346, 378] width 136 height 45
drag, startPoint x: 371, startPoint y: 424, endPoint x: 375, endPoint y: 439, distance: 15.5
click at [374, 432] on div "Pendiente de carga" at bounding box center [392, 425] width 100 height 22
click at [388, 502] on span "Pendiente de carga" at bounding box center [374, 504] width 86 height 14
click at [377, 579] on span "Pendiente de carga" at bounding box center [372, 585] width 86 height 14
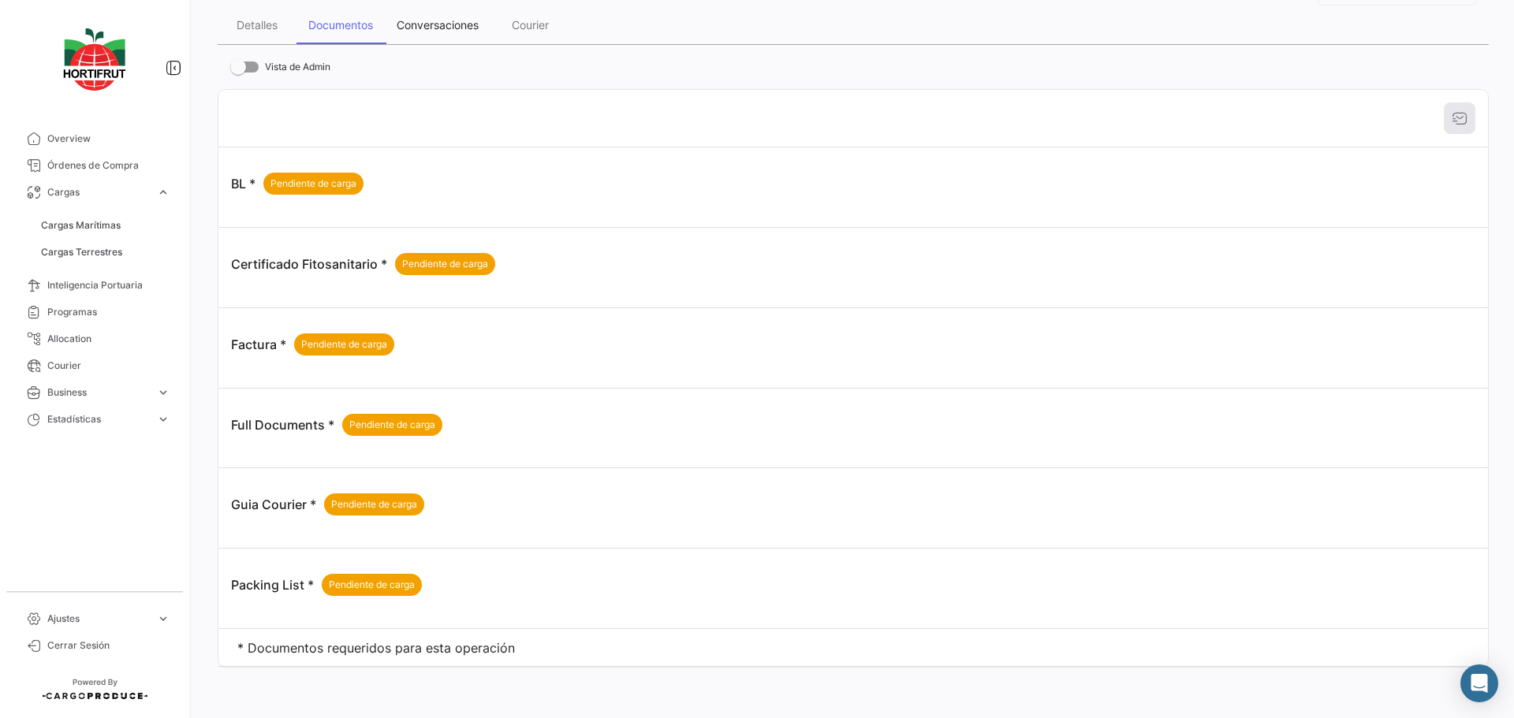
click at [451, 25] on div "Conversaciones" at bounding box center [438, 24] width 82 height 13
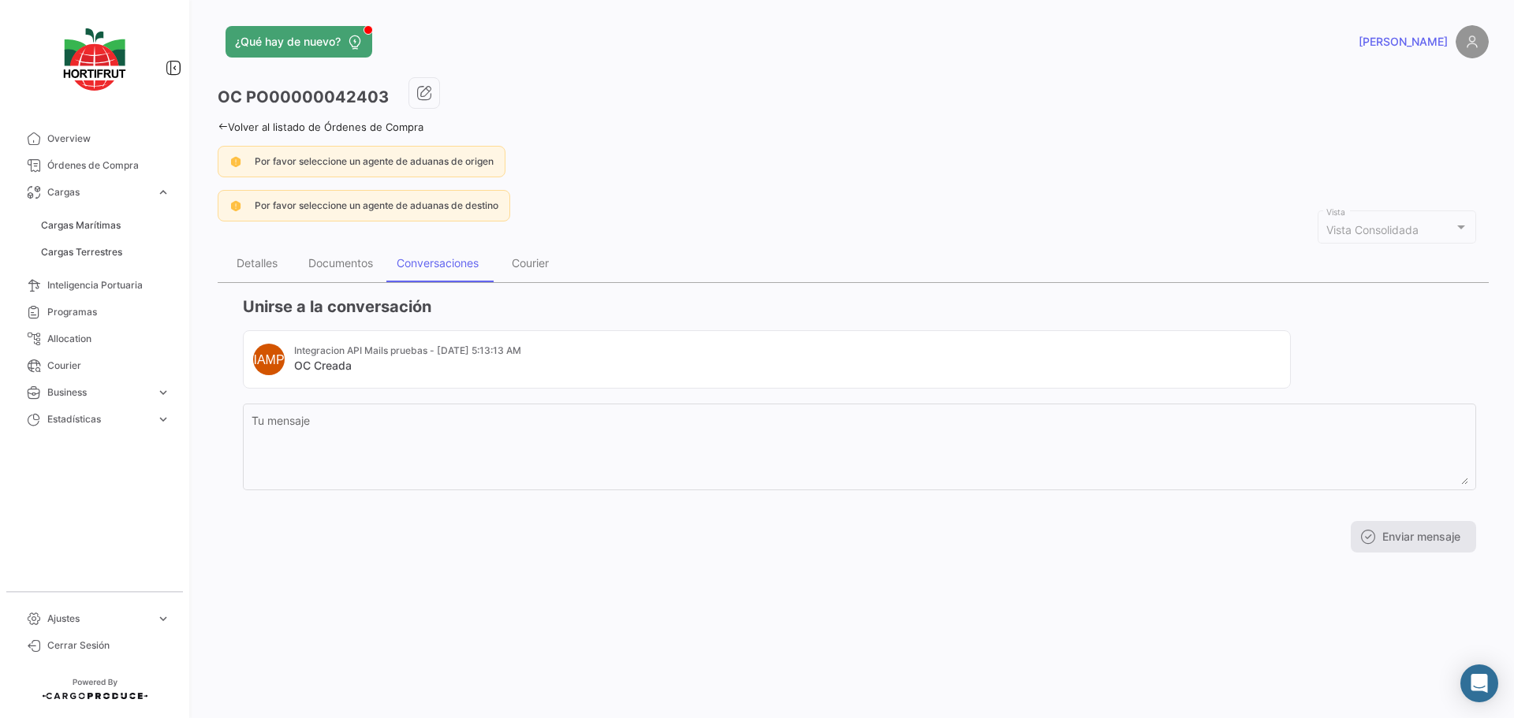
scroll to position [0, 0]
click at [771, 140] on div "OC PO00000042403 Volver al listado de Órdenes de Compra Por favor seleccione un…" at bounding box center [853, 321] width 1271 height 488
click at [336, 260] on div "Documentos" at bounding box center [340, 262] width 65 height 13
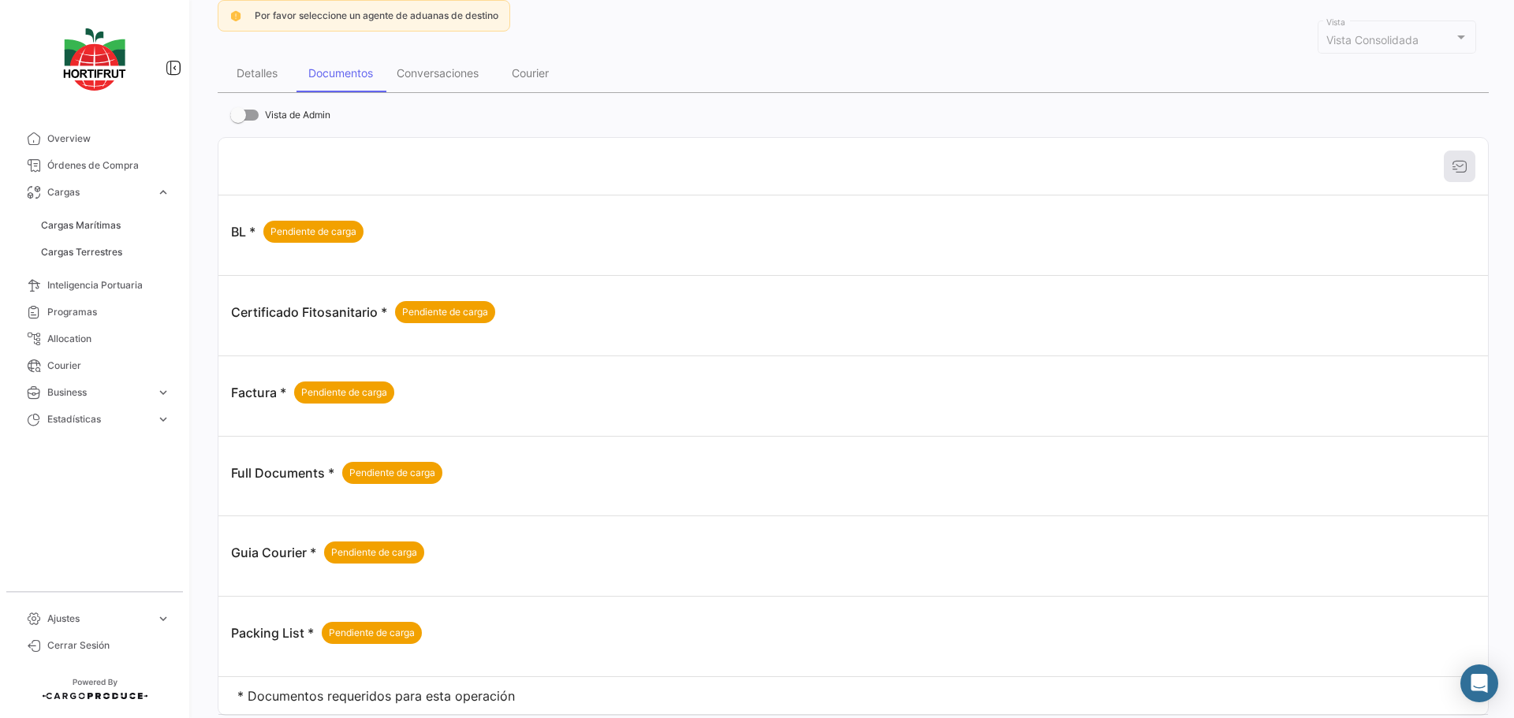
scroll to position [237, 0]
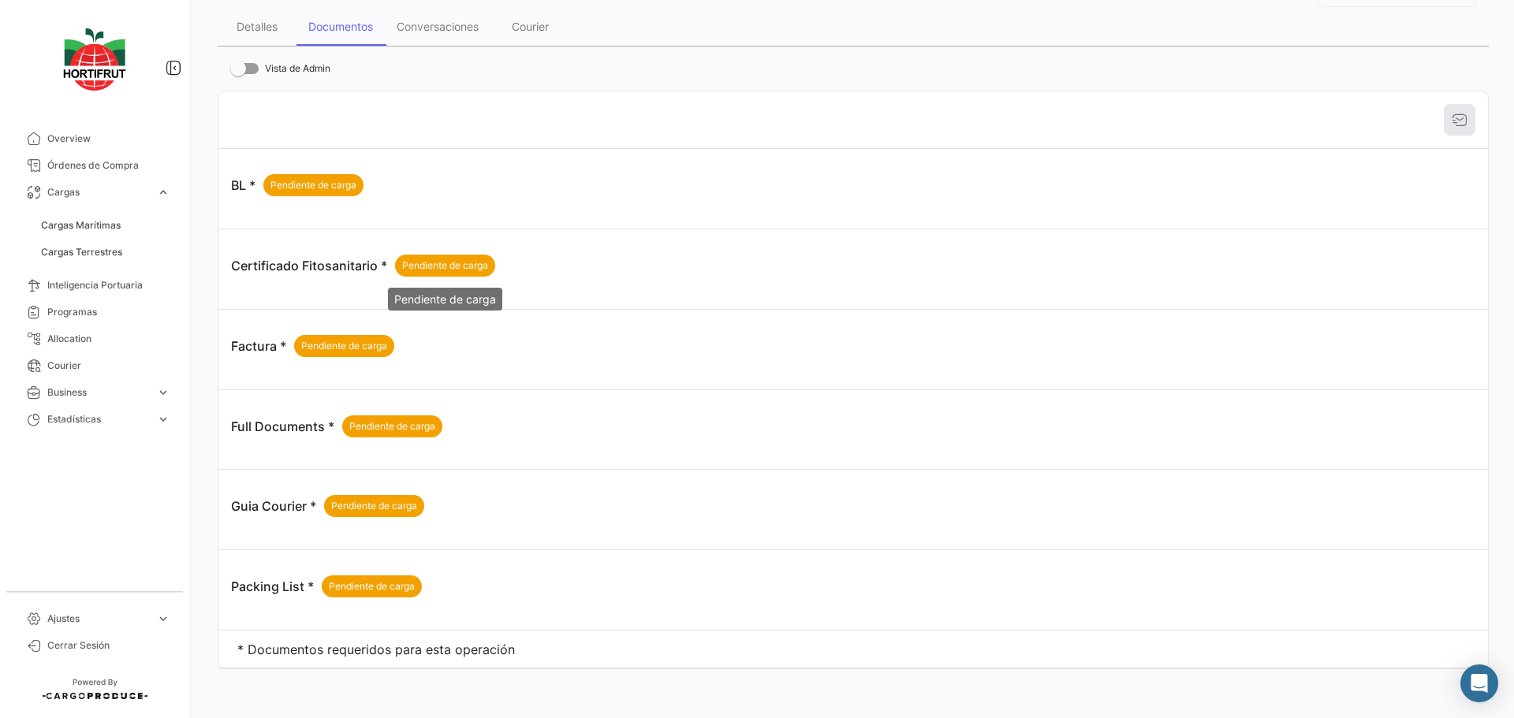
click at [439, 266] on span "Pendiente de carga" at bounding box center [445, 266] width 86 height 14
click at [329, 181] on span "Pendiente de carga" at bounding box center [313, 185] width 86 height 14
click at [356, 354] on div "Pendiente de carga" at bounding box center [344, 346] width 100 height 22
click at [383, 417] on div "Pendiente de carga" at bounding box center [392, 426] width 100 height 22
click at [409, 516] on div "Pendiente de carga" at bounding box center [374, 506] width 100 height 22
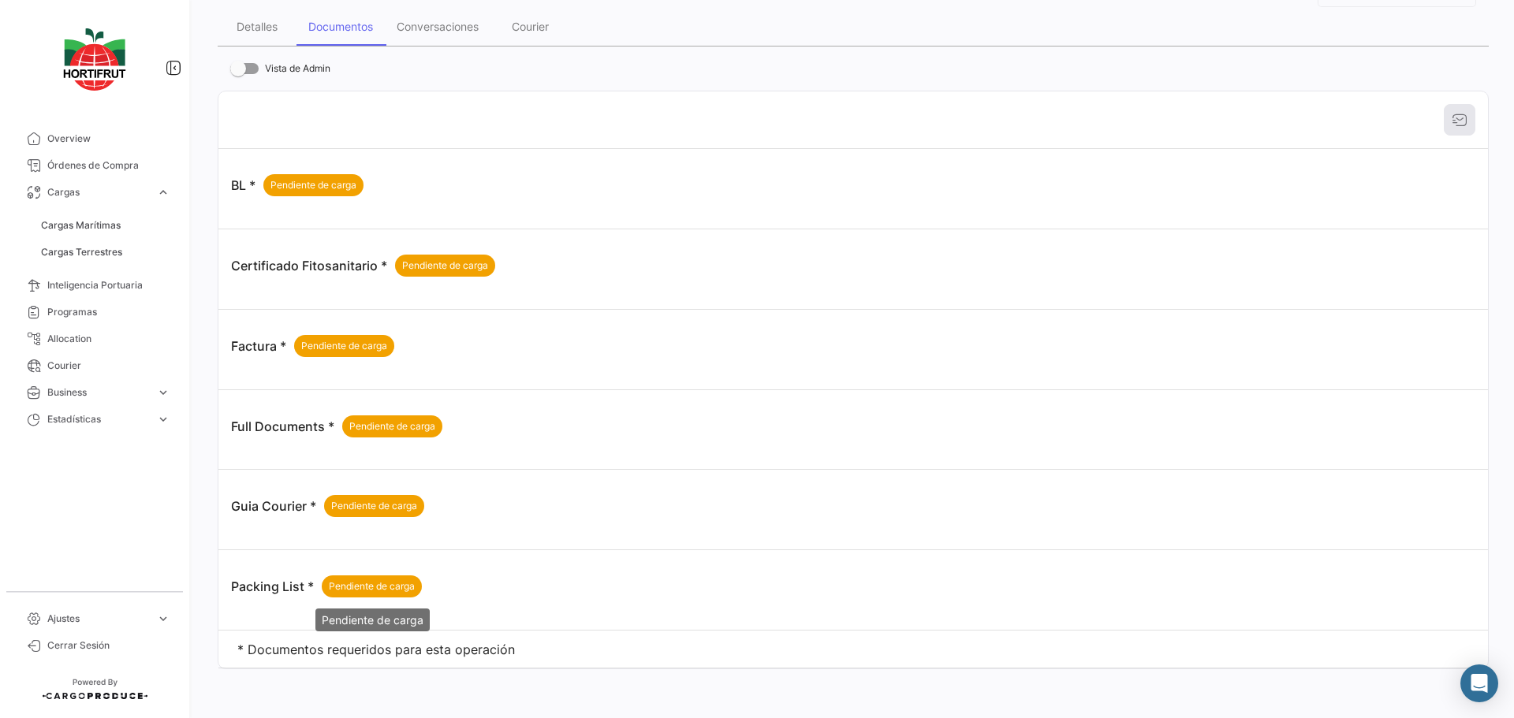
click at [395, 590] on span "Pendiente de carga" at bounding box center [372, 586] width 86 height 14
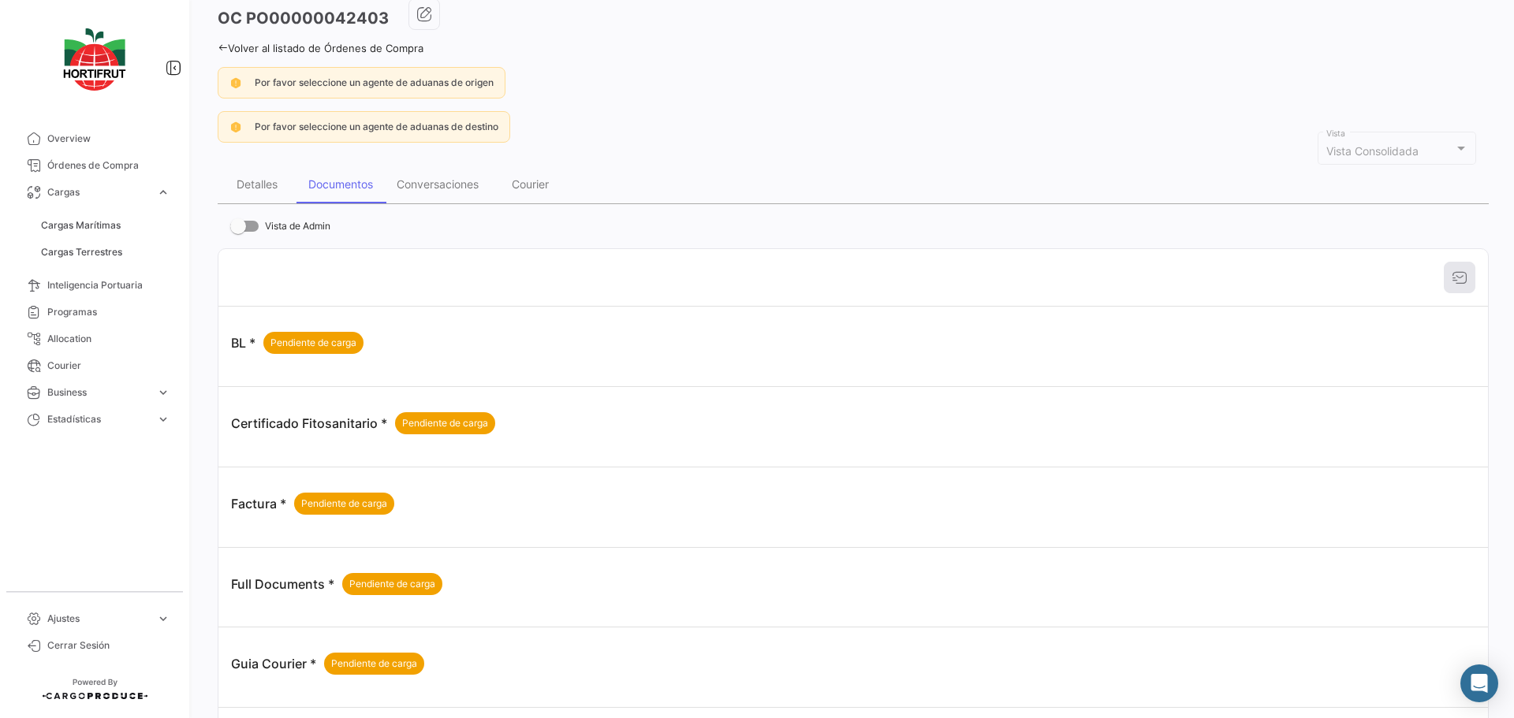
scroll to position [0, 0]
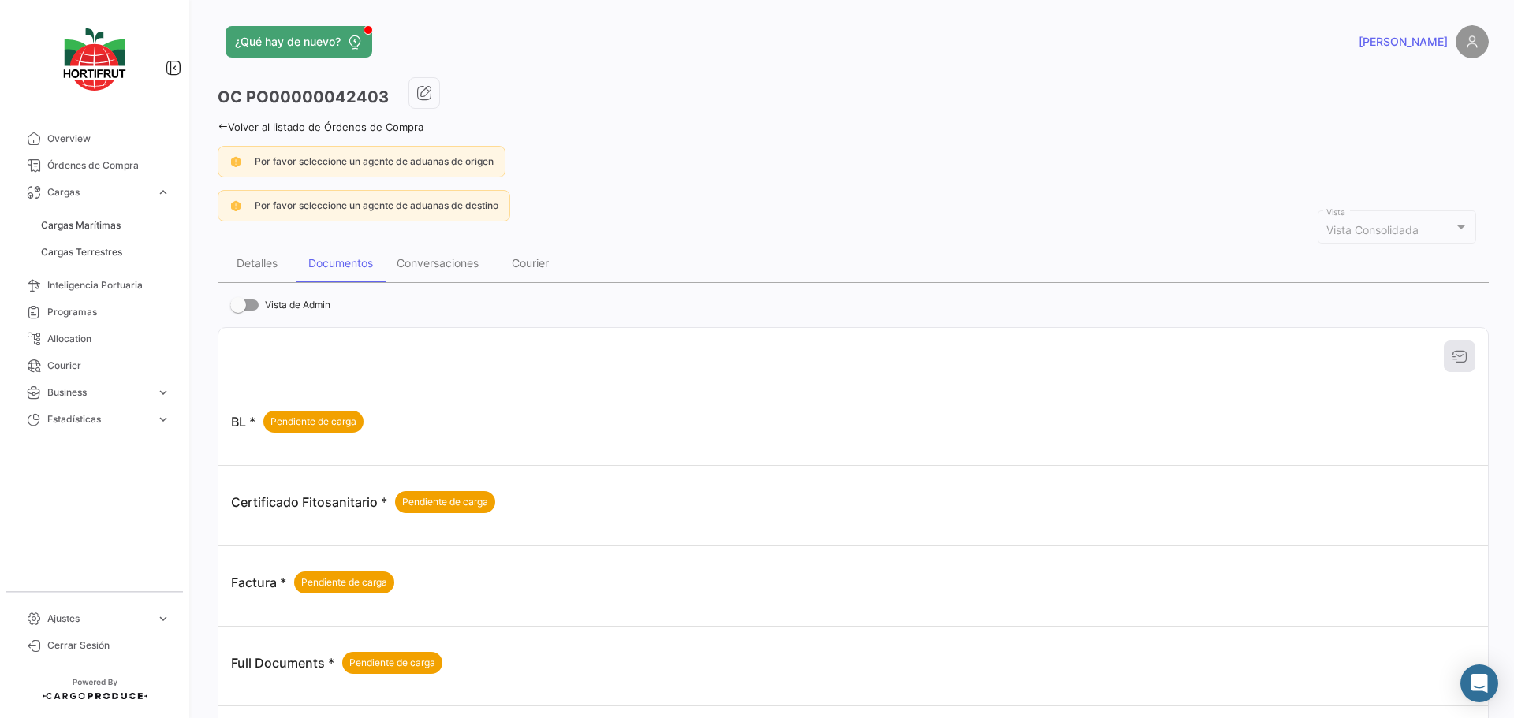
click at [456, 166] on span "Por favor seleccione un agente de aduanas de origen" at bounding box center [374, 161] width 239 height 12
click at [462, 211] on div "Por favor seleccione un agente de aduanas de destino" at bounding box center [377, 206] width 244 height 14
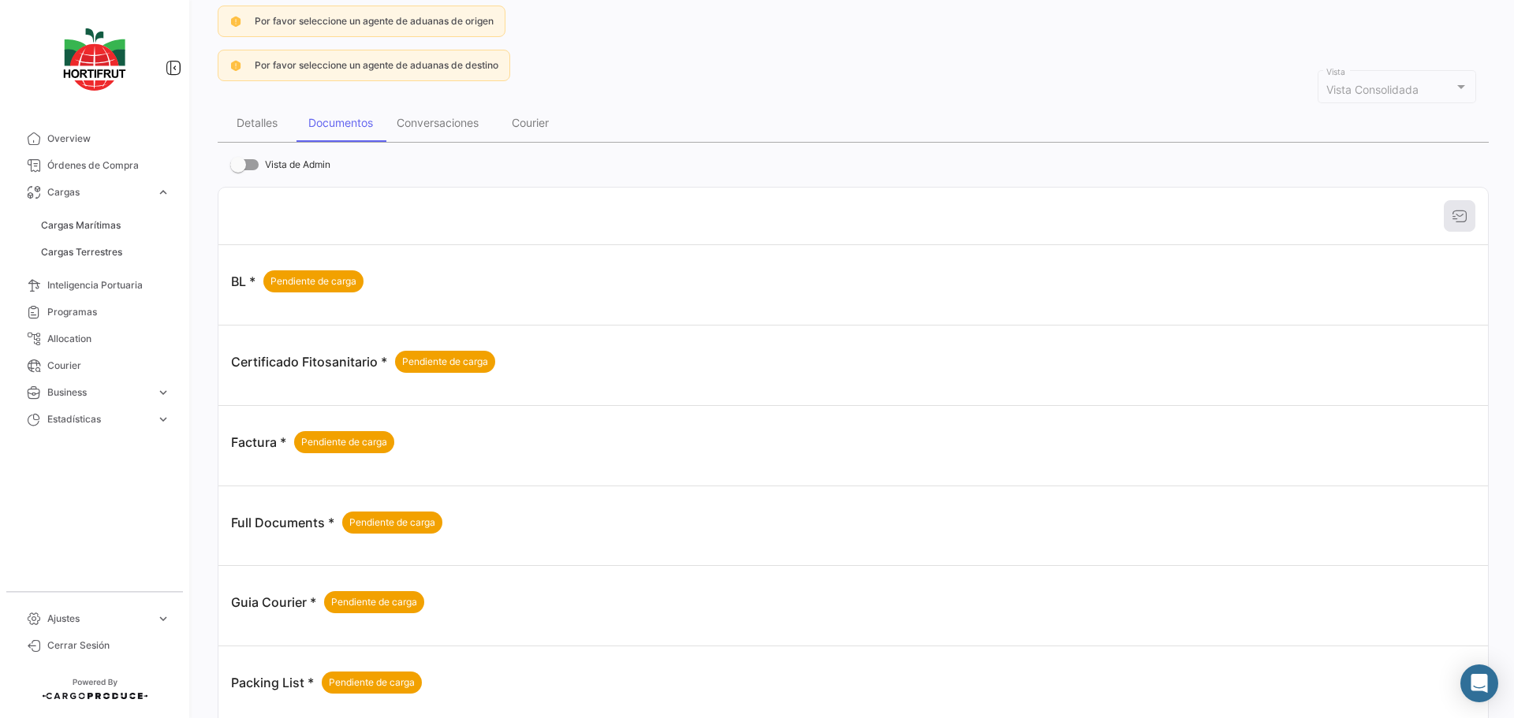
scroll to position [158, 0]
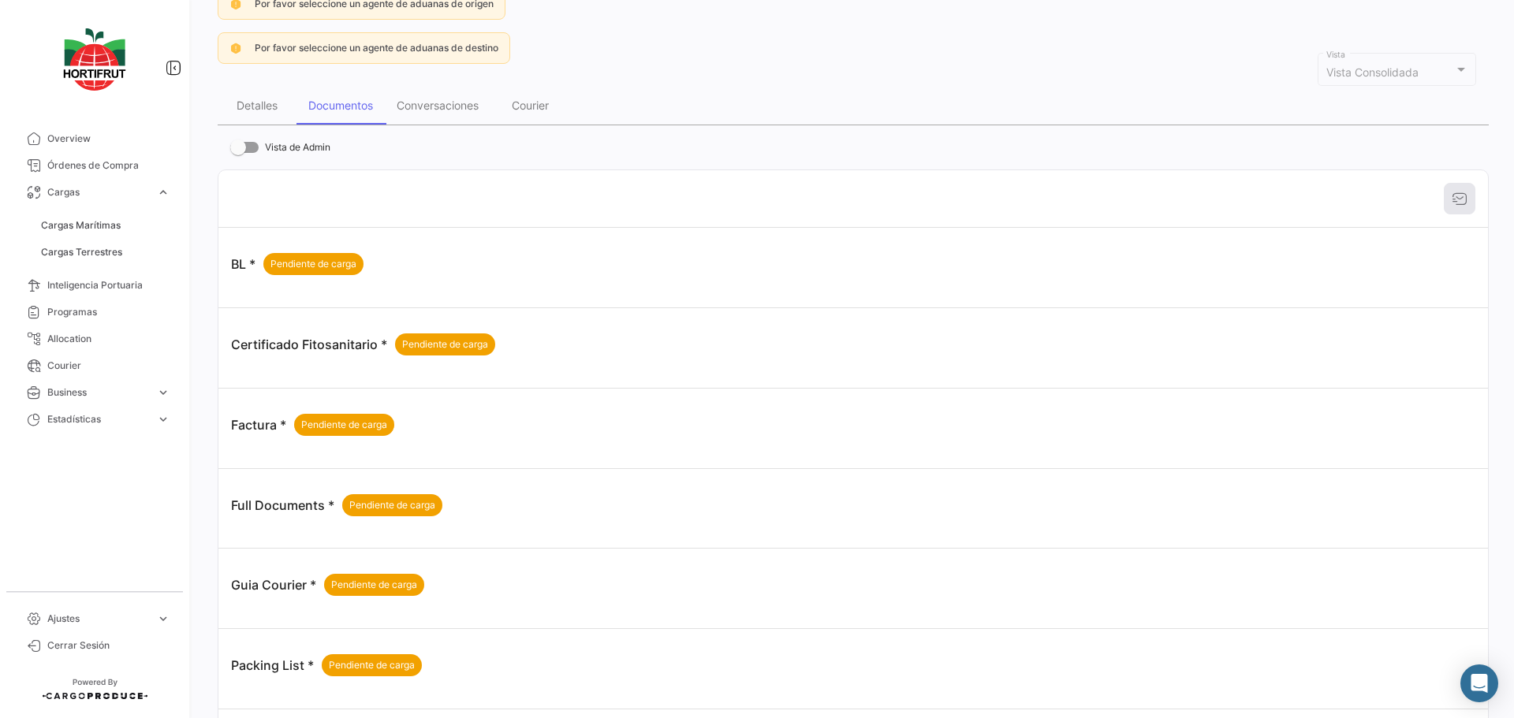
click at [769, 27] on app-po-view-alerts "Por favor seleccione un agente de aduanas de origen Por favor seleccione un age…" at bounding box center [853, 26] width 1271 height 76
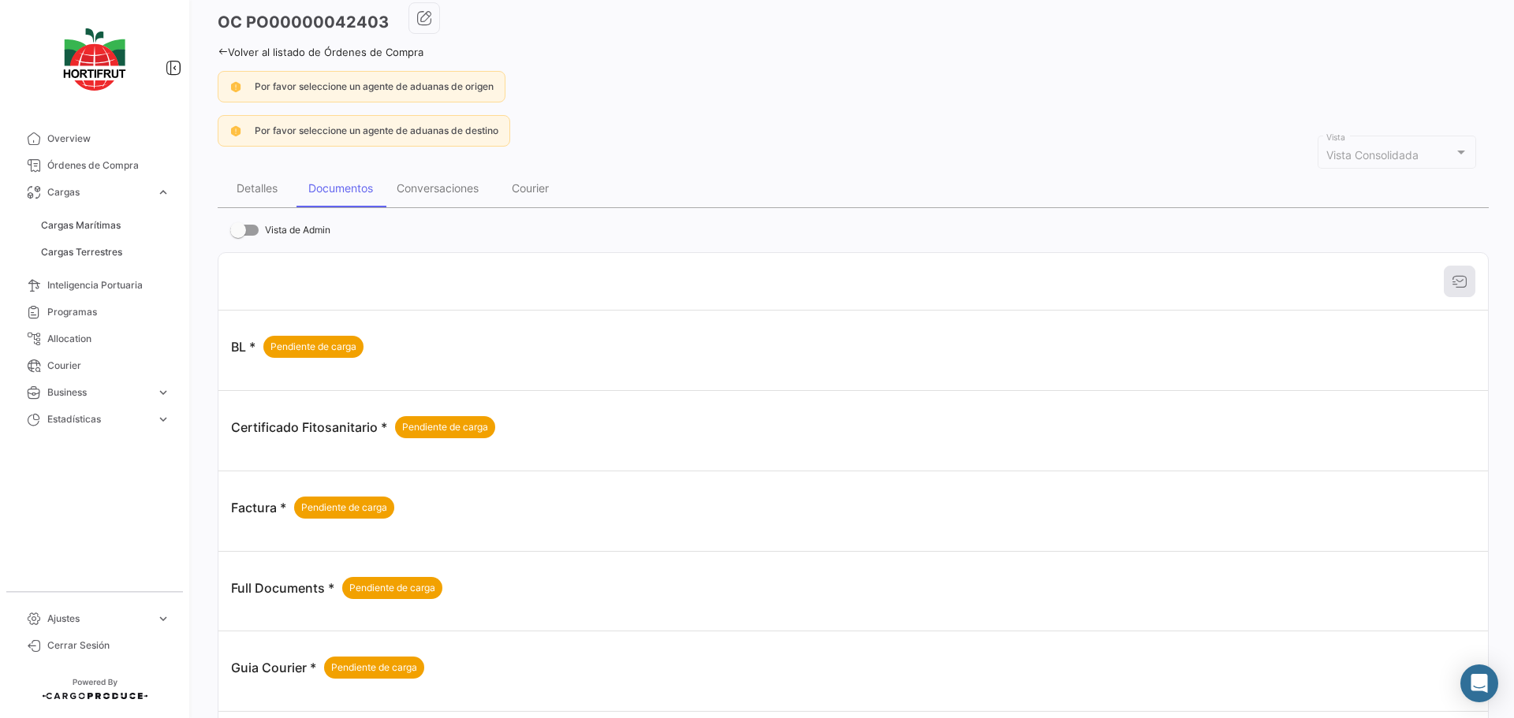
scroll to position [0, 0]
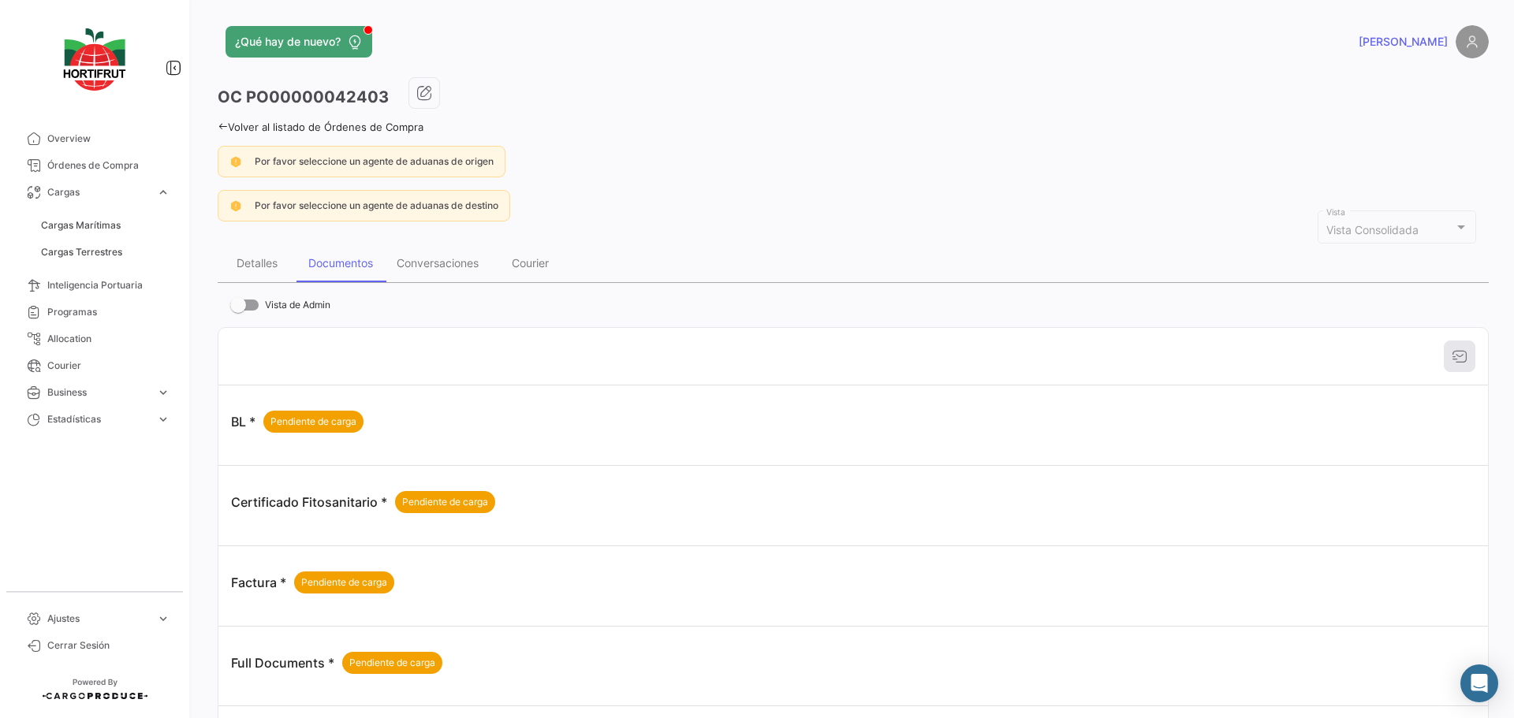
click at [789, 225] on div "OC PO00000042403 Volver al listado de Órdenes de Compra Por favor seleccione un…" at bounding box center [853, 497] width 1271 height 841
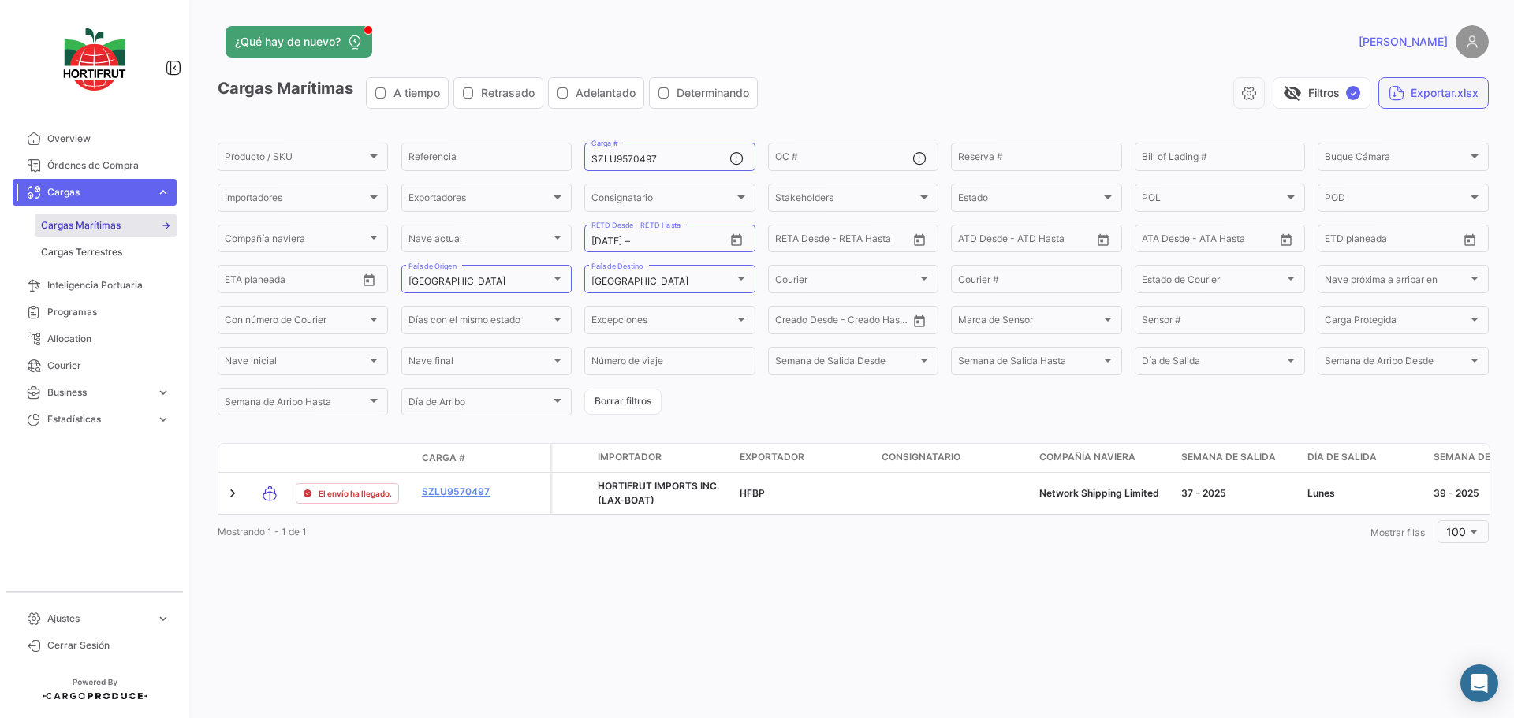
click at [1450, 95] on button "Exportar.xlsx" at bounding box center [1433, 93] width 110 height 32
click at [941, 73] on app-header "¿Qué hay de nuevo? [PERSON_NAME]" at bounding box center [853, 51] width 1271 height 52
drag, startPoint x: 874, startPoint y: 47, endPoint x: 935, endPoint y: 78, distance: 68.0
click at [935, 78] on div "¿Qué hay de nuevo? [PERSON_NAME] Marítimas A tiempo Retrasado Adelantado Determ…" at bounding box center [852, 359] width 1321 height 718
click at [1088, 69] on app-header "¿Qué hay de nuevo? [PERSON_NAME]" at bounding box center [853, 51] width 1271 height 52
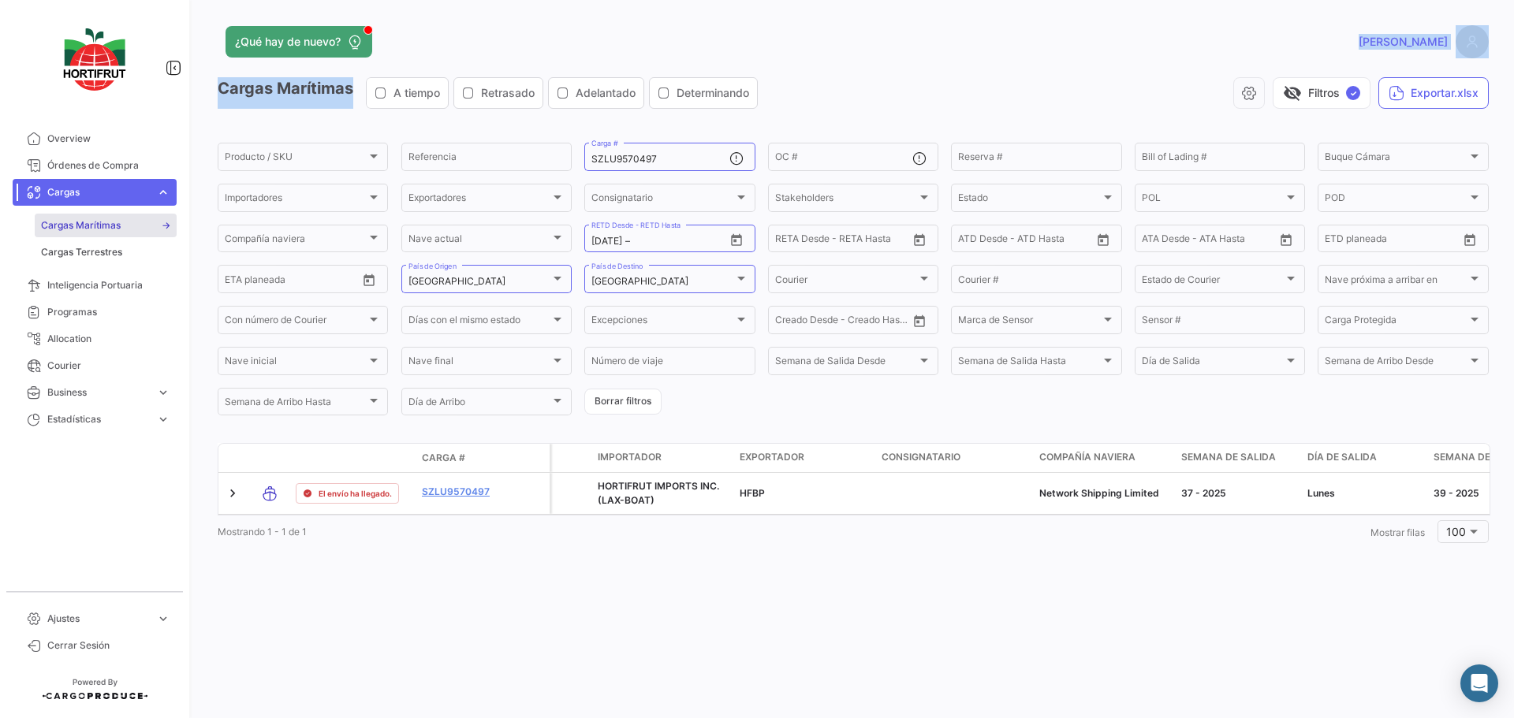
drag, startPoint x: 858, startPoint y: 39, endPoint x: 1146, endPoint y: 95, distance: 293.8
click at [1146, 95] on div "¿Qué hay de nuevo? [PERSON_NAME] Marítimas A tiempo Retrasado Adelantado Determ…" at bounding box center [852, 359] width 1321 height 718
click at [867, 37] on div "¿Qué hay de nuevo?" at bounding box center [567, 42] width 699 height 32
click at [903, 37] on div "¿Qué hay de nuevo?" at bounding box center [567, 42] width 699 height 32
click at [942, 50] on div "[PERSON_NAME]" at bounding box center [1203, 41] width 572 height 33
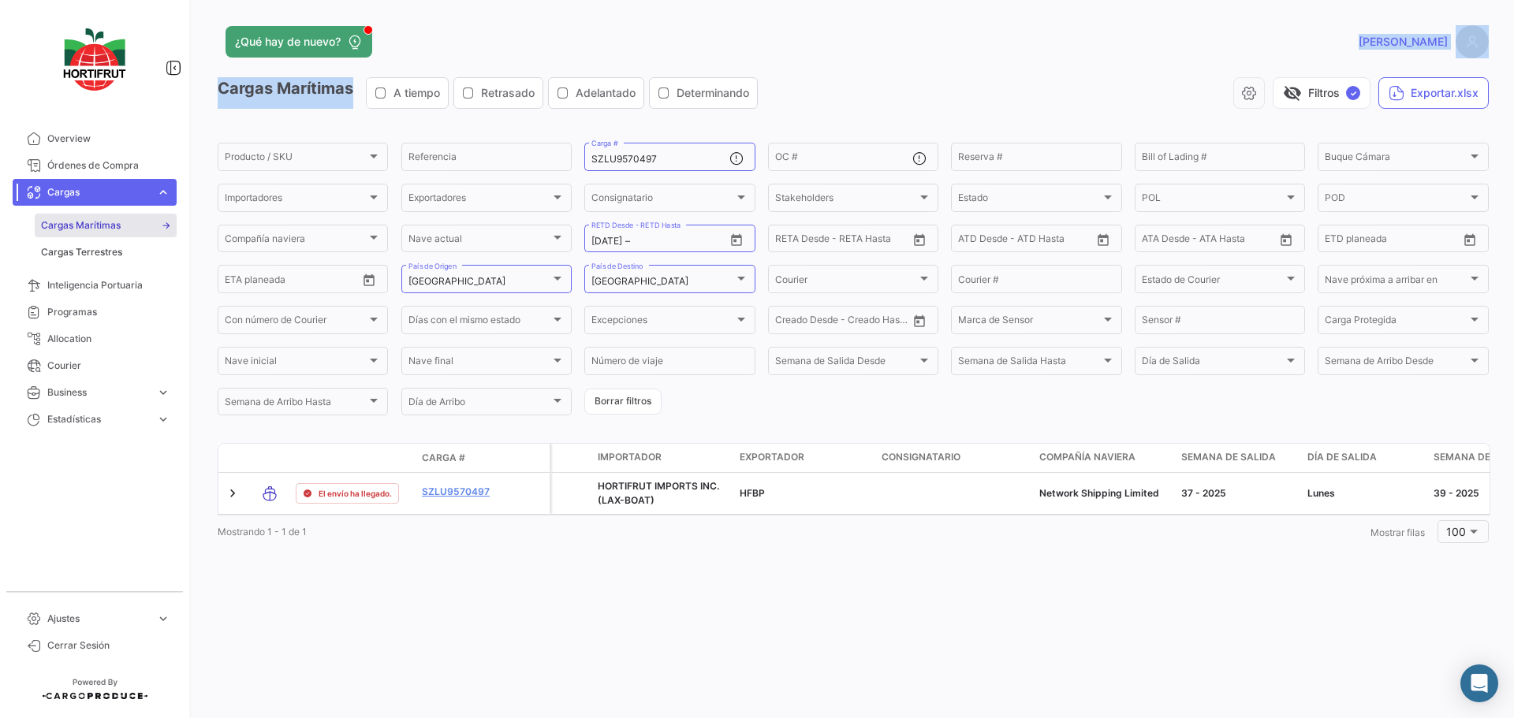
drag, startPoint x: 820, startPoint y: 30, endPoint x: 1196, endPoint y: 103, distance: 383.1
click at [1196, 103] on div "¿Qué hay de nuevo? [PERSON_NAME] Marítimas A tiempo Retrasado Adelantado Determ…" at bounding box center [852, 359] width 1321 height 718
click at [1024, 60] on app-header "¿Qué hay de nuevo? [PERSON_NAME]" at bounding box center [853, 51] width 1271 height 52
click at [786, 643] on div "¿Qué hay de nuevo? [PERSON_NAME] Marítimas A tiempo Retrasado Adelantado Determ…" at bounding box center [852, 359] width 1321 height 718
click at [911, 89] on div "visibility_off Filtros ✓ Exportar.xlsx" at bounding box center [1129, 93] width 718 height 32
